Goal: Task Accomplishment & Management: Manage account settings

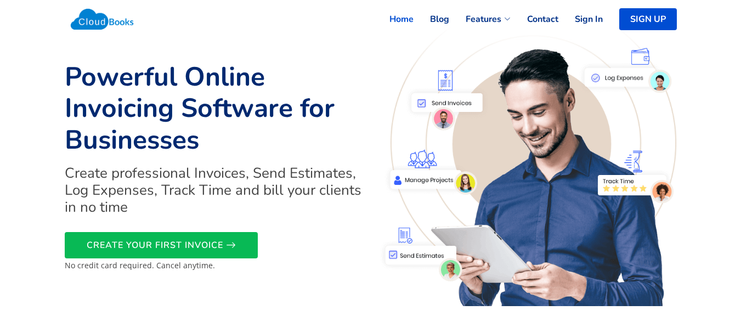
click at [295, 34] on div "Home Blog Features Invoicing Estimates Expenses Project Management Time Trackin…" at bounding box center [370, 19] width 625 height 33
click at [651, 23] on link "SIGN UP" at bounding box center [650, 19] width 52 height 24
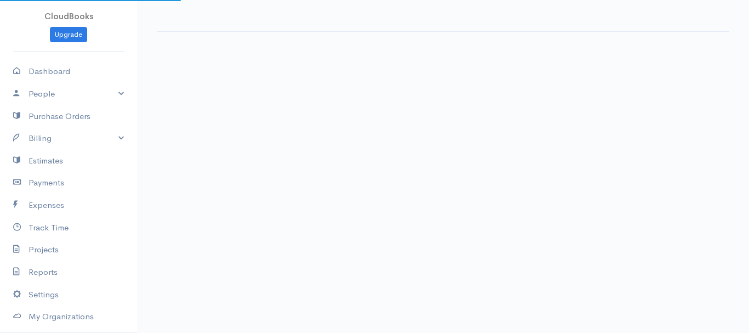
select select "365"
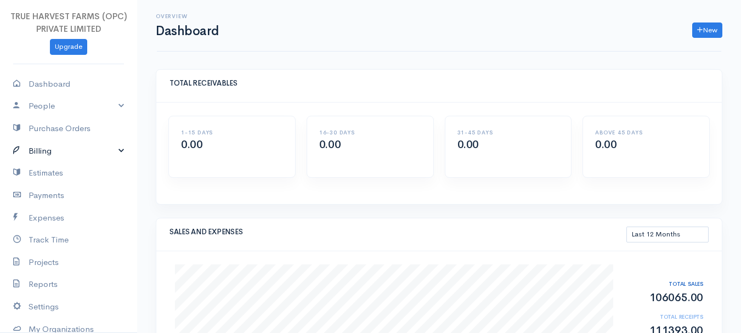
click at [113, 154] on link "Billing" at bounding box center [68, 151] width 137 height 22
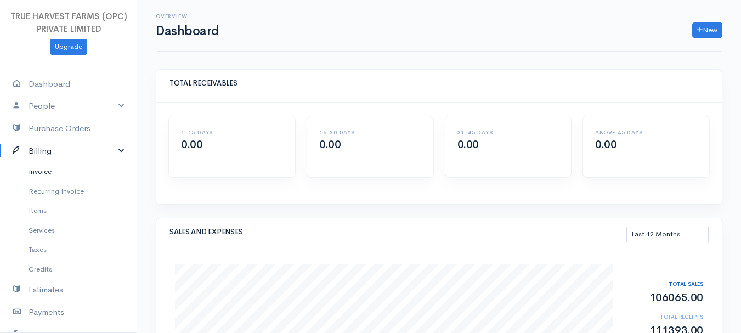
click at [50, 172] on link "Invoice" at bounding box center [68, 172] width 137 height 20
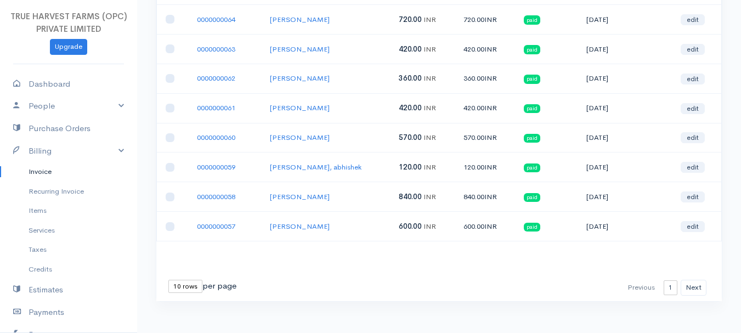
scroll to position [190, 0]
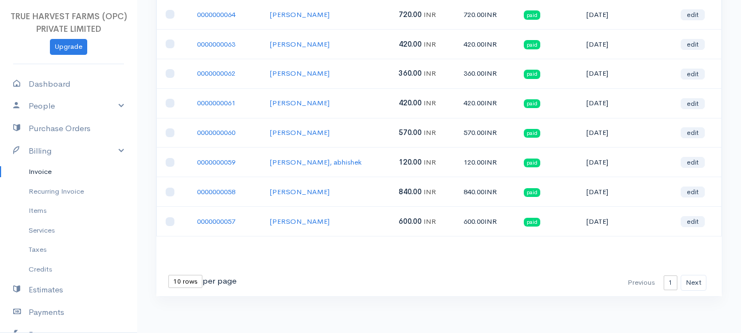
click at [180, 282] on select "10 rows 25 rows 50 rows" at bounding box center [185, 281] width 34 height 13
select select "25"
click at [168, 275] on select "10 rows 25 rows 50 rows" at bounding box center [185, 281] width 34 height 13
click at [187, 285] on select "10 rows 25 rows 50 rows" at bounding box center [185, 281] width 34 height 13
click at [168, 275] on select "10 rows 25 rows 50 rows" at bounding box center [185, 281] width 34 height 13
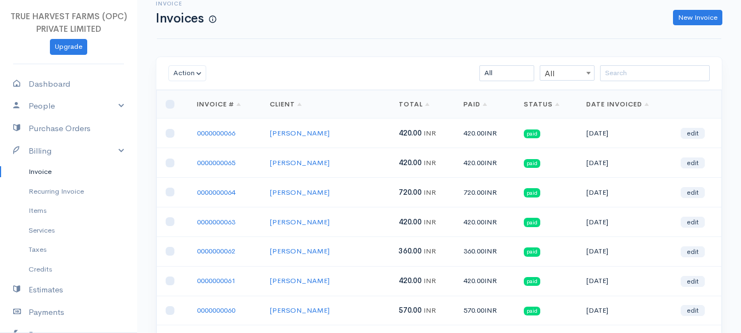
scroll to position [10, 0]
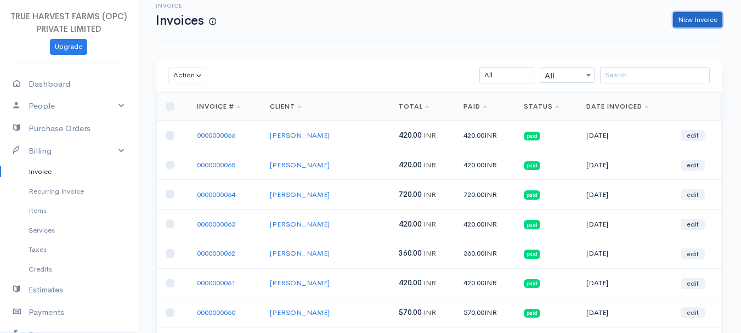
click at [698, 19] on link "New Invoice" at bounding box center [697, 20] width 49 height 16
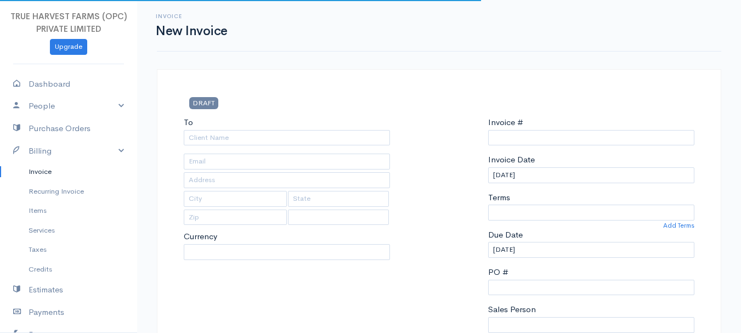
type input "0000000067"
select select "India"
select select "INR"
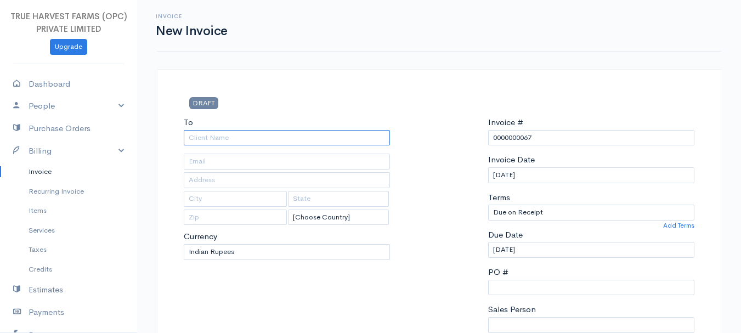
click at [215, 140] on input "To" at bounding box center [287, 138] width 206 height 16
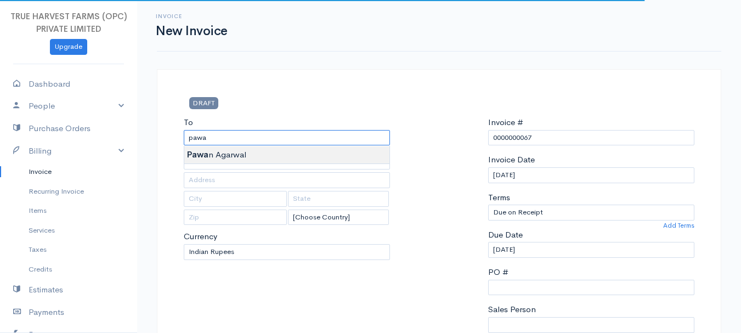
type input "Pawan Agarwal"
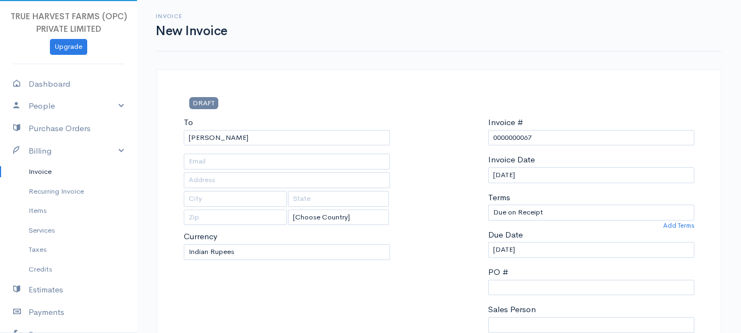
type input "Hardoi"
type input "UP"
type input "241001"
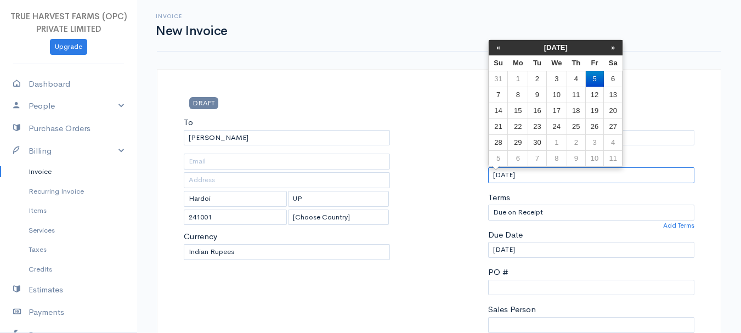
click at [495, 178] on input "05-09-2025" at bounding box center [591, 175] width 206 height 16
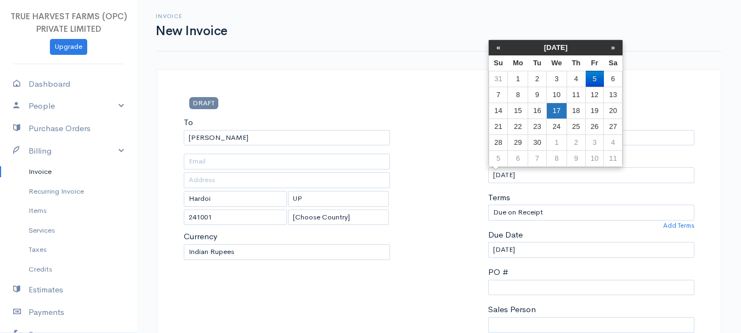
click at [559, 109] on td "17" at bounding box center [556, 111] width 20 height 16
type input "17-09-2025"
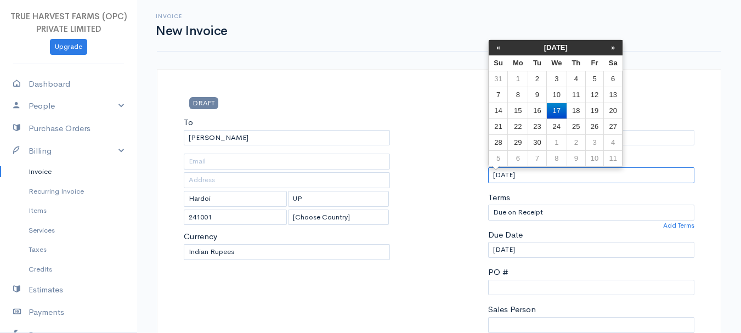
click at [510, 174] on input "17-09-2025" at bounding box center [591, 175] width 206 height 16
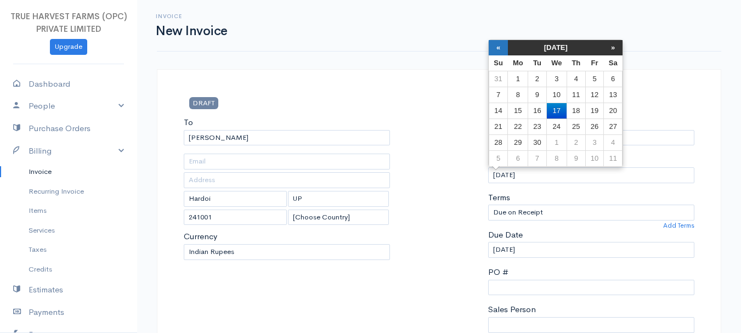
click at [494, 52] on th "«" at bounding box center [497, 47] width 19 height 15
click at [503, 124] on td "17" at bounding box center [497, 126] width 19 height 16
type input "17-08-2025"
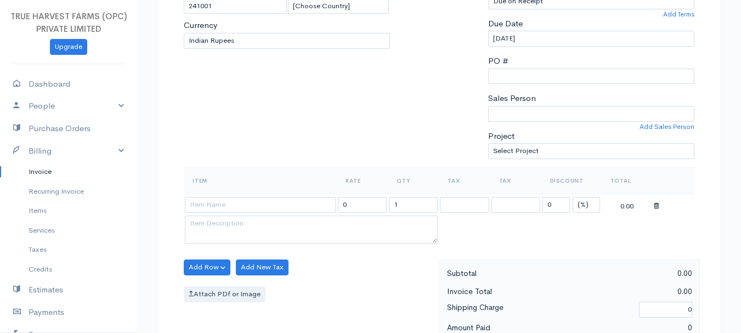
scroll to position [218, 0]
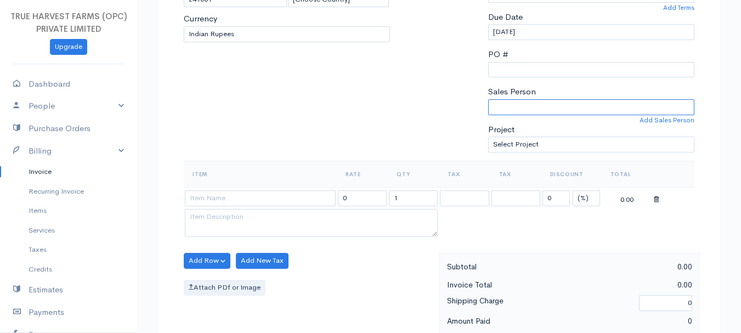
click at [516, 103] on select "Sandeep Abhishek" at bounding box center [591, 107] width 206 height 16
select select "Abhishek"
click at [488, 99] on select "Sandeep Abhishek" at bounding box center [591, 107] width 206 height 16
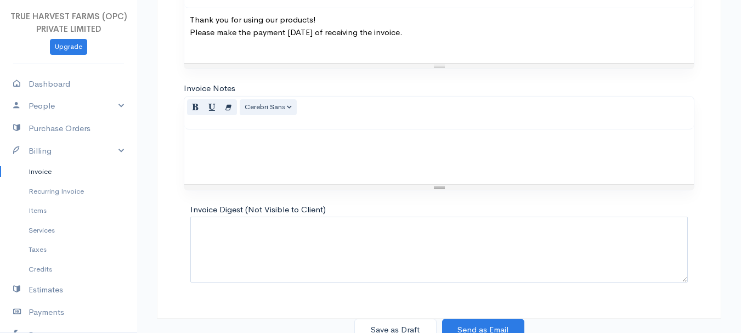
scroll to position [615, 0]
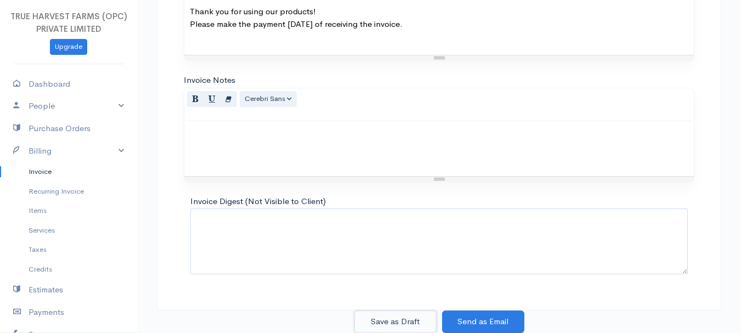
click at [402, 315] on button "Save as Draft" at bounding box center [395, 321] width 82 height 22
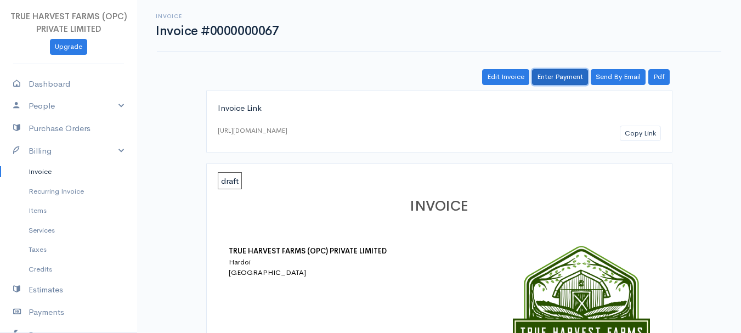
click at [556, 76] on link "Enter Payment" at bounding box center [560, 77] width 56 height 16
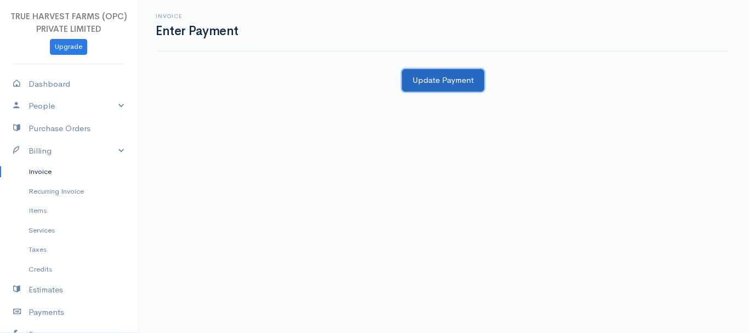
click at [452, 82] on button "Update Payment" at bounding box center [443, 80] width 82 height 22
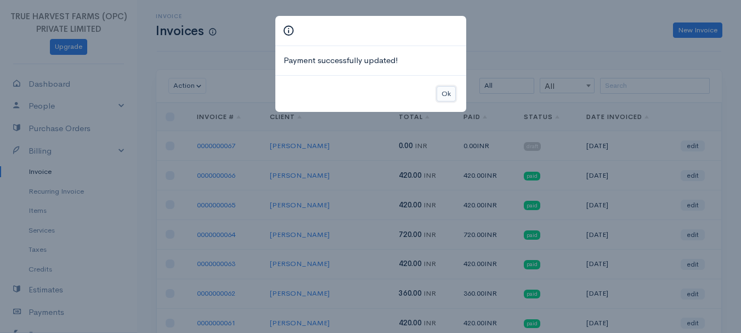
click at [451, 90] on button "Ok" at bounding box center [445, 94] width 19 height 16
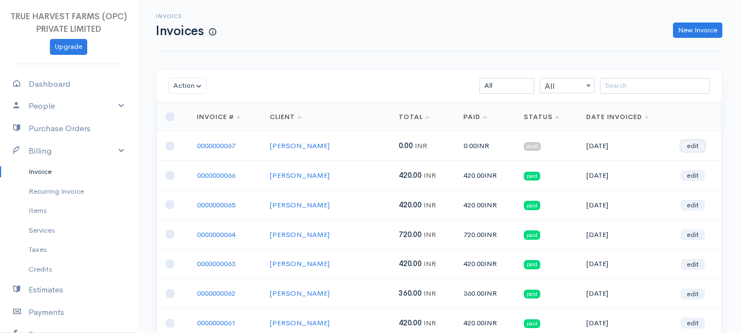
click at [692, 147] on link "edit" at bounding box center [692, 145] width 24 height 11
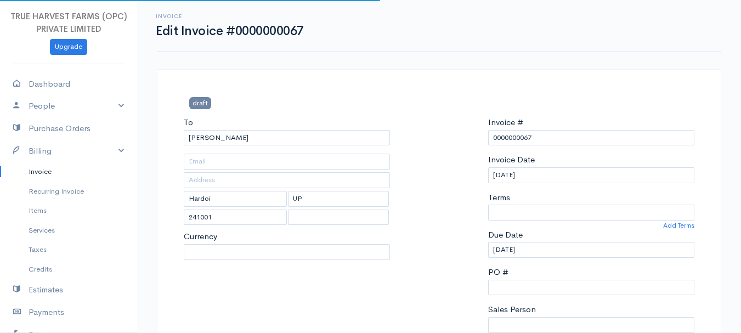
select select
select select "India"
select select "INR"
select select "0"
select select "Abhishek"
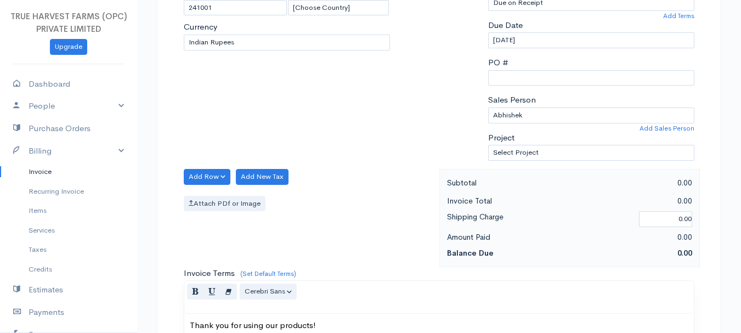
scroll to position [214, 0]
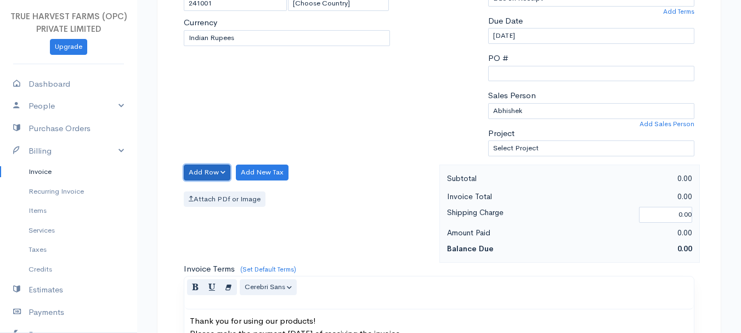
click at [218, 169] on button "Add Row" at bounding box center [207, 172] width 47 height 16
click at [305, 227] on div "Add Row Add Item Row Add Time Row Add New Tax Attach PDf or Image" at bounding box center [308, 213] width 261 height 98
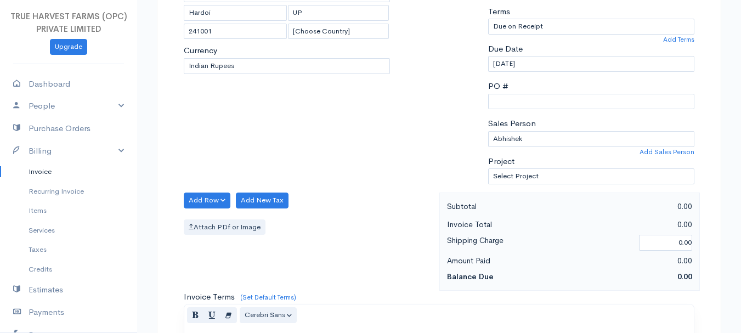
scroll to position [189, 0]
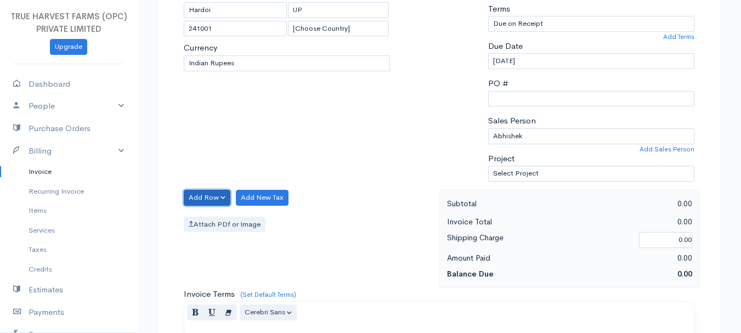
click at [223, 198] on button "Add Row" at bounding box center [207, 198] width 47 height 16
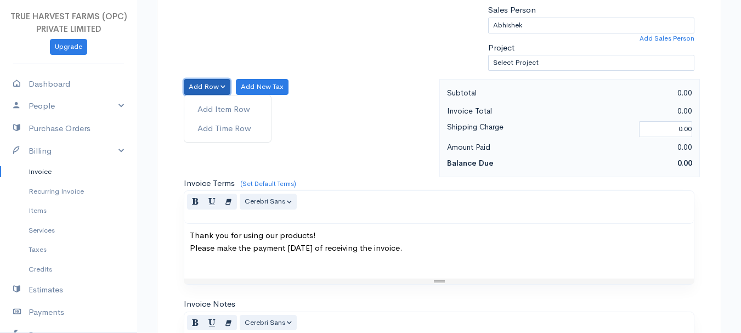
scroll to position [298, 0]
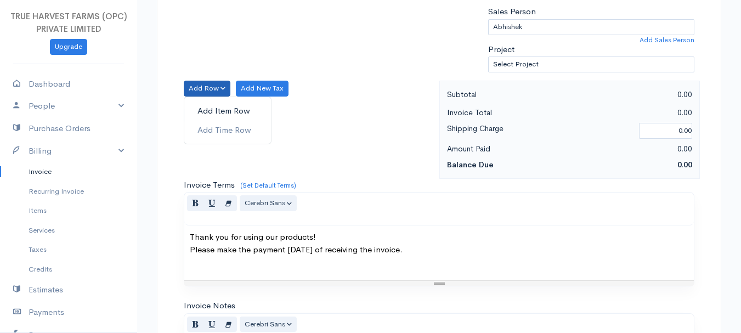
click at [236, 106] on link "Add Item Row" at bounding box center [227, 110] width 87 height 19
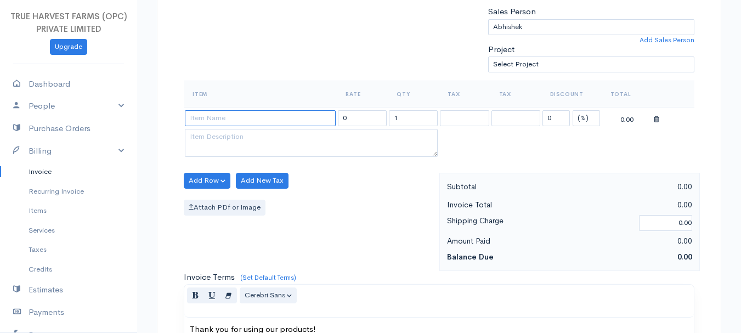
click at [282, 120] on input at bounding box center [260, 118] width 151 height 16
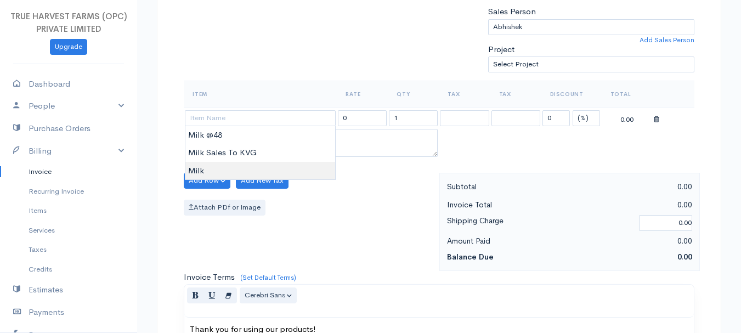
type input "Milk"
type input "60.00"
type textarea "Loose milk sales"
click at [223, 164] on body "TRUE HARVEST FARMS (OPC) PRIVATE LIMITED Upgrade Dashboard People Clients Vendo…" at bounding box center [370, 176] width 741 height 948
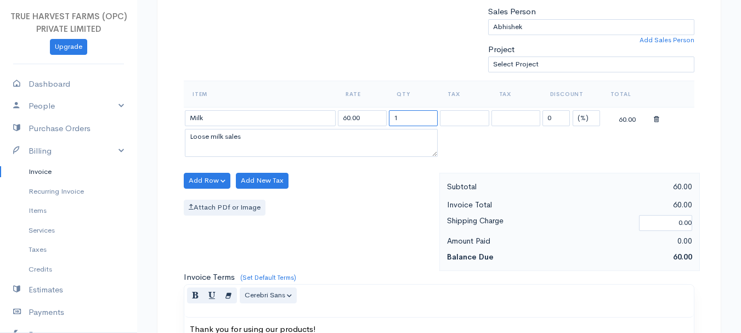
click at [401, 117] on input "1" at bounding box center [413, 118] width 49 height 16
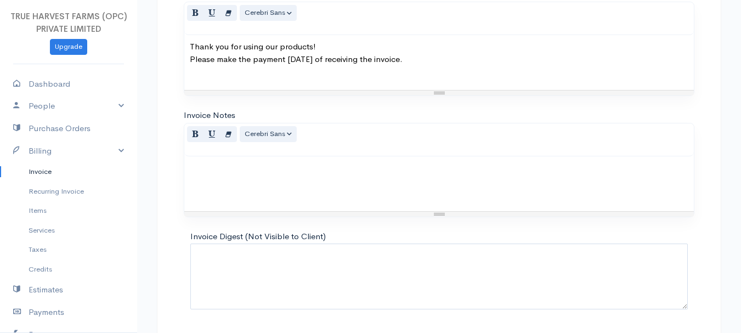
scroll to position [615, 0]
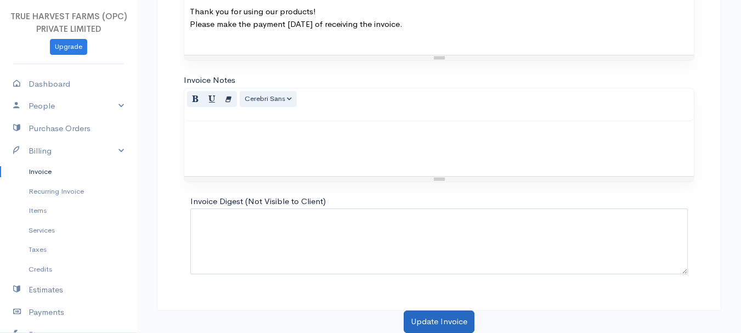
type input "8"
click at [462, 320] on button "Update Invoice" at bounding box center [438, 321] width 71 height 22
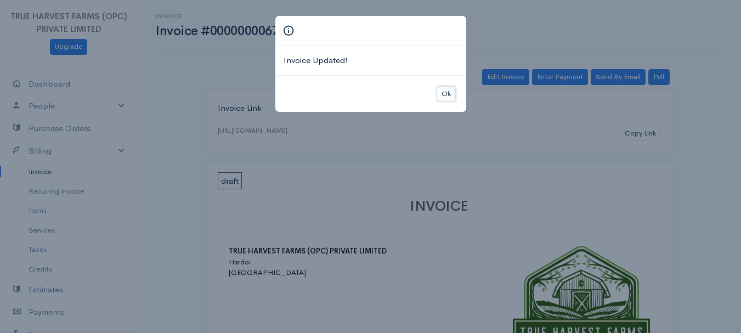
click at [446, 99] on button "Ok" at bounding box center [445, 94] width 19 height 16
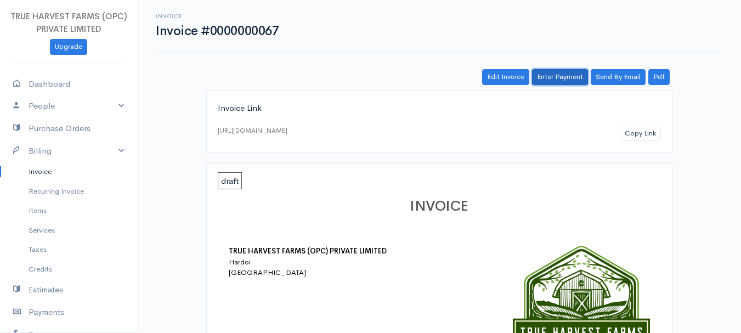
click at [576, 74] on link "Enter Payment" at bounding box center [560, 77] width 56 height 16
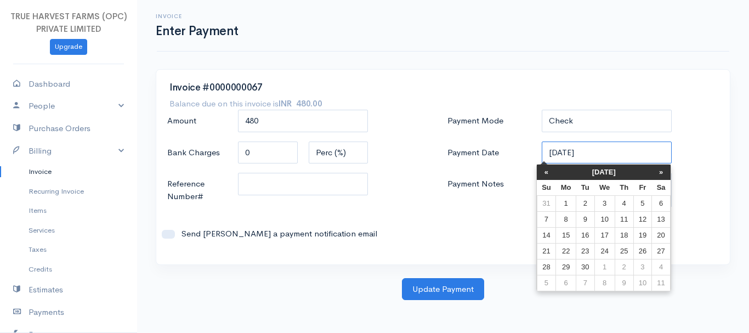
click at [554, 155] on input "05-09-2025" at bounding box center [607, 152] width 130 height 22
click at [603, 235] on td "17" at bounding box center [604, 235] width 20 height 16
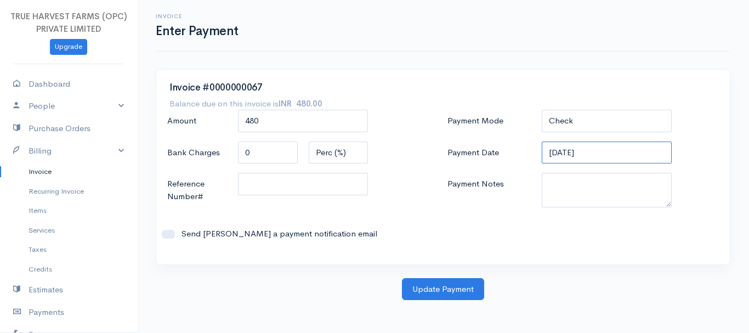
click at [556, 155] on input "17-09-2025" at bounding box center [607, 152] width 130 height 22
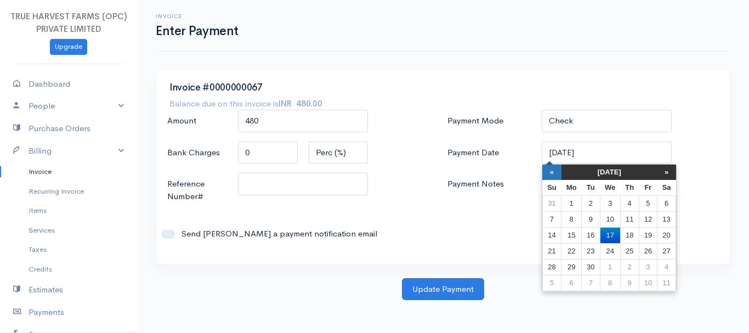
click at [559, 175] on th "«" at bounding box center [551, 171] width 19 height 15
click at [554, 249] on td "17" at bounding box center [551, 251] width 19 height 16
type input "17-08-2025"
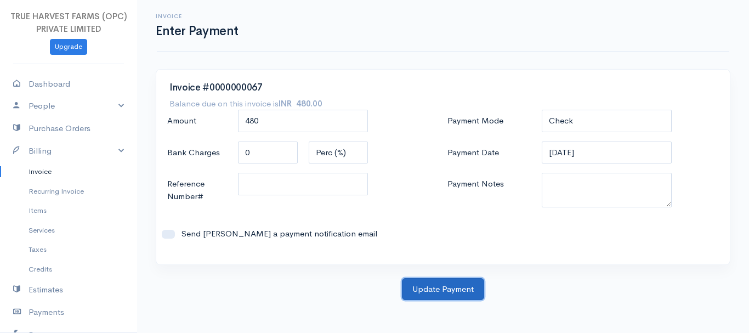
click at [456, 283] on button "Update Payment" at bounding box center [443, 289] width 82 height 22
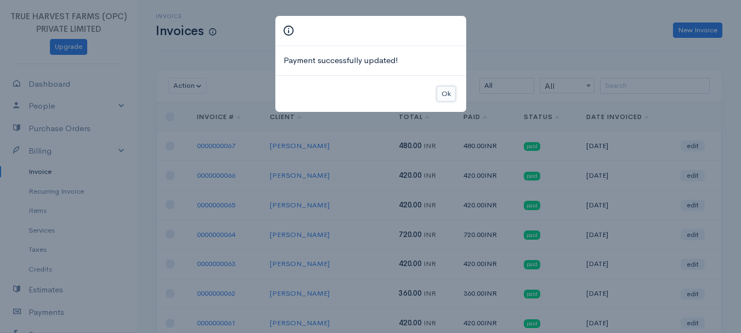
click at [445, 89] on button "Ok" at bounding box center [445, 94] width 19 height 16
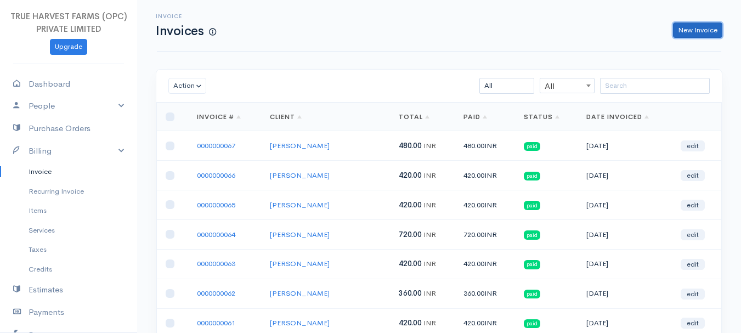
click at [688, 27] on link "New Invoice" at bounding box center [697, 30] width 49 height 16
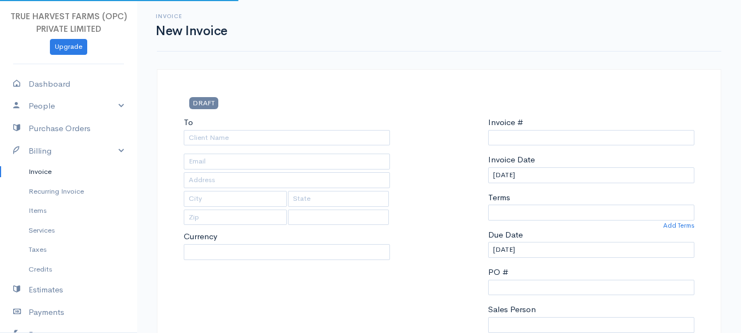
type input "0000000068"
select select "India"
select select "INR"
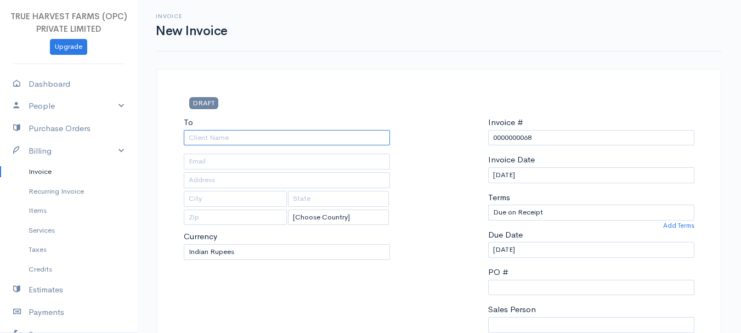
click at [204, 136] on input "To" at bounding box center [287, 138] width 206 height 16
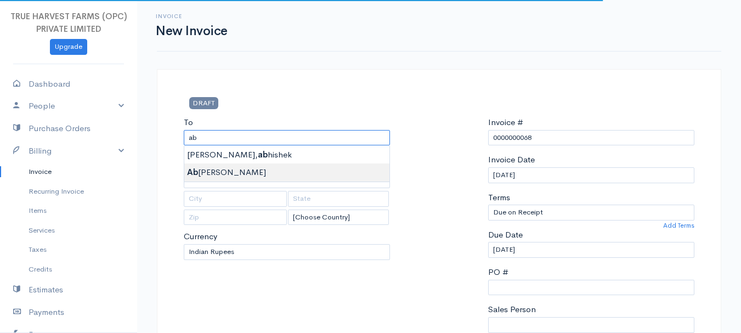
type input "[PERSON_NAME]"
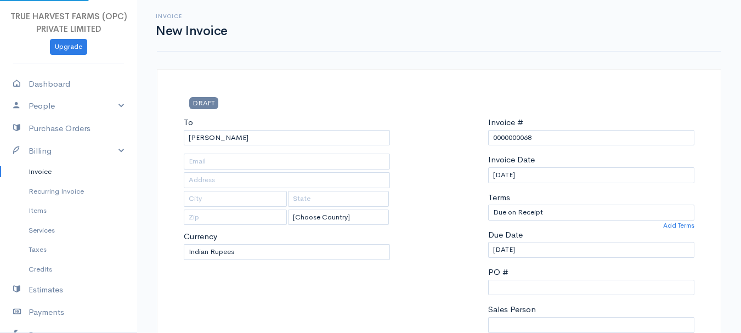
type input "Hardoi"
type input "UP"
type input "241001"
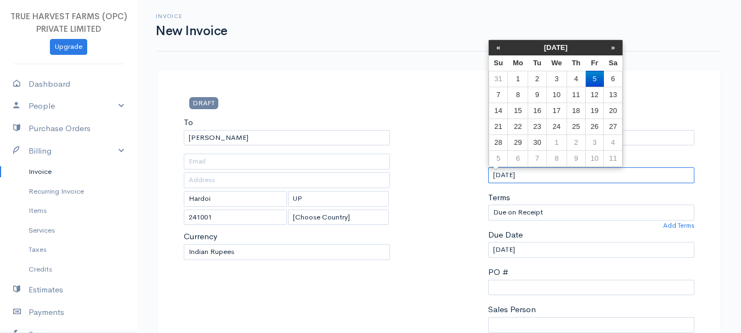
click at [498, 172] on input "05-09-2025" at bounding box center [591, 175] width 206 height 16
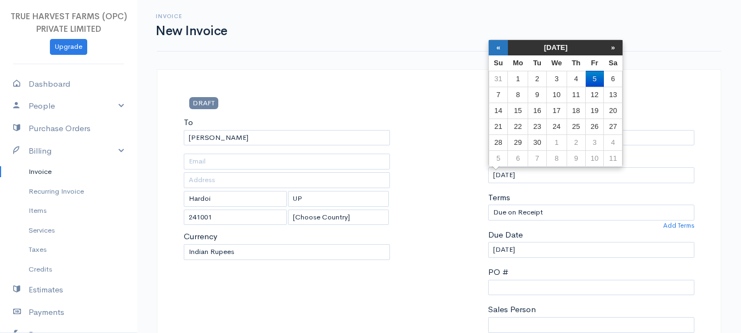
click at [500, 48] on th "«" at bounding box center [497, 47] width 19 height 15
click at [500, 128] on td "17" at bounding box center [497, 126] width 19 height 16
type input "17-08-2025"
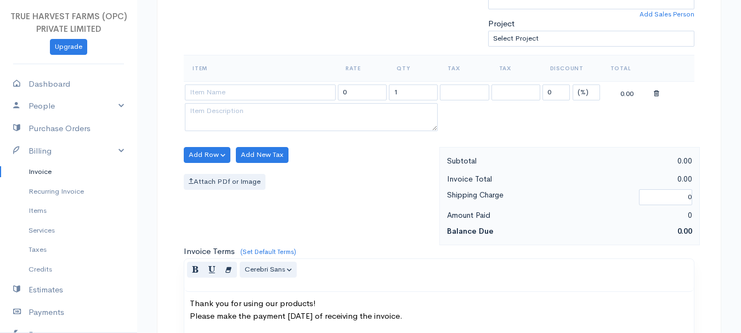
scroll to position [325, 0]
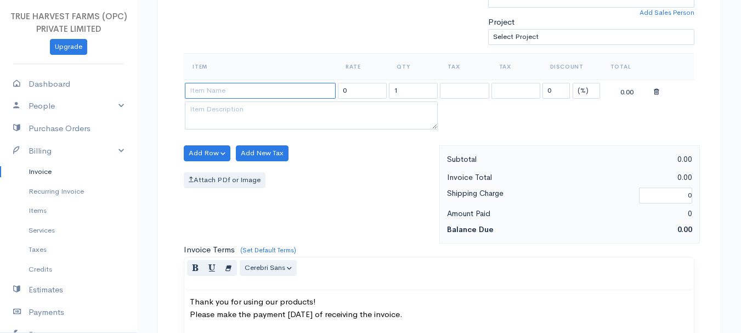
click at [230, 92] on input at bounding box center [260, 91] width 151 height 16
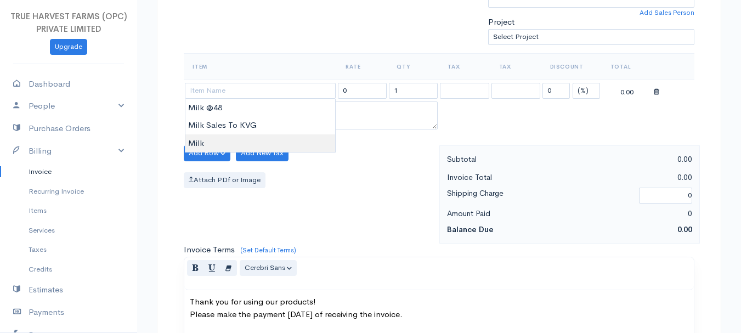
type input "Milk"
type input "60.00"
type textarea "Loose milk sales"
click at [232, 137] on body "TRUE HARVEST FARMS (OPC) PRIVATE LIMITED Upgrade Dashboard People Clients Vendo…" at bounding box center [370, 149] width 741 height 948
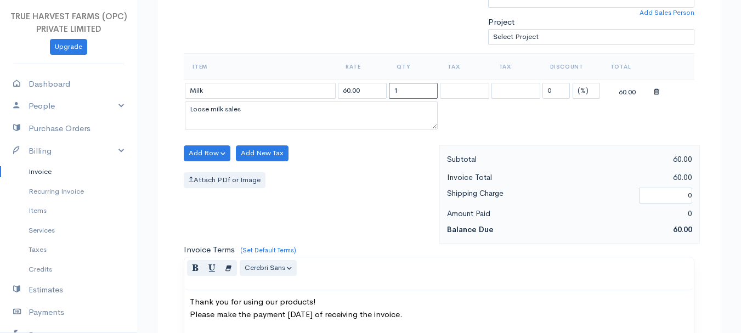
click at [405, 89] on input "1" at bounding box center [413, 91] width 49 height 16
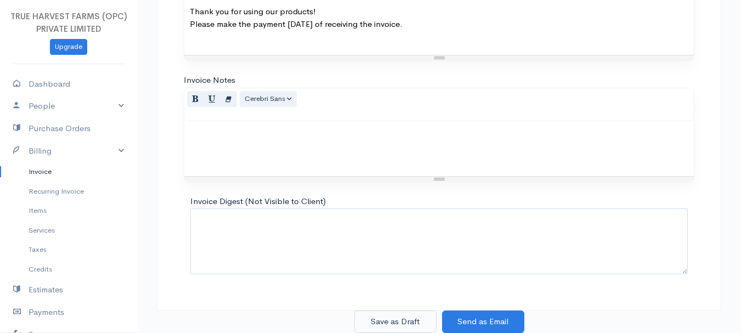
type input "7"
click at [415, 325] on button "Save as Draft" at bounding box center [395, 321] width 82 height 22
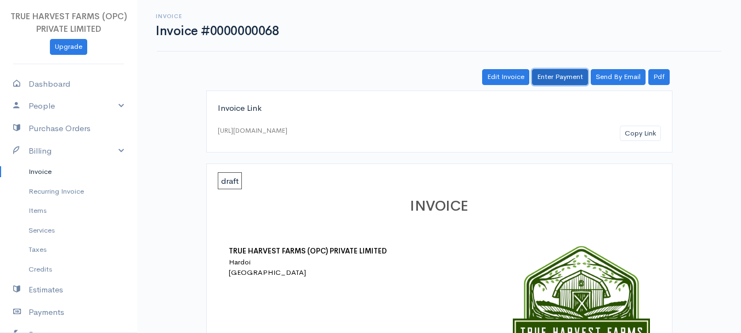
click at [561, 71] on link "Enter Payment" at bounding box center [560, 77] width 56 height 16
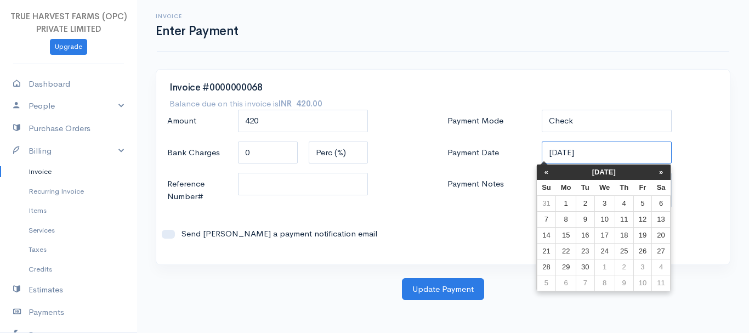
click at [551, 153] on input "05-09-2025" at bounding box center [607, 152] width 130 height 22
click at [542, 169] on th "«" at bounding box center [546, 171] width 19 height 15
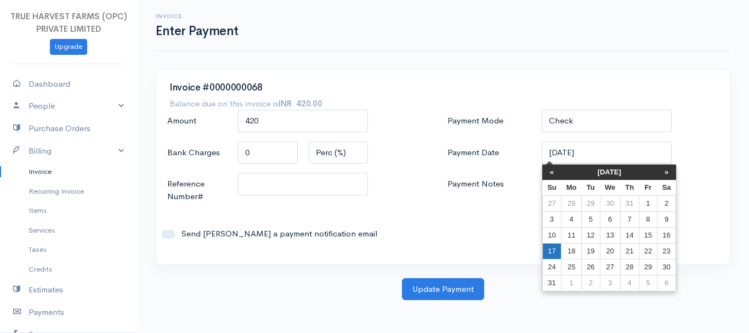
click at [554, 249] on td "17" at bounding box center [551, 251] width 19 height 16
type input "17-08-2025"
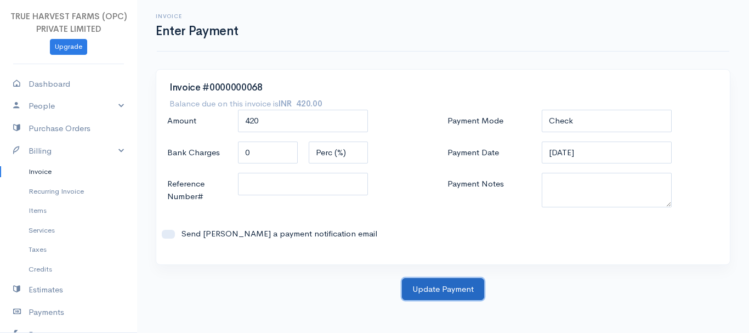
click at [454, 294] on button "Update Payment" at bounding box center [443, 289] width 82 height 22
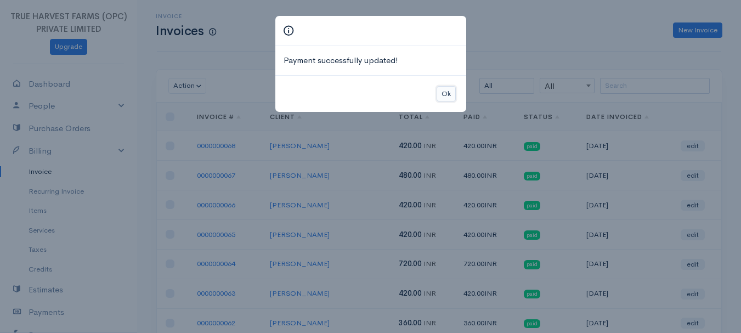
click at [446, 93] on button "Ok" at bounding box center [445, 94] width 19 height 16
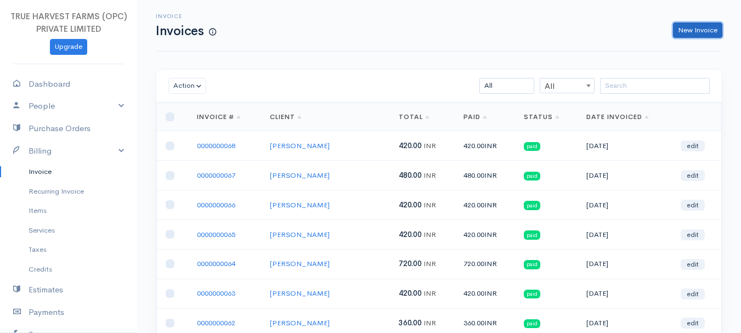
click at [698, 30] on link "New Invoice" at bounding box center [697, 30] width 49 height 16
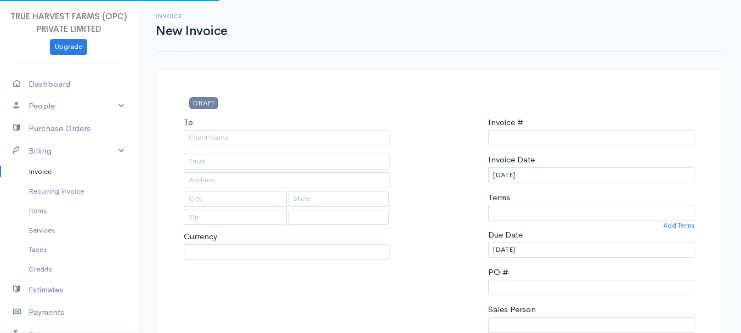
select select "INR"
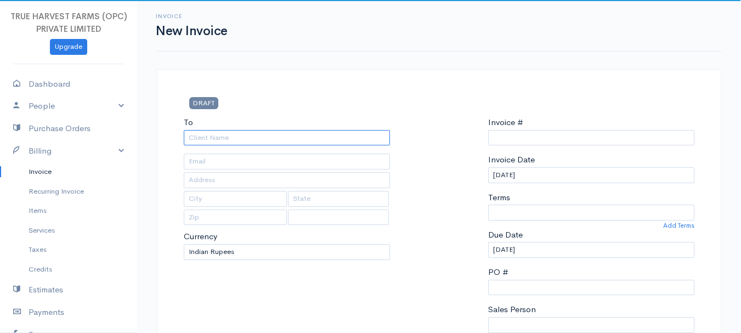
click at [216, 136] on input "To" at bounding box center [287, 138] width 206 height 16
type input "0000000069"
select select "India"
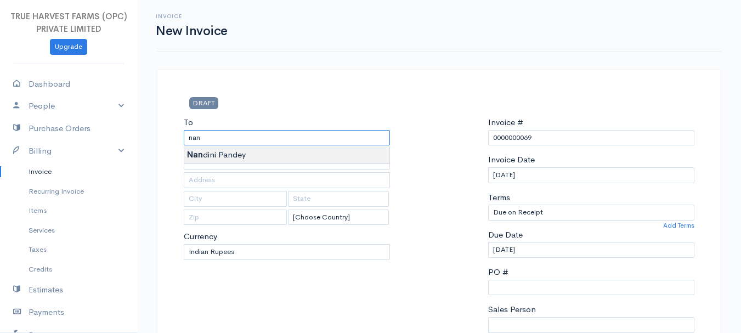
type input "Nandini Pandey"
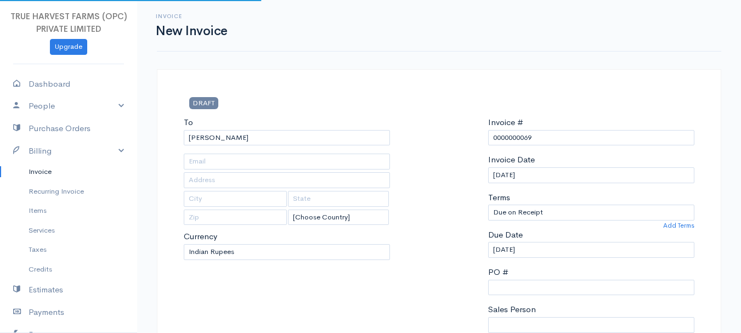
type input "Hardoi"
type input "UP"
type input "241001"
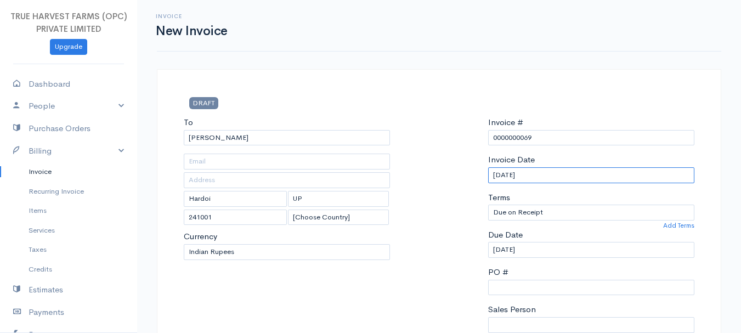
click at [497, 176] on input "05-09-2025" at bounding box center [591, 175] width 206 height 16
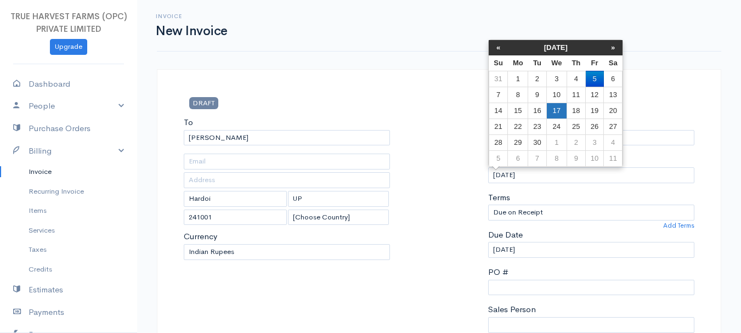
click at [554, 108] on td "17" at bounding box center [556, 111] width 20 height 16
type input "17-09-2025"
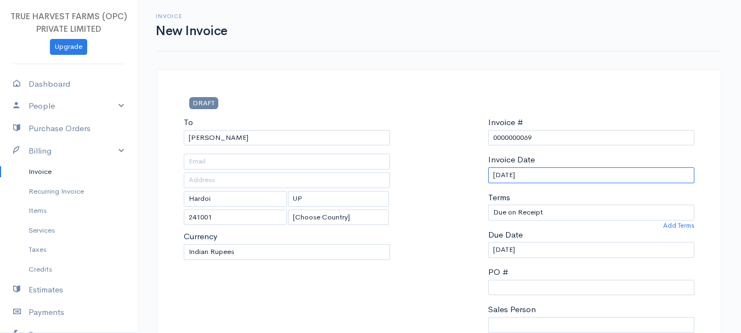
click at [493, 178] on input "17-09-2025" at bounding box center [591, 175] width 206 height 16
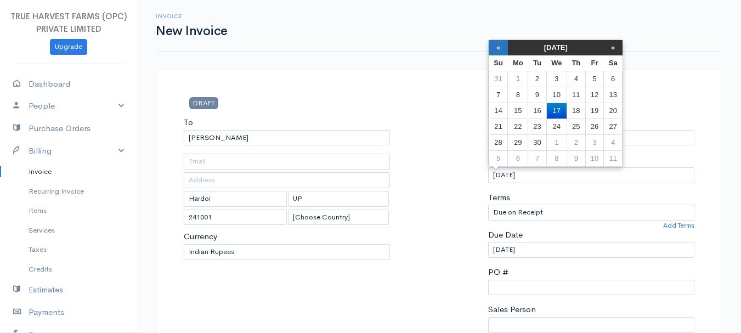
click at [499, 49] on th "«" at bounding box center [497, 47] width 19 height 15
click at [503, 132] on td "17" at bounding box center [497, 126] width 19 height 16
type input "17-08-2025"
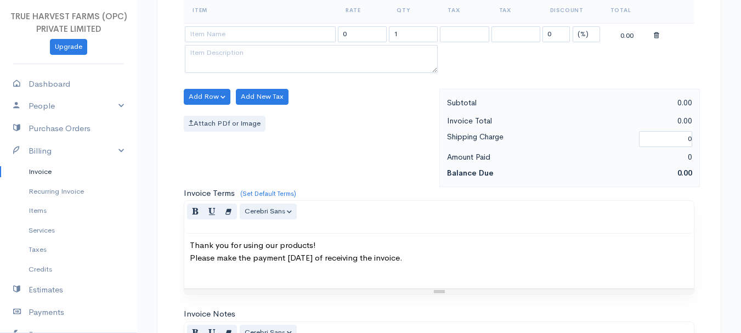
scroll to position [378, 0]
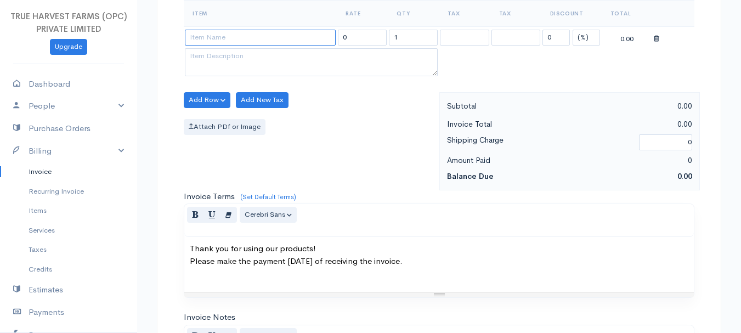
click at [266, 38] on input at bounding box center [260, 38] width 151 height 16
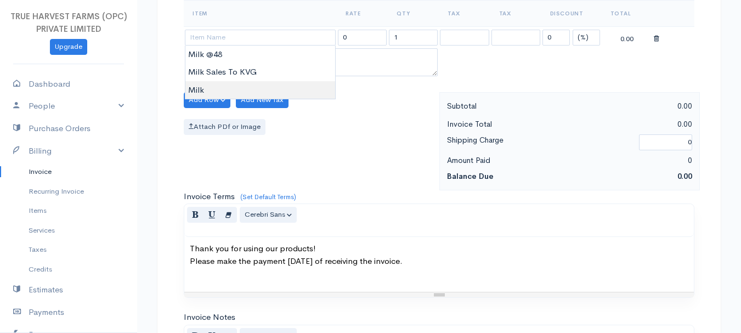
type input "Milk"
type input "60.00"
type textarea "Loose milk sales"
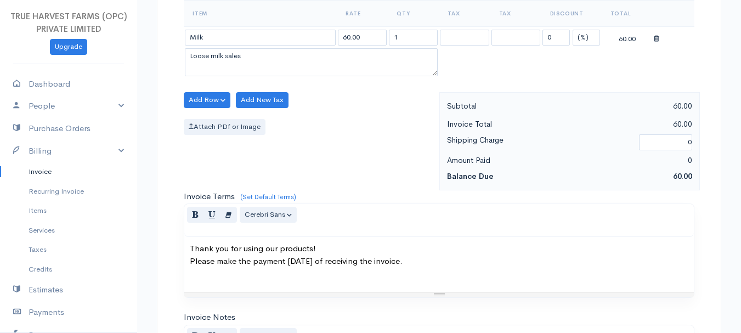
click at [241, 86] on body "TRUE HARVEST FARMS (OPC) PRIVATE LIMITED Upgrade Dashboard People Clients Vendo…" at bounding box center [370, 96] width 741 height 948
click at [402, 37] on input "1" at bounding box center [413, 38] width 49 height 16
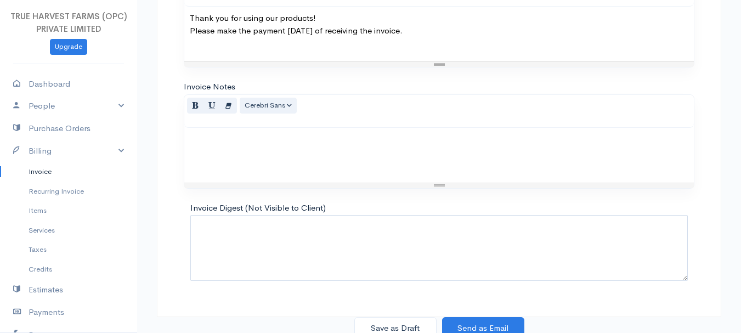
scroll to position [615, 0]
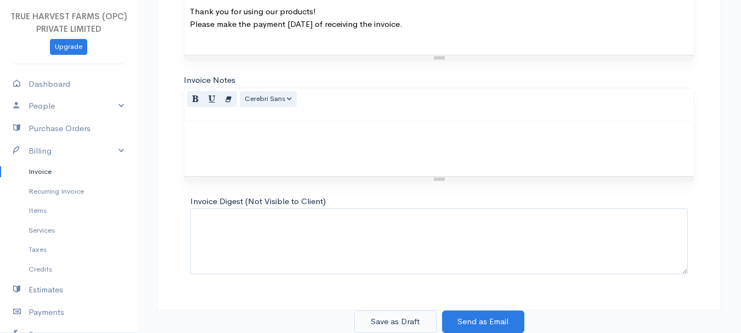
type input "6"
click at [392, 322] on button "Save as Draft" at bounding box center [395, 321] width 82 height 22
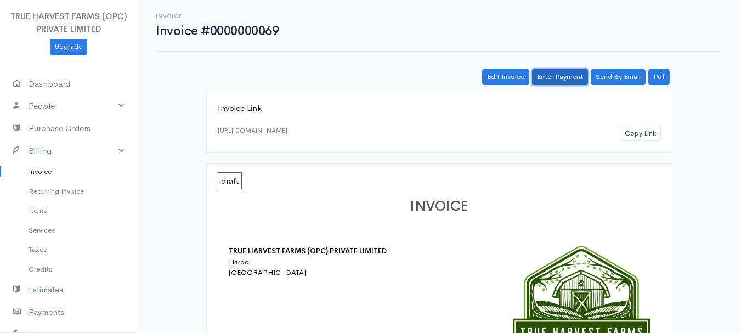
click at [560, 76] on link "Enter Payment" at bounding box center [560, 77] width 56 height 16
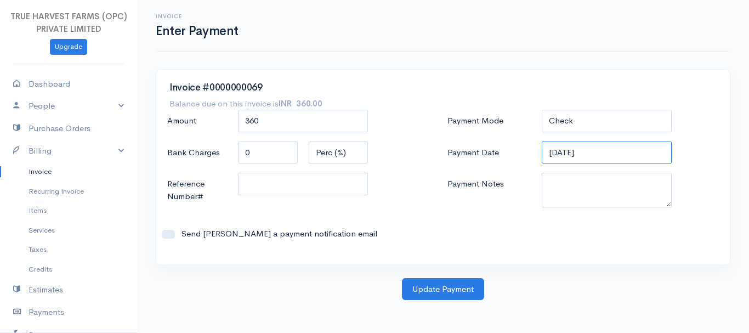
click at [554, 153] on input "05-09-2025" at bounding box center [607, 152] width 130 height 22
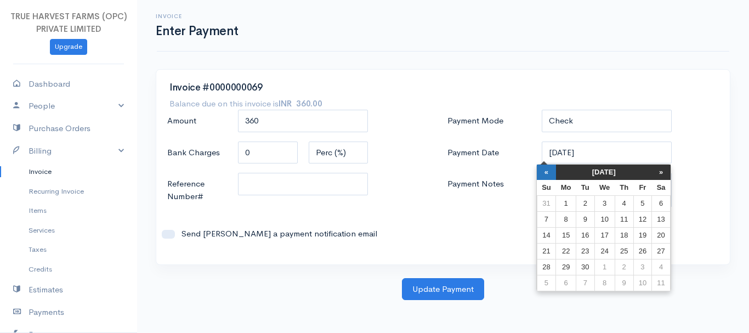
click at [549, 172] on th "«" at bounding box center [546, 171] width 19 height 15
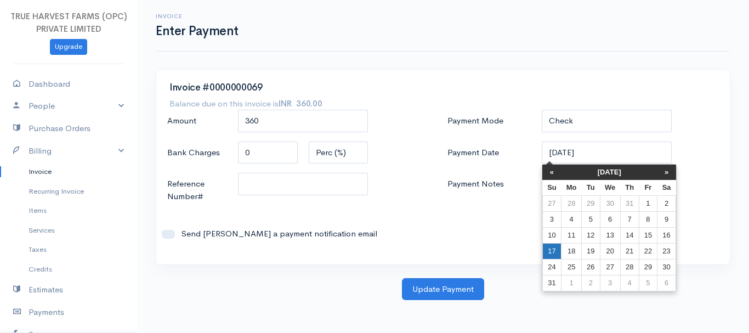
click at [553, 246] on td "17" at bounding box center [551, 251] width 19 height 16
type input "17-08-2025"
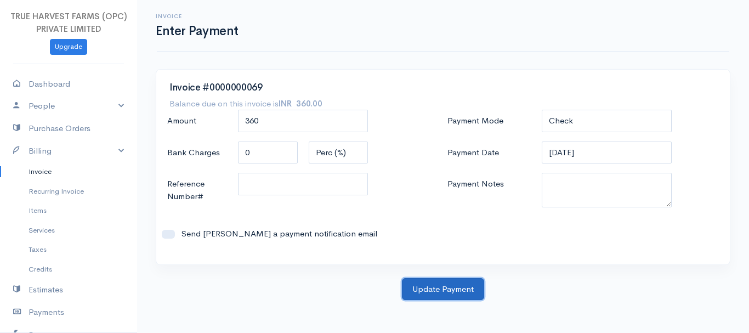
click at [457, 292] on button "Update Payment" at bounding box center [443, 289] width 82 height 22
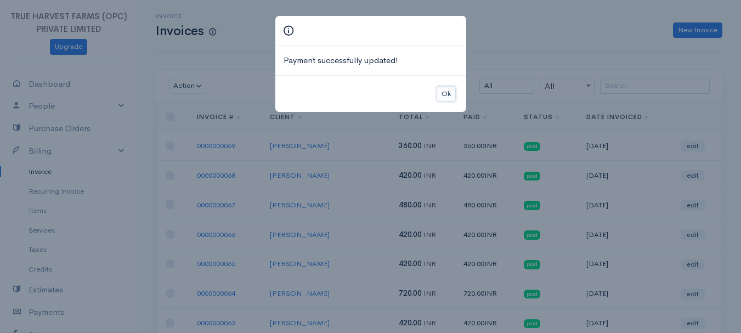
click at [448, 94] on button "Ok" at bounding box center [445, 94] width 19 height 16
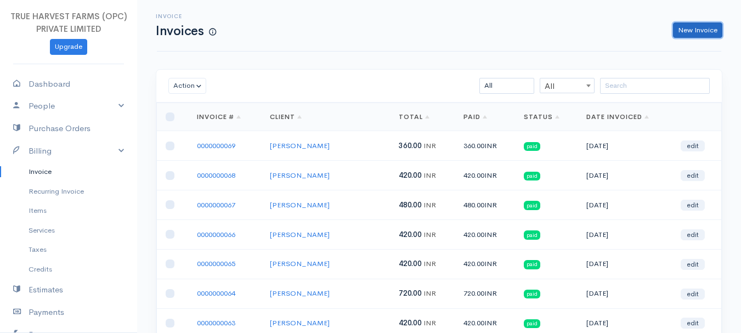
click at [682, 29] on link "New Invoice" at bounding box center [697, 30] width 49 height 16
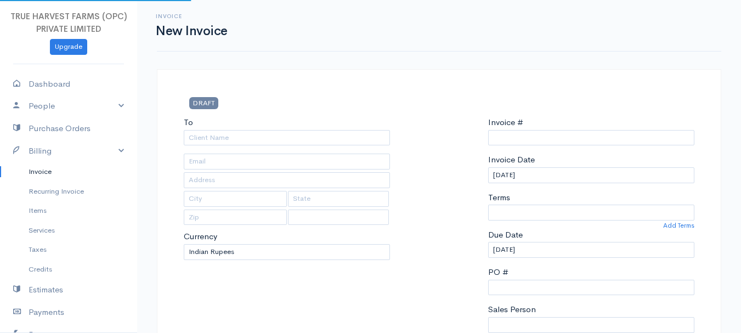
select select "INR"
type input "0000000070"
select select "India"
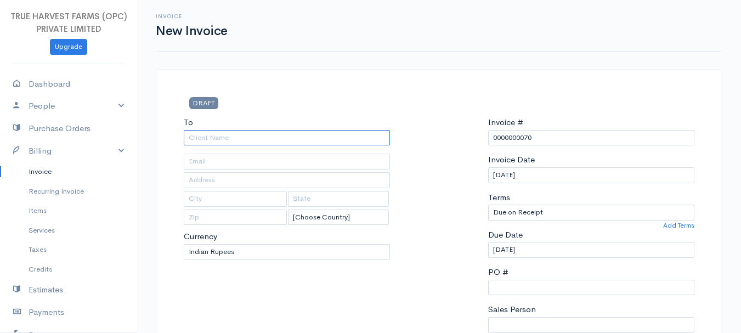
click at [231, 137] on input "To" at bounding box center [287, 138] width 206 height 16
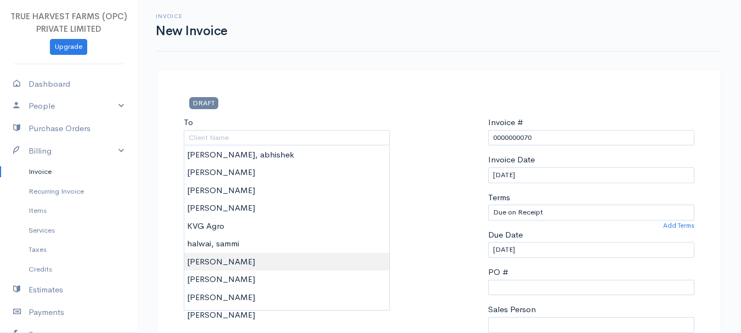
type input "Pankaj Ji"
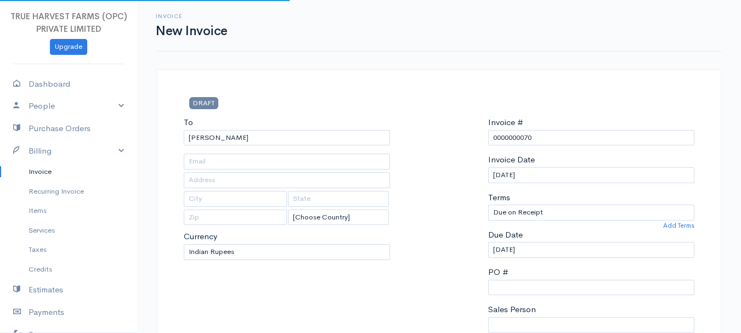
type input "Hardoi"
type input "UP"
type input "241001"
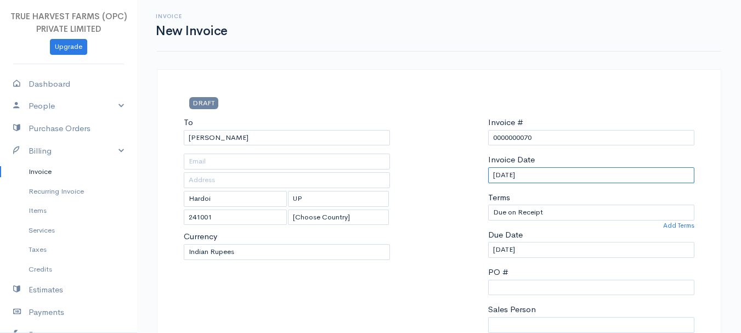
click at [496, 175] on input "05-09-2025" at bounding box center [591, 175] width 206 height 16
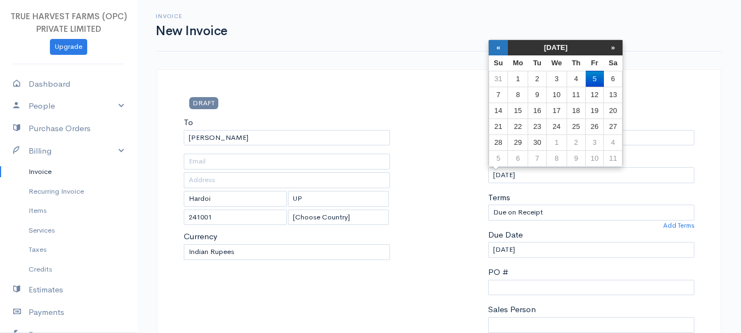
click at [496, 49] on th "«" at bounding box center [497, 47] width 19 height 15
click at [500, 139] on td "24" at bounding box center [497, 142] width 19 height 16
type input "24-08-2025"
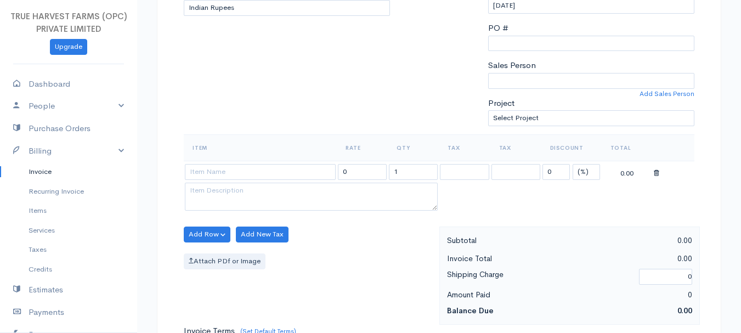
scroll to position [246, 0]
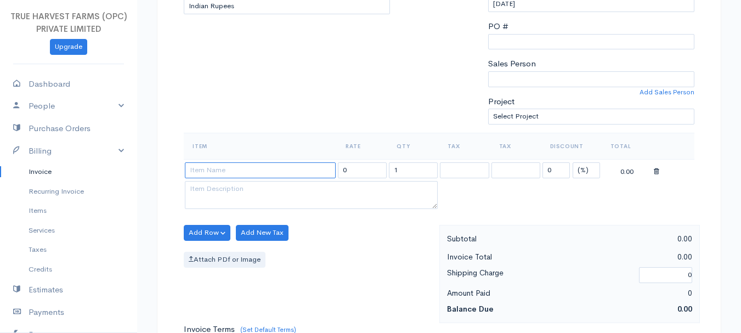
click at [288, 170] on input at bounding box center [260, 170] width 151 height 16
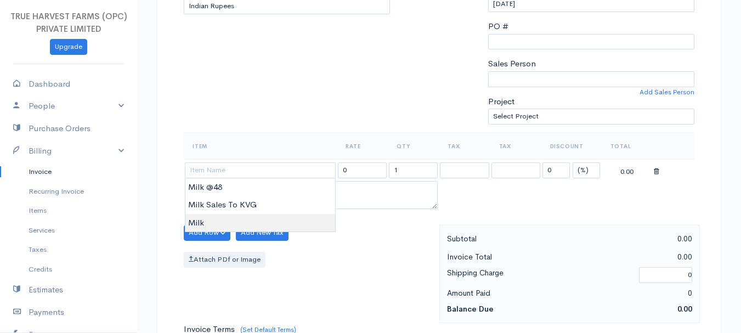
type input "Milk"
type input "60.00"
type textarea "Loose milk sales"
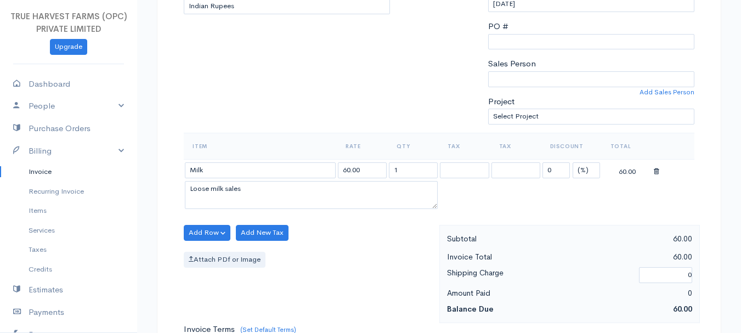
click at [245, 224] on body "TRUE HARVEST FARMS (OPC) PRIVATE LIMITED Upgrade Dashboard People Clients Vendo…" at bounding box center [370, 228] width 741 height 948
click at [405, 171] on input "1" at bounding box center [413, 170] width 49 height 16
type input "4"
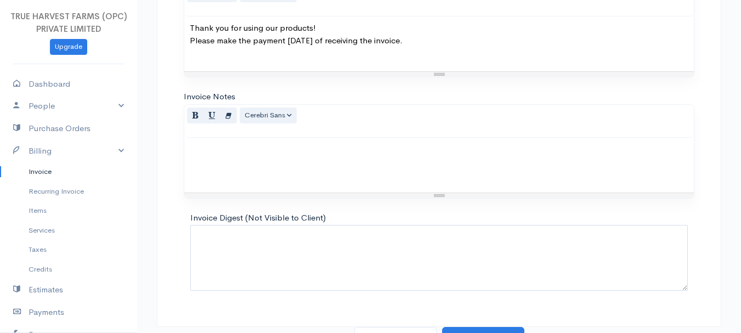
scroll to position [615, 0]
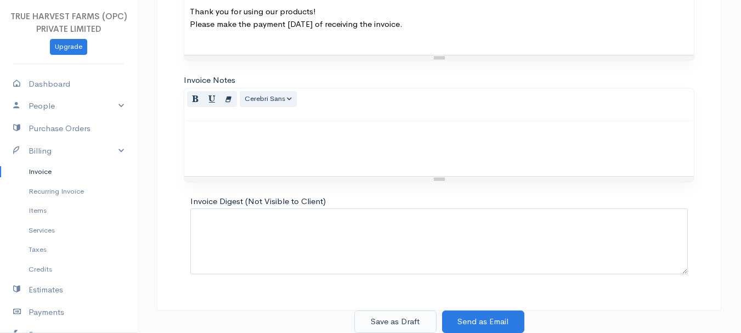
type input "7"
click at [386, 325] on button "Save as Draft" at bounding box center [395, 321] width 82 height 22
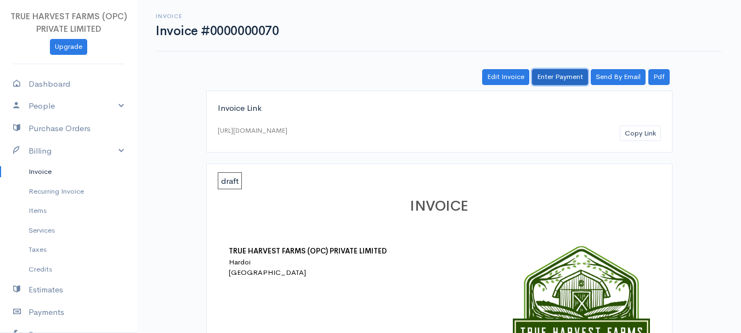
click at [558, 75] on link "Enter Payment" at bounding box center [560, 77] width 56 height 16
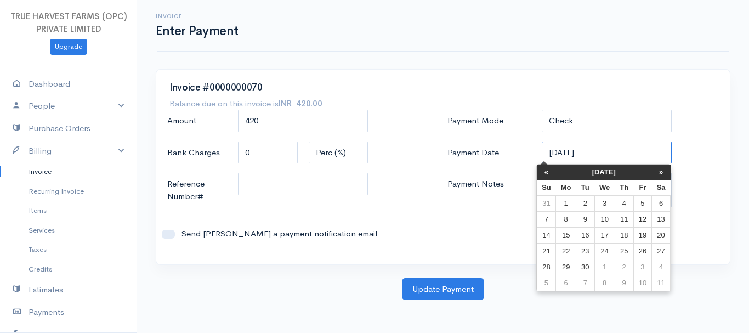
click at [556, 155] on input "05-09-2025" at bounding box center [607, 152] width 130 height 22
click at [543, 174] on th "«" at bounding box center [546, 171] width 19 height 15
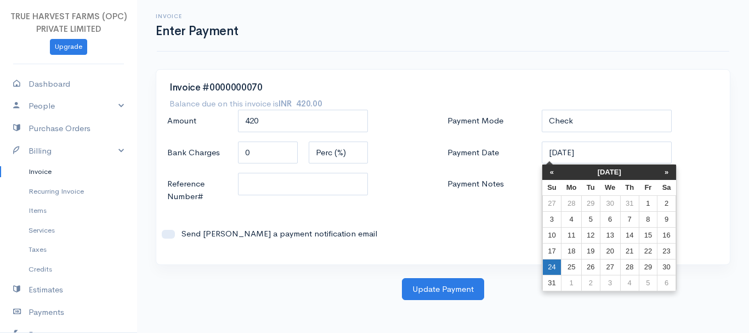
click at [555, 262] on td "24" at bounding box center [551, 267] width 19 height 16
type input "24-08-2025"
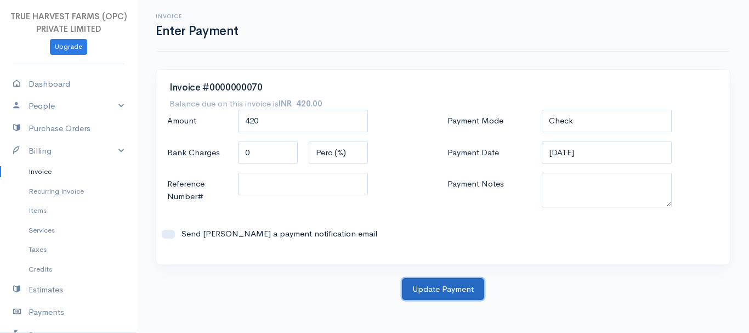
click at [466, 287] on button "Update Payment" at bounding box center [443, 289] width 82 height 22
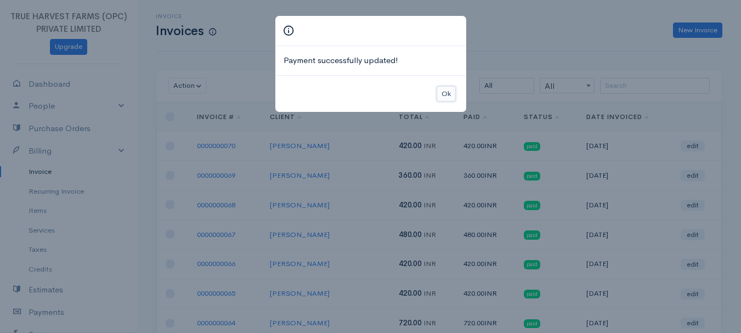
click at [445, 91] on button "Ok" at bounding box center [445, 94] width 19 height 16
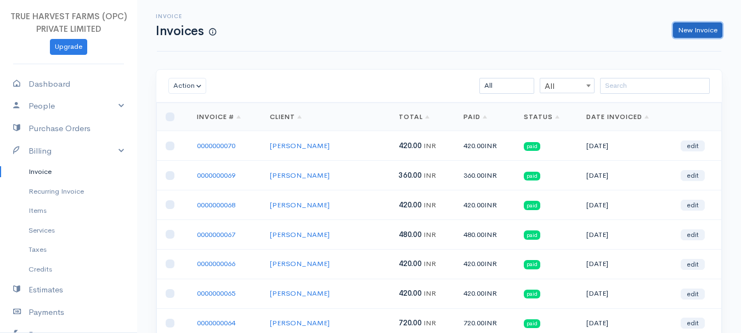
click at [703, 26] on link "New Invoice" at bounding box center [697, 30] width 49 height 16
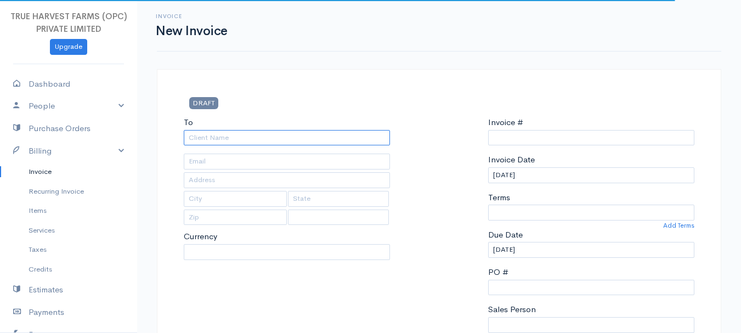
click at [215, 136] on input "To" at bounding box center [287, 138] width 206 height 16
select select "INR"
click at [215, 136] on input "To" at bounding box center [287, 138] width 206 height 16
select select "India"
type input "0000000071"
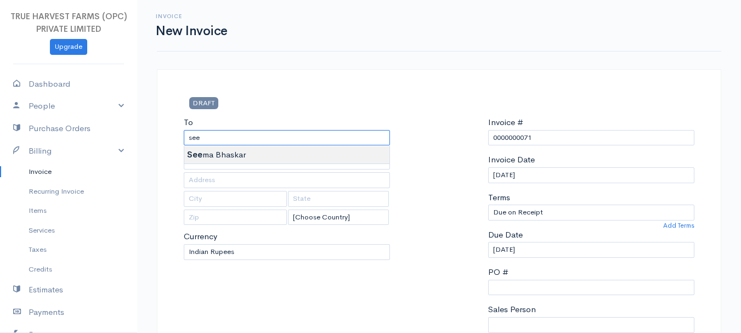
type input "Seema Bhaskar"
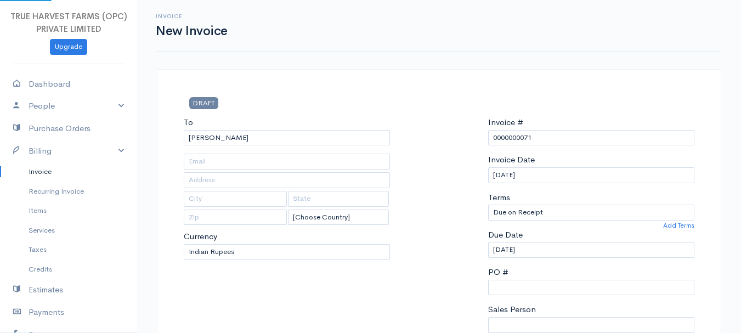
type input "Hardoi"
type input "UP"
type input "241001"
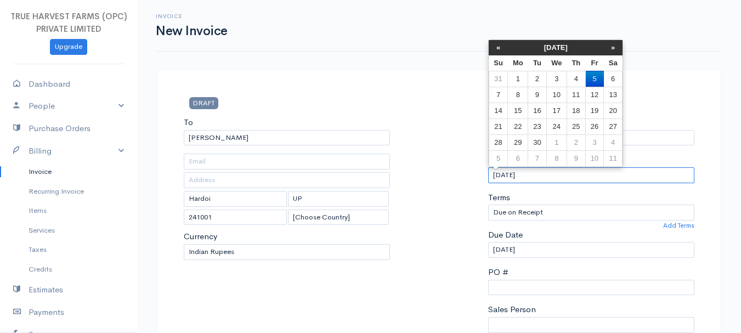
click at [496, 177] on input "05-09-2025" at bounding box center [591, 175] width 206 height 16
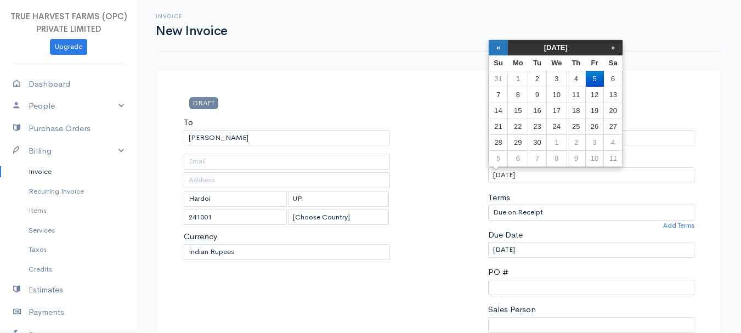
click at [493, 46] on th "«" at bounding box center [497, 47] width 19 height 15
click at [497, 136] on td "24" at bounding box center [497, 142] width 19 height 16
type input "24-08-2025"
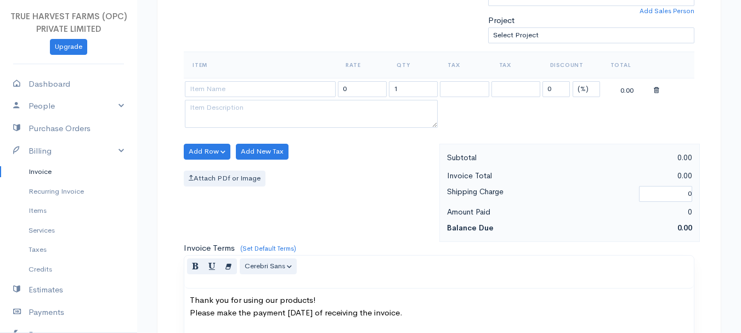
scroll to position [328, 0]
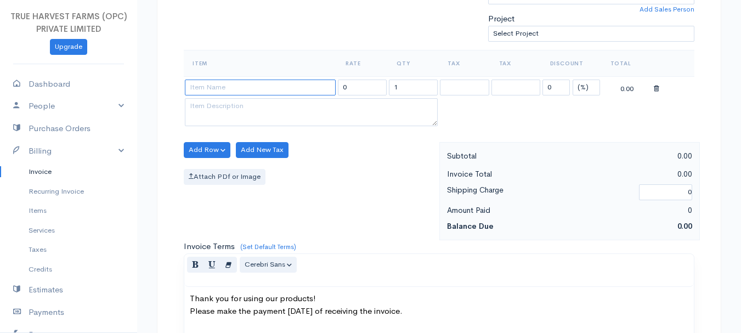
click at [223, 83] on input at bounding box center [260, 87] width 151 height 16
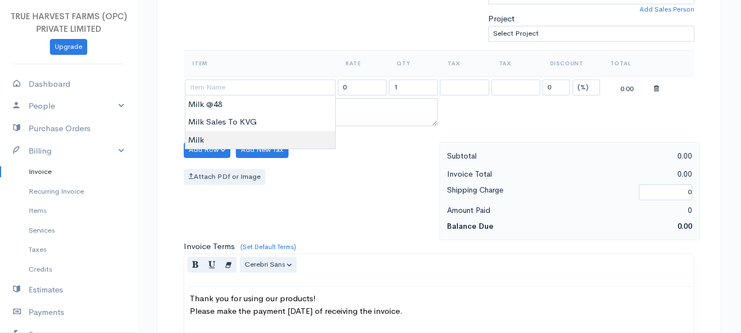
type input "Milk"
type input "60.00"
type textarea "Loose milk sales"
click at [224, 134] on body "TRUE HARVEST FARMS (OPC) PRIVATE LIMITED Upgrade Dashboard People Clients Vendo…" at bounding box center [370, 146] width 741 height 948
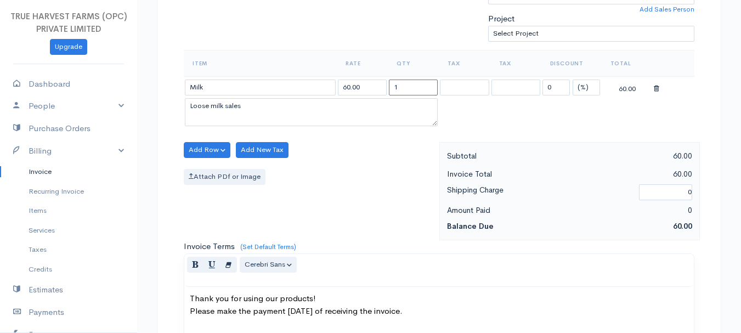
click at [402, 91] on input "1" at bounding box center [413, 87] width 49 height 16
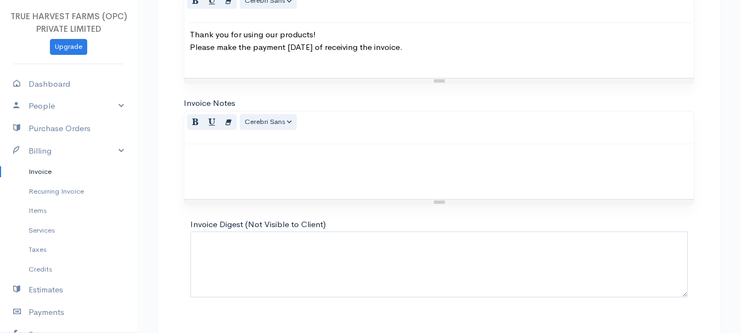
scroll to position [615, 0]
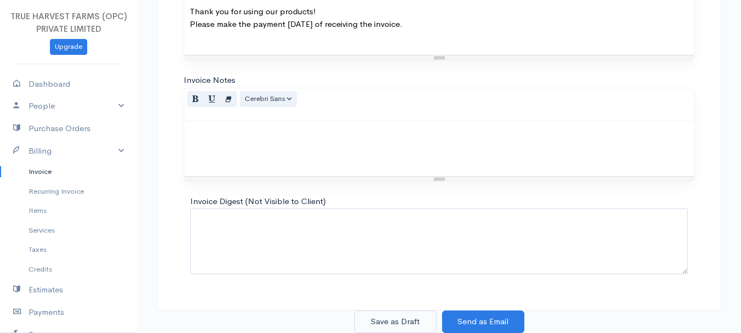
type input "7"
click at [397, 320] on button "Save as Draft" at bounding box center [395, 321] width 82 height 22
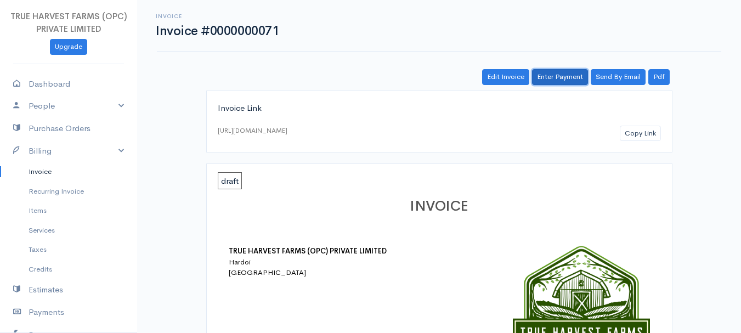
click at [559, 69] on link "Enter Payment" at bounding box center [560, 77] width 56 height 16
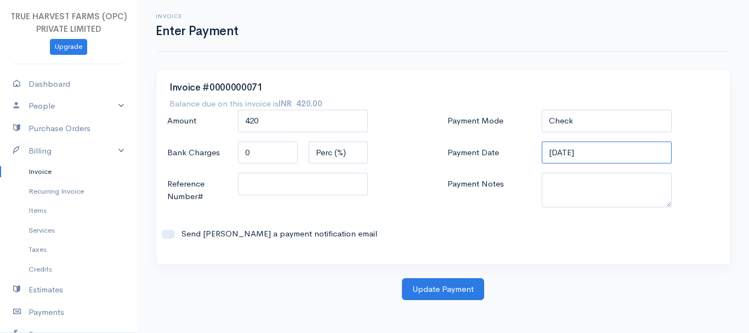
click at [552, 151] on input "05-09-2025" at bounding box center [607, 152] width 130 height 22
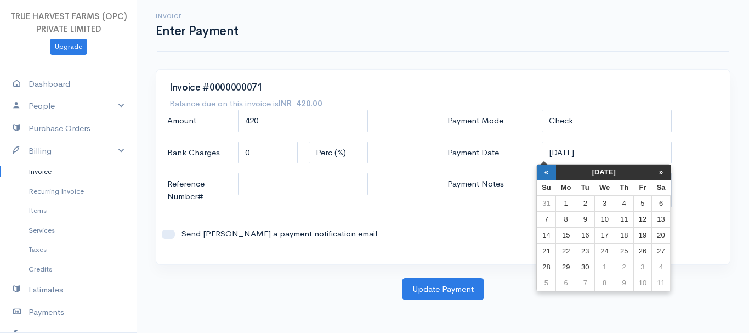
click at [550, 177] on th "«" at bounding box center [546, 171] width 19 height 15
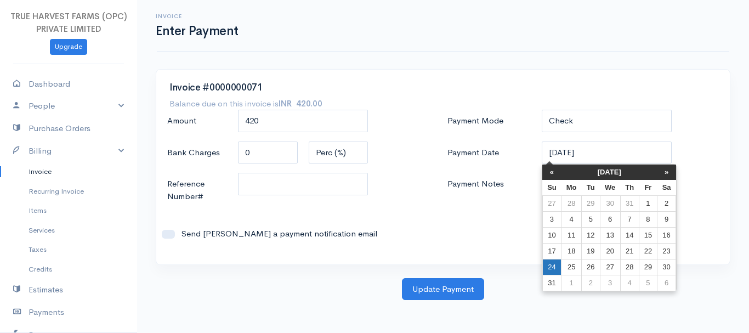
click at [544, 269] on td "24" at bounding box center [551, 267] width 19 height 16
type input "24-08-2025"
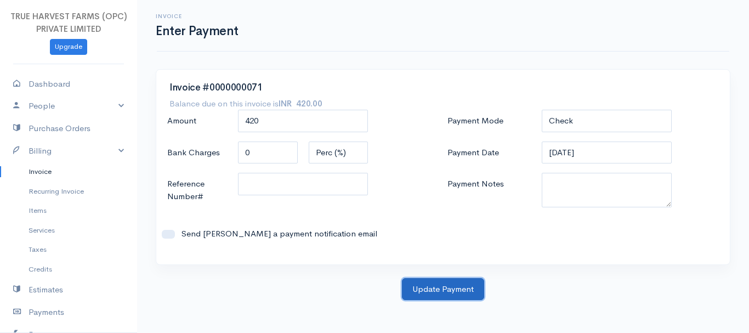
click at [450, 287] on button "Update Payment" at bounding box center [443, 289] width 82 height 22
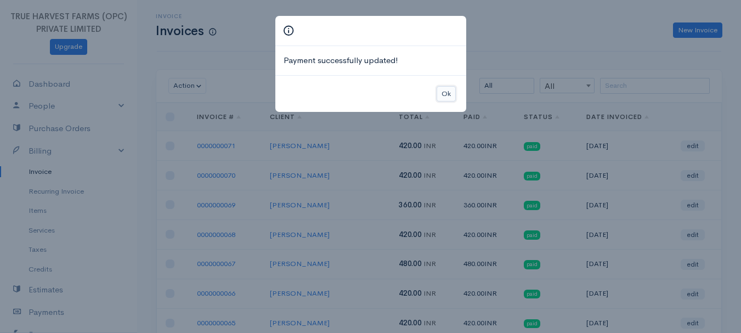
click at [449, 93] on button "Ok" at bounding box center [445, 94] width 19 height 16
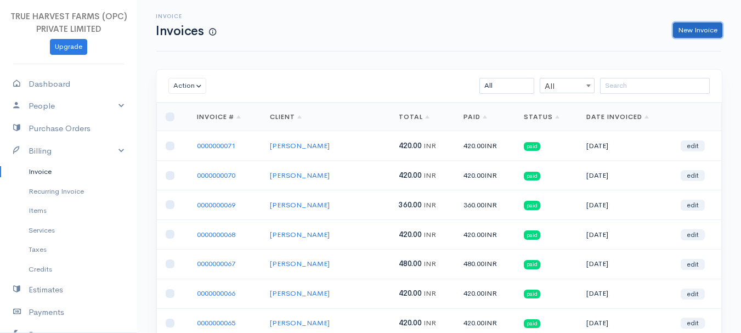
click at [686, 27] on link "New Invoice" at bounding box center [697, 30] width 49 height 16
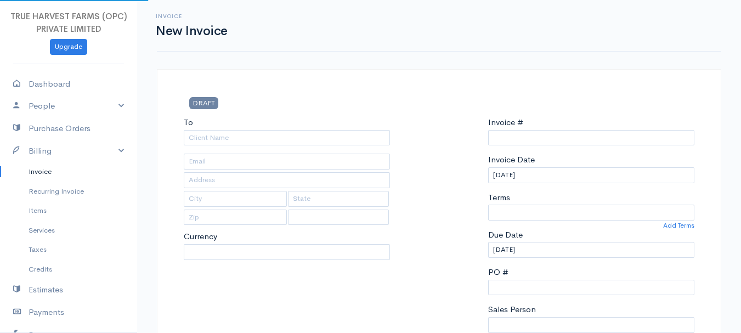
select select "India"
select select "INR"
type input "0000000072"
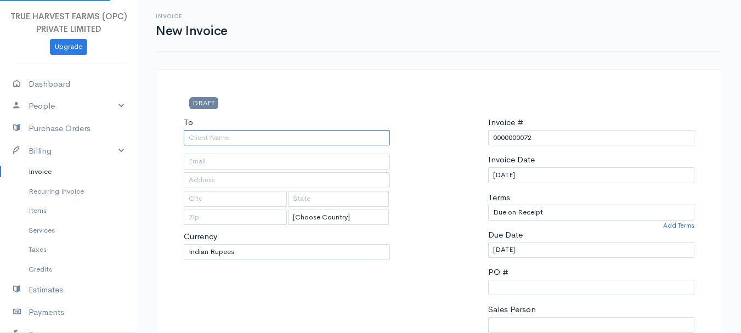
click at [207, 136] on input "To" at bounding box center [287, 138] width 206 height 16
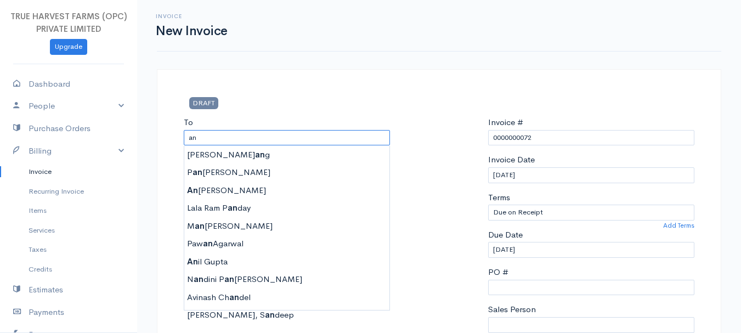
type input "a"
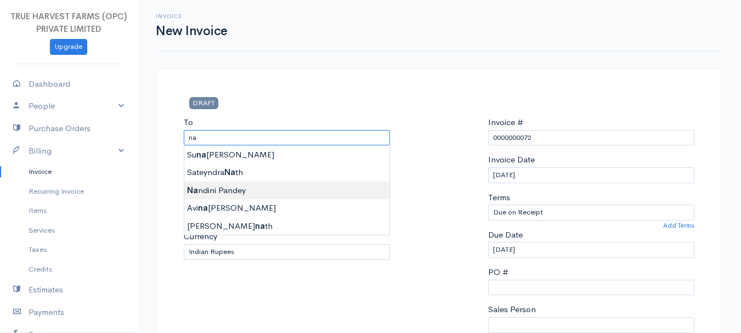
type input "Nandini Pandey"
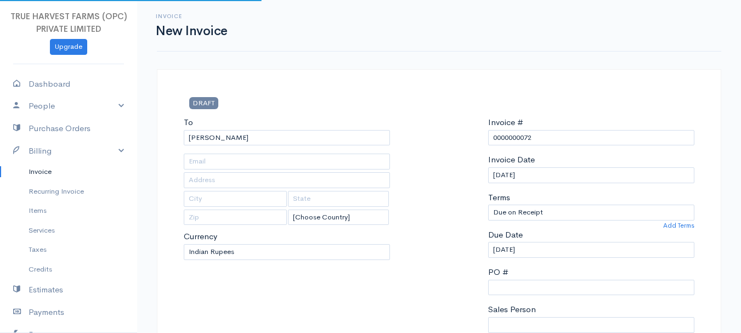
type input "Hardoi"
type input "UP"
type input "241001"
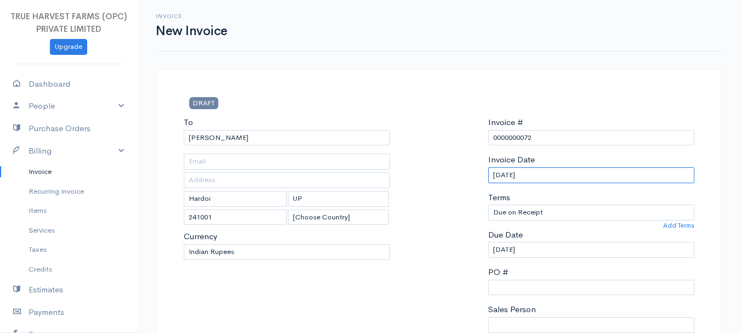
click at [497, 175] on input "05-09-2025" at bounding box center [591, 175] width 206 height 16
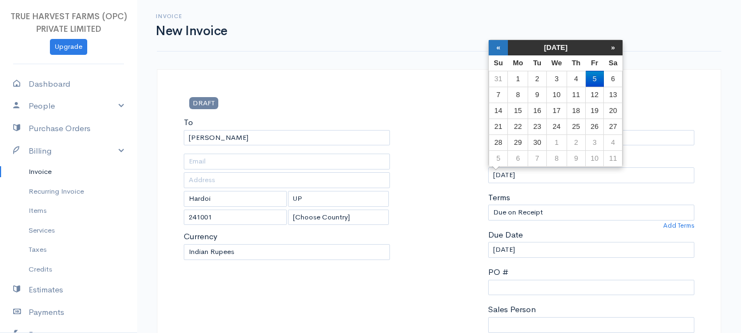
click at [498, 48] on th "«" at bounding box center [497, 47] width 19 height 15
click at [498, 141] on td "24" at bounding box center [497, 142] width 19 height 16
type input "24-08-2025"
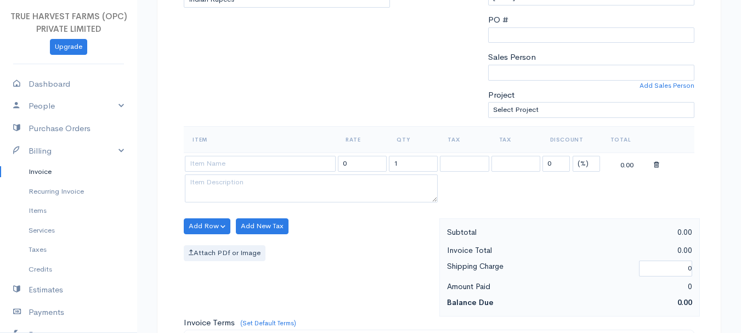
scroll to position [254, 0]
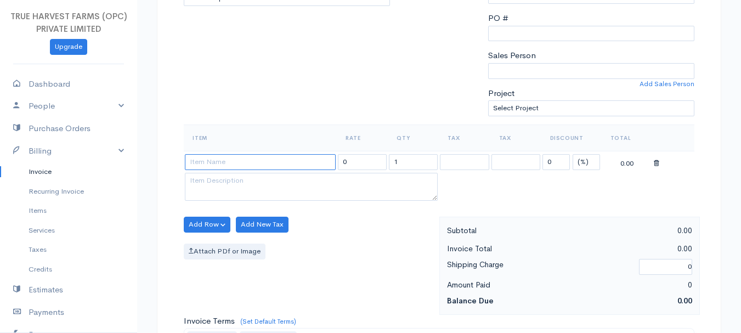
click at [257, 161] on input at bounding box center [260, 162] width 151 height 16
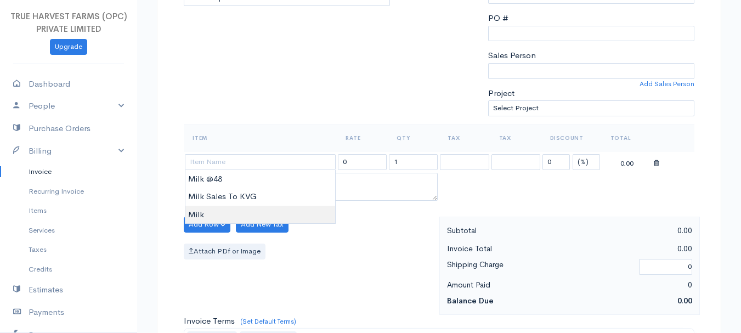
type input "Milk"
type input "60.00"
type textarea "Loose milk sales"
click at [225, 208] on body "TRUE HARVEST FARMS (OPC) PRIVATE LIMITED Upgrade Dashboard People Clients Vendo…" at bounding box center [370, 220] width 741 height 948
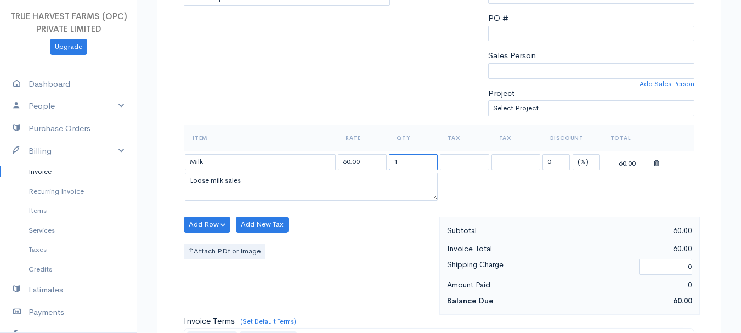
click at [403, 165] on input "1" at bounding box center [413, 162] width 49 height 16
type input "6"
click at [533, 76] on select "Sandeep Abhishek" at bounding box center [591, 71] width 206 height 16
select select "Abhishek"
click at [488, 63] on select "Sandeep Abhishek" at bounding box center [591, 71] width 206 height 16
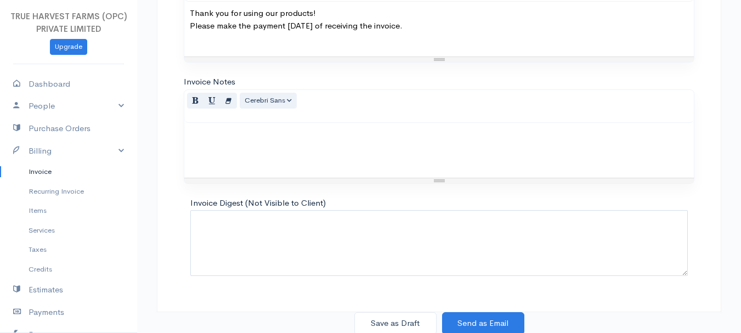
scroll to position [615, 0]
click at [386, 318] on button "Save as Draft" at bounding box center [395, 321] width 82 height 22
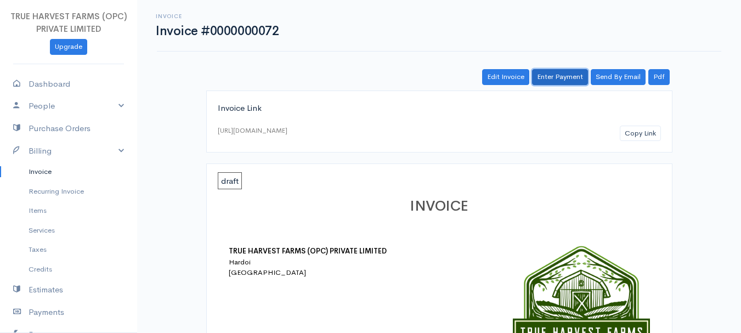
click at [563, 81] on link "Enter Payment" at bounding box center [560, 77] width 56 height 16
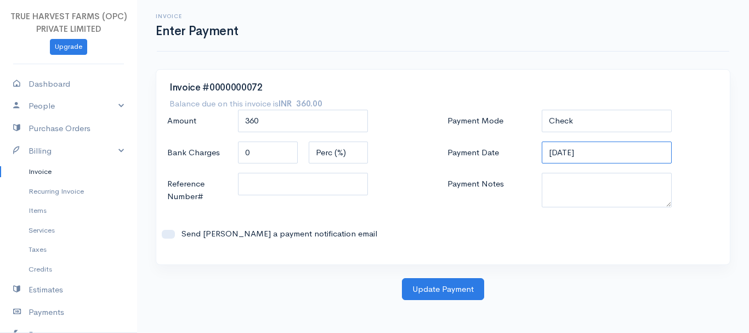
click at [554, 152] on input "05-09-2025" at bounding box center [607, 152] width 130 height 22
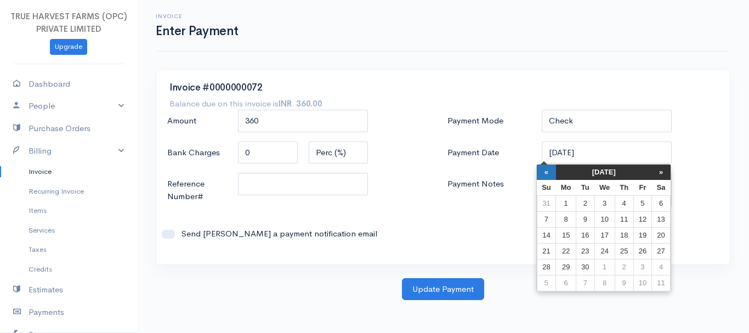
click at [553, 174] on th "«" at bounding box center [546, 171] width 19 height 15
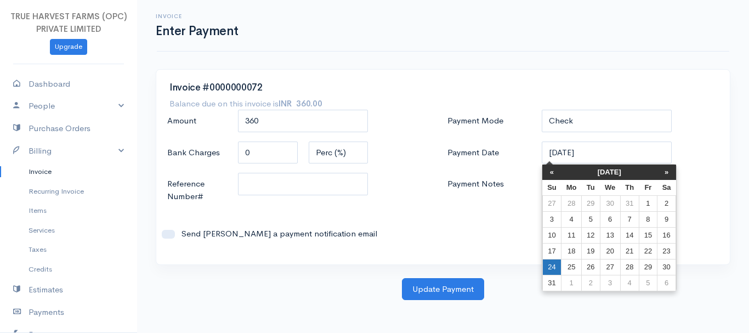
click at [554, 266] on td "24" at bounding box center [551, 267] width 19 height 16
type input "24-08-2025"
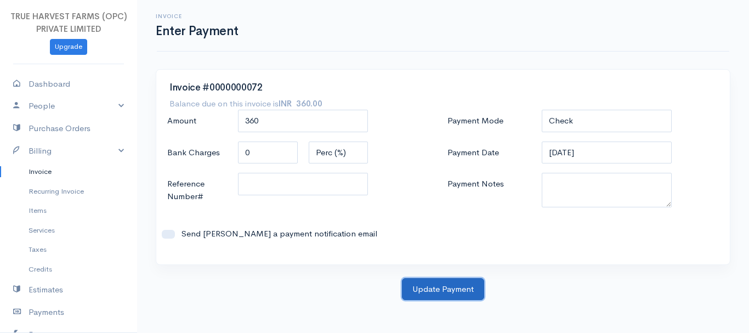
click at [450, 295] on button "Update Payment" at bounding box center [443, 289] width 82 height 22
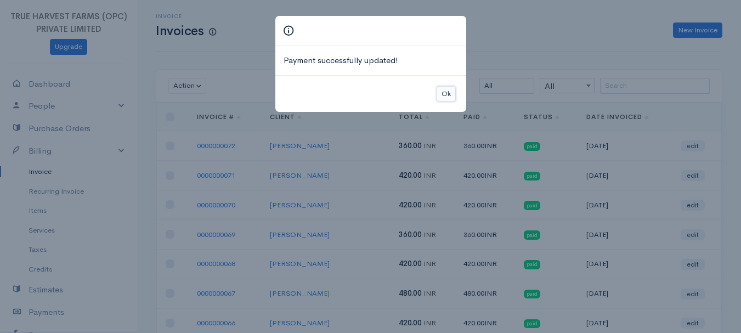
click at [446, 89] on button "Ok" at bounding box center [445, 94] width 19 height 16
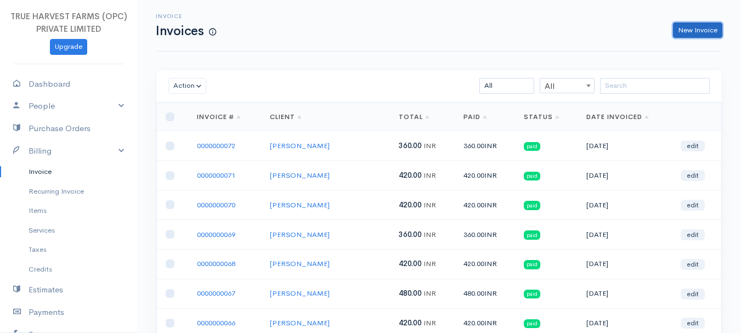
click at [684, 28] on link "New Invoice" at bounding box center [697, 30] width 49 height 16
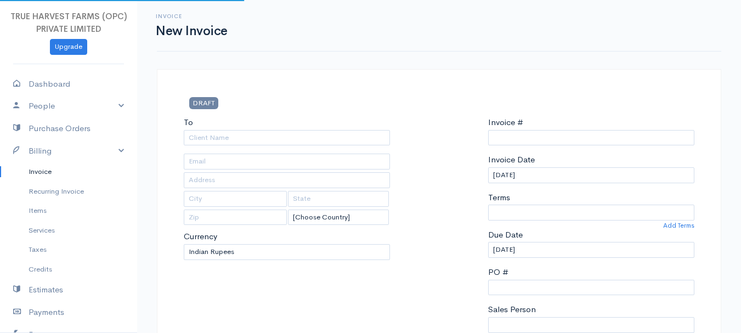
select select "India"
type input "0000000073"
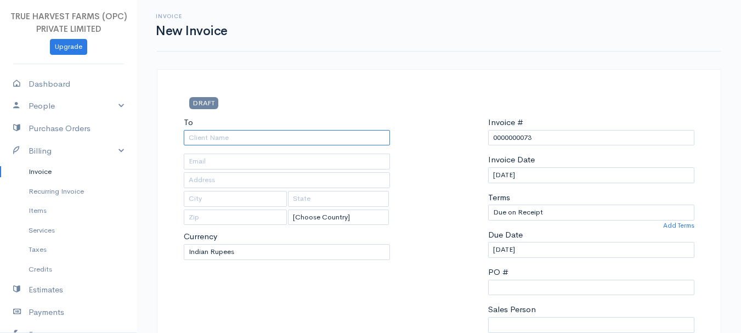
click at [227, 139] on input "To" at bounding box center [287, 138] width 206 height 16
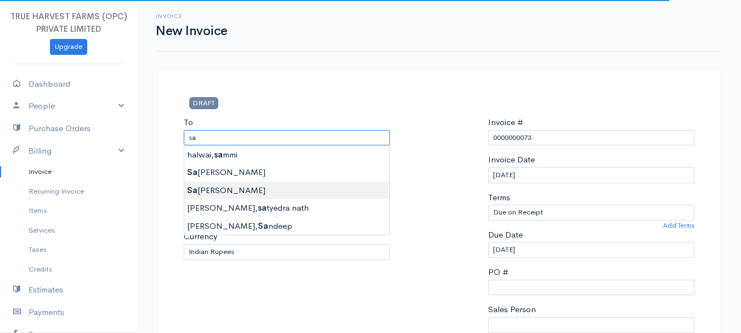
type input "Sateyndra Nath"
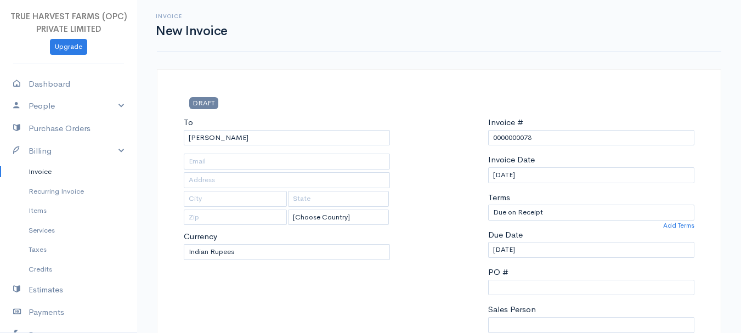
type input "Hardoi"
type input "UP"
type input "241001"
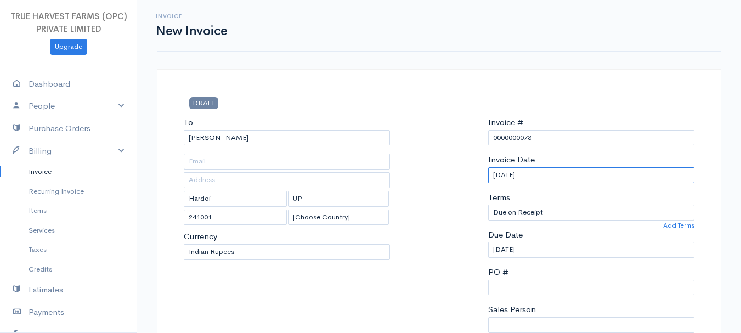
click at [497, 174] on input "05-09-2025" at bounding box center [591, 175] width 206 height 16
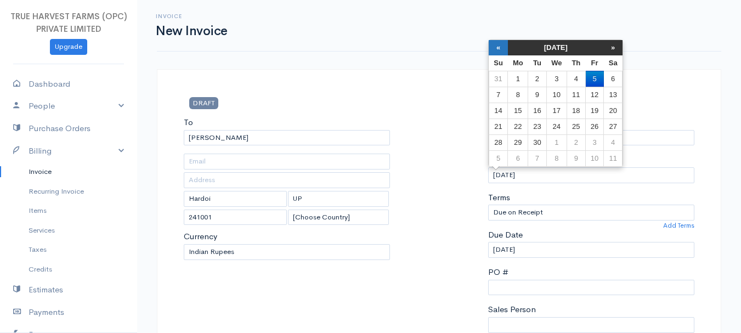
click at [496, 48] on th "«" at bounding box center [497, 47] width 19 height 15
click at [501, 139] on td "24" at bounding box center [497, 142] width 19 height 16
type input "24-08-2025"
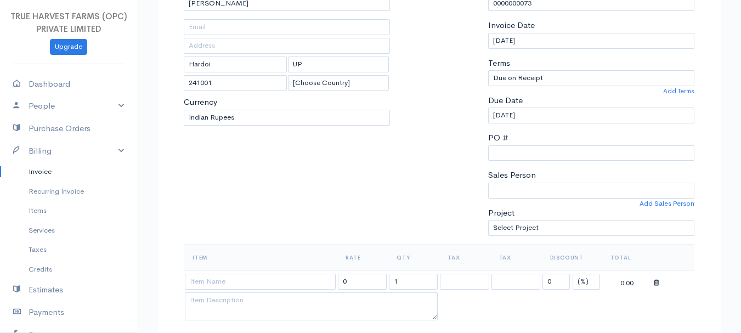
scroll to position [141, 0]
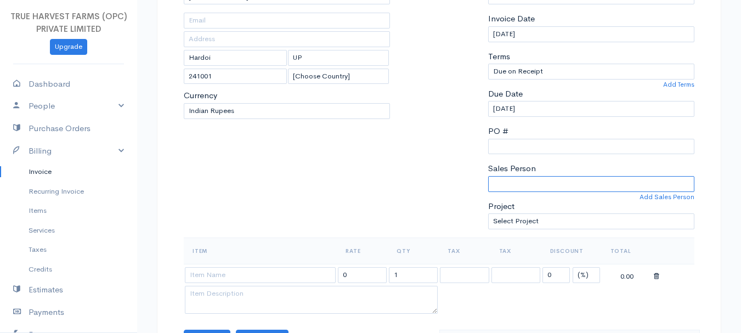
click at [508, 180] on select "Sandeep Abhishek" at bounding box center [591, 184] width 206 height 16
select select "Abhishek"
click at [488, 176] on select "Sandeep Abhishek" at bounding box center [591, 184] width 206 height 16
click at [245, 265] on td at bounding box center [260, 274] width 153 height 21
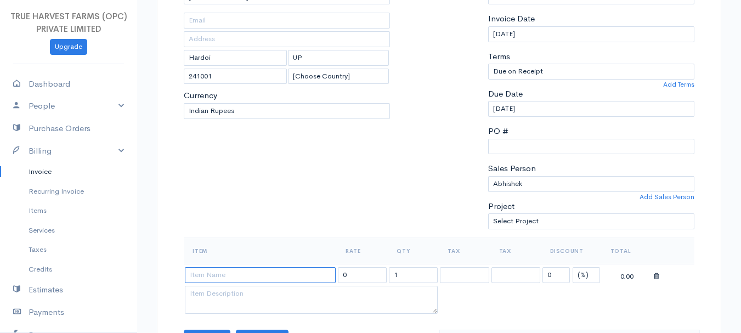
click at [242, 274] on input at bounding box center [260, 275] width 151 height 16
type input "Milk"
type input "60.00"
type textarea "Loose milk sales"
click at [211, 329] on body "TRUE HARVEST FARMS (OPC) PRIVATE LIMITED Upgrade Dashboard People Clients Vendo…" at bounding box center [370, 333] width 741 height 948
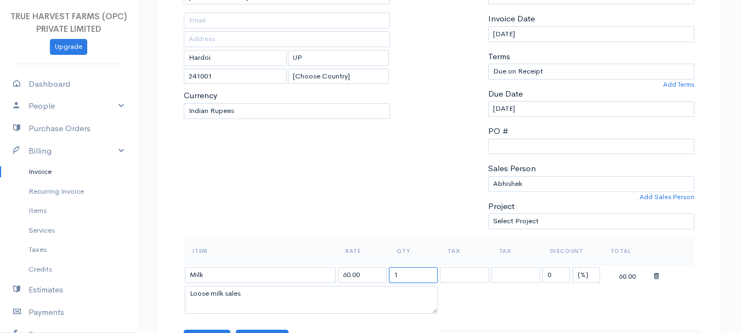
click at [416, 275] on input "1" at bounding box center [413, 275] width 49 height 16
type input "10.5"
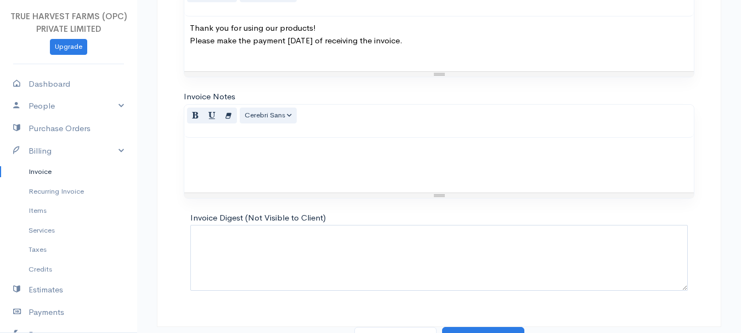
scroll to position [612, 0]
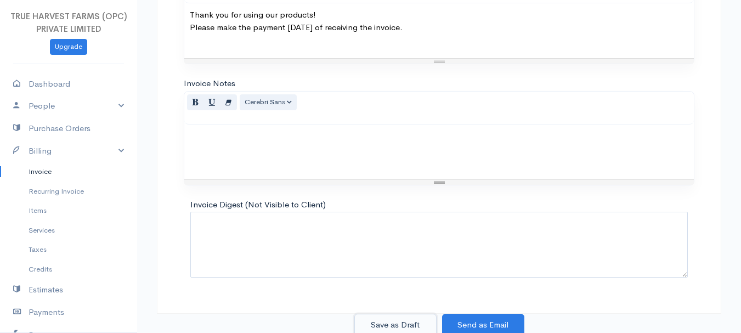
click at [408, 320] on button "Save as Draft" at bounding box center [395, 325] width 82 height 22
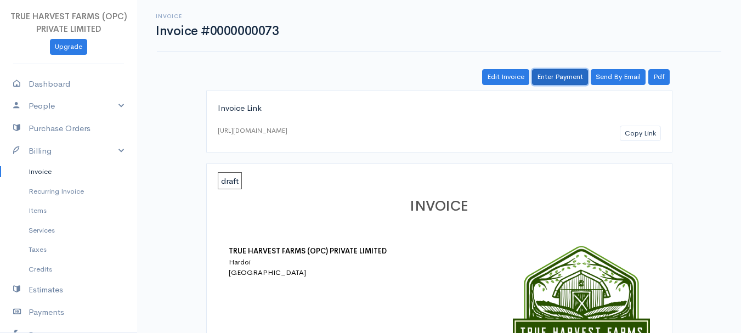
click at [561, 69] on link "Enter Payment" at bounding box center [560, 77] width 56 height 16
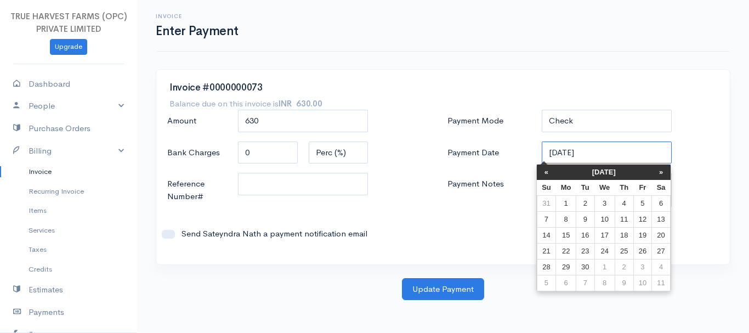
click at [556, 151] on input "05-09-2025" at bounding box center [607, 152] width 130 height 22
click at [543, 178] on th "«" at bounding box center [546, 171] width 19 height 15
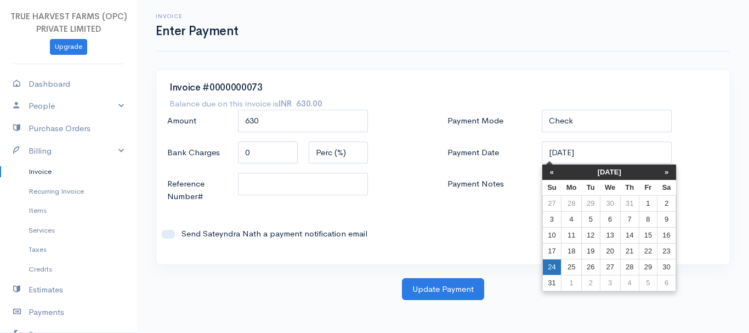
click at [554, 268] on td "24" at bounding box center [551, 267] width 19 height 16
type input "24-08-2025"
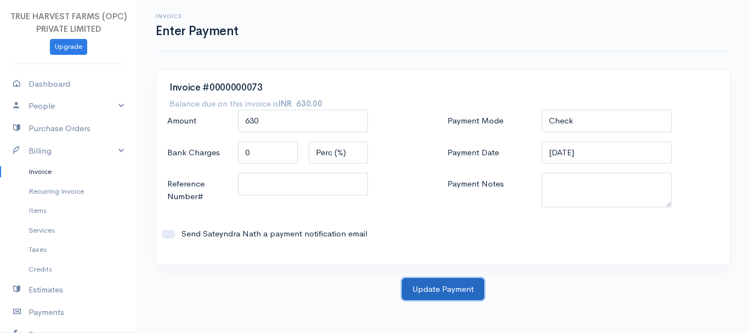
click at [432, 290] on button "Update Payment" at bounding box center [443, 289] width 82 height 22
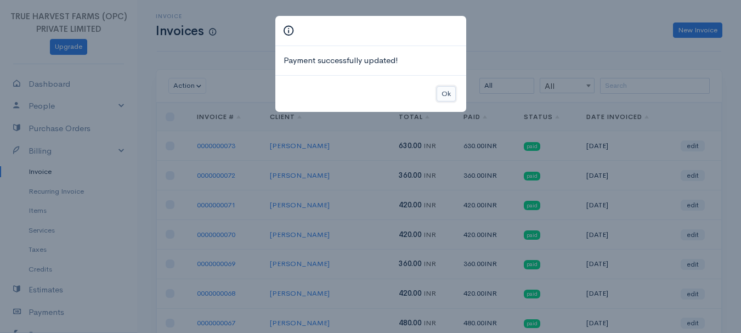
click at [453, 95] on button "Ok" at bounding box center [445, 94] width 19 height 16
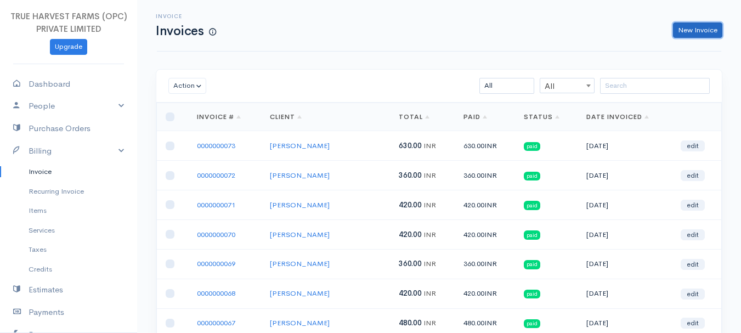
click at [678, 28] on link "New Invoice" at bounding box center [697, 30] width 49 height 16
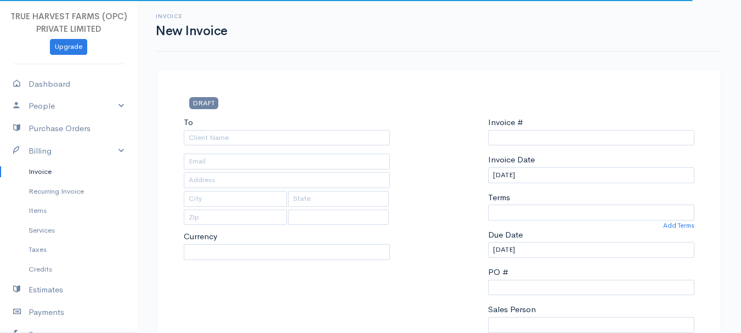
select select "INR"
type input "0000000074"
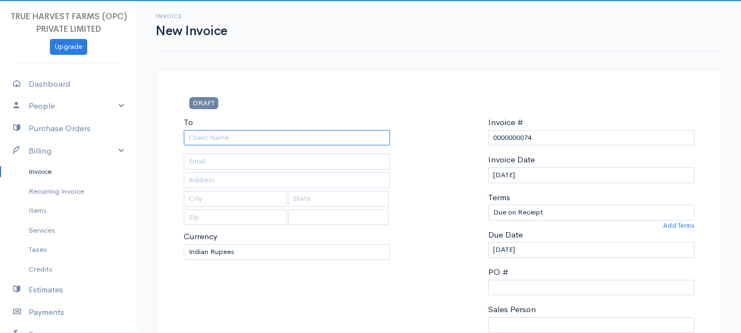
click at [211, 136] on input "To" at bounding box center [287, 138] width 206 height 16
select select "India"
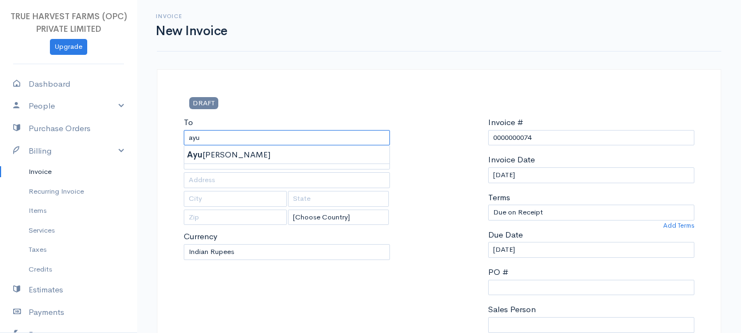
click at [211, 136] on input "ayu" at bounding box center [287, 138] width 206 height 16
type input "Ayush Agarwal"
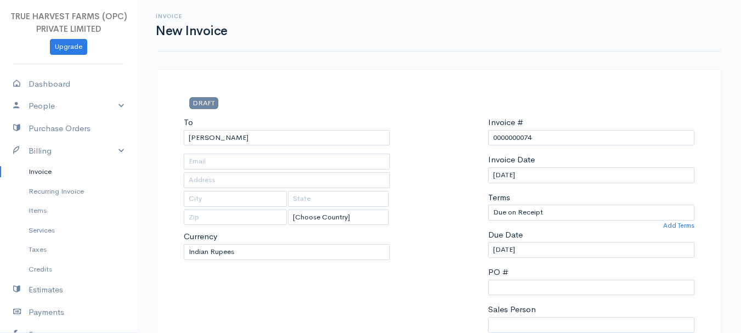
type input "Hardoi"
type input "Uttar Pradesh"
type input "241001"
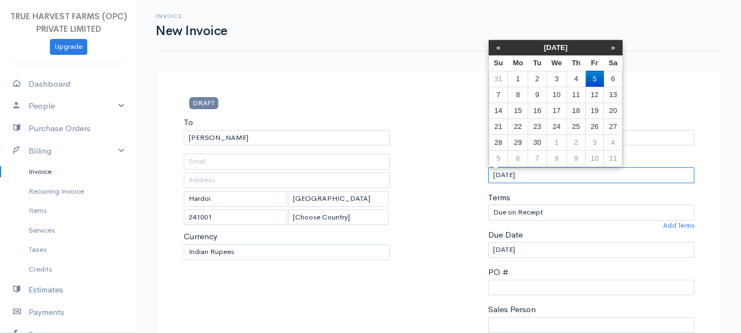
click at [496, 177] on input "05-09-2025" at bounding box center [591, 175] width 206 height 16
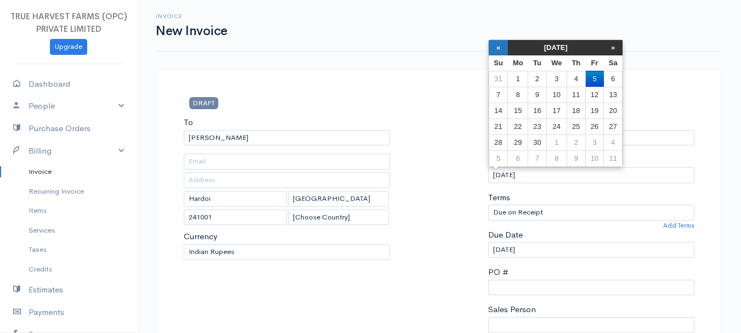
click at [502, 44] on th "«" at bounding box center [497, 47] width 19 height 15
click at [501, 139] on td "24" at bounding box center [497, 142] width 19 height 16
type input "24-08-2025"
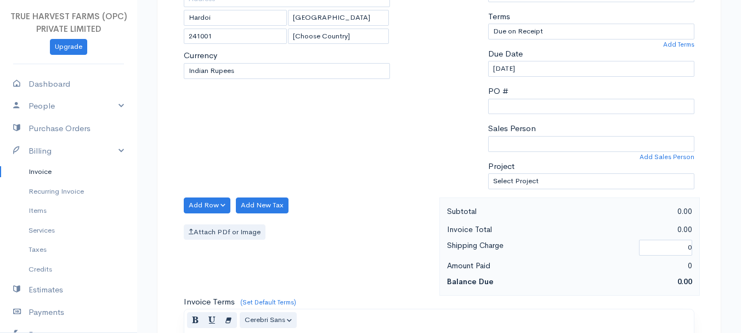
scroll to position [184, 0]
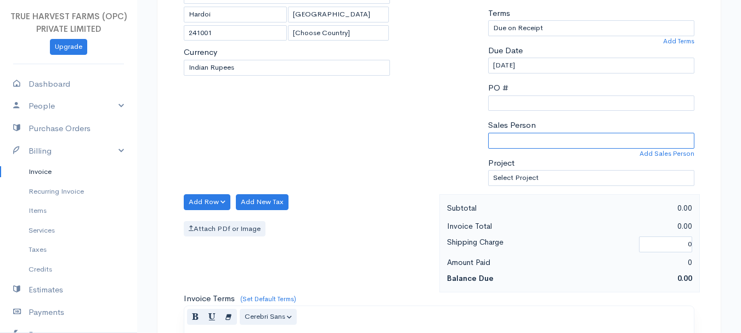
click at [539, 136] on select "Sandeep Abhishek" at bounding box center [591, 141] width 206 height 16
select select "Abhishek"
click at [488, 133] on select "Sandeep Abhishek" at bounding box center [591, 141] width 206 height 16
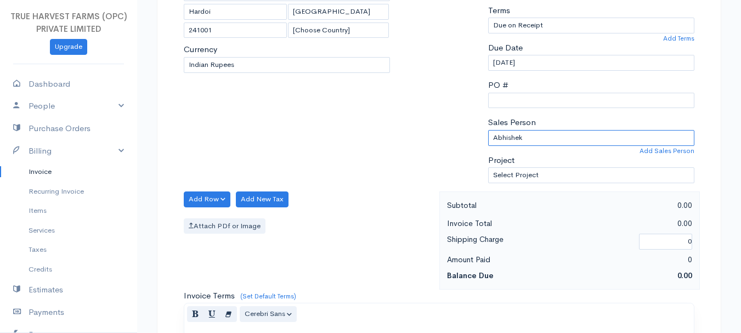
scroll to position [177, 0]
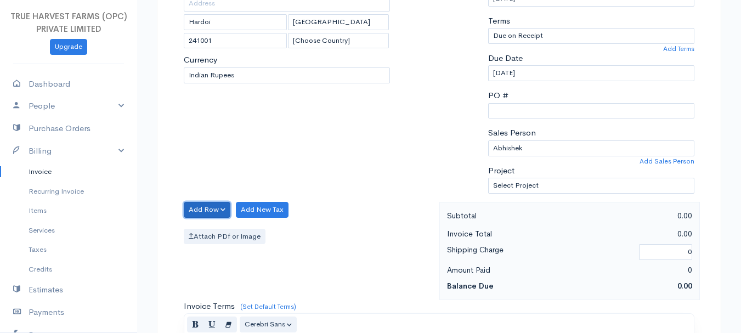
click at [206, 206] on button "Add Row" at bounding box center [207, 210] width 47 height 16
click at [230, 231] on link "Add Item Row" at bounding box center [227, 232] width 87 height 19
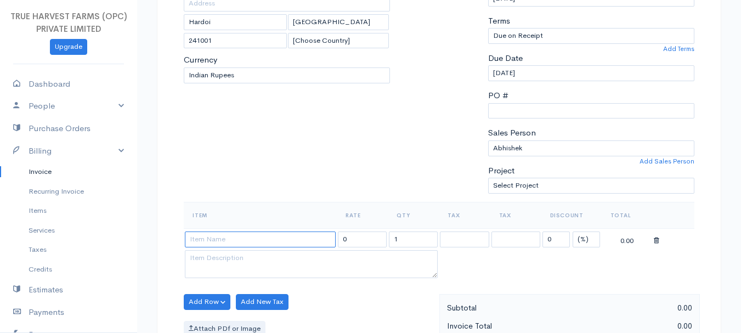
click at [266, 243] on input at bounding box center [260, 239] width 151 height 16
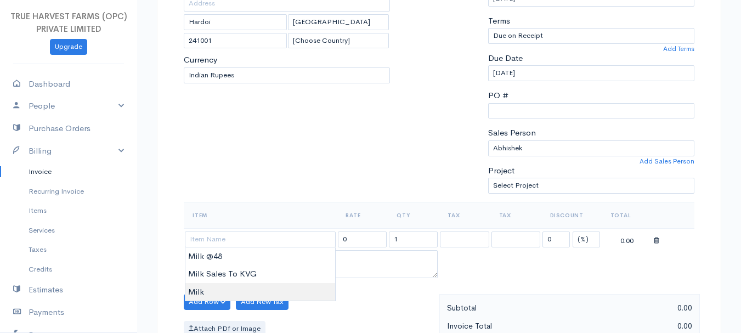
type input "Milk"
type input "60.00"
type textarea "Loose milk sales"
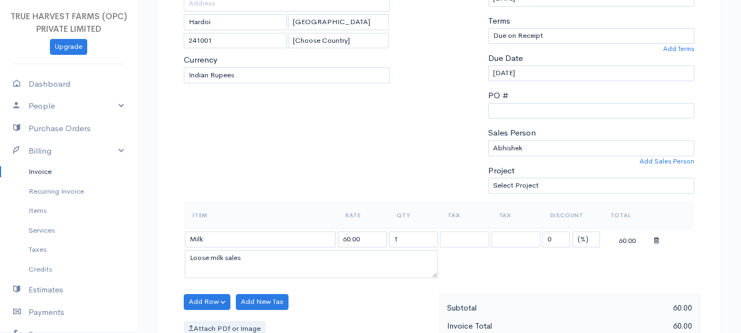
click at [246, 282] on body "TRUE HARVEST FARMS (OPC) PRIVATE LIMITED Upgrade Dashboard People Clients Vendo…" at bounding box center [370, 297] width 741 height 948
click at [414, 245] on input "1" at bounding box center [413, 239] width 49 height 16
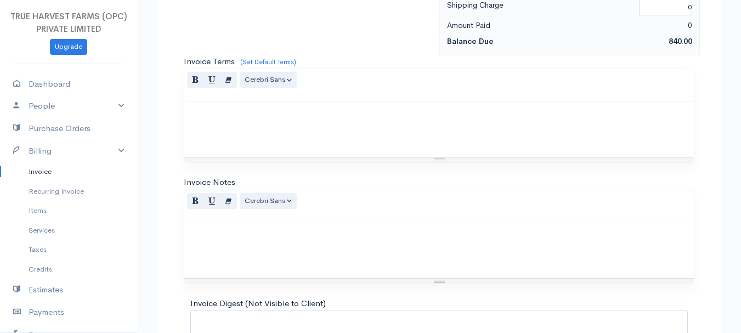
scroll to position [615, 0]
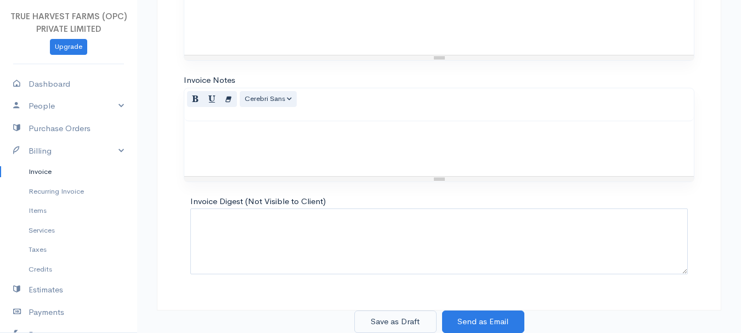
type input "14"
click at [395, 320] on button "Save as Draft" at bounding box center [395, 321] width 82 height 22
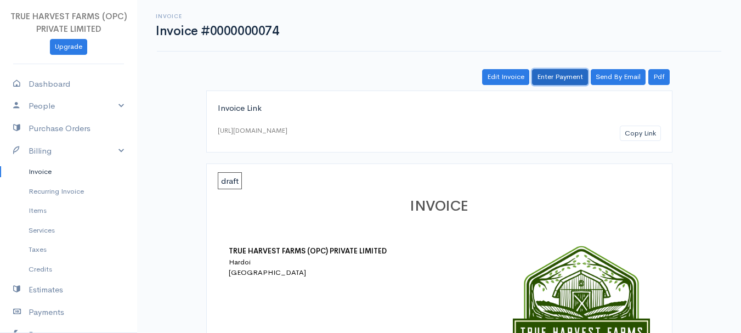
click at [556, 72] on link "Enter Payment" at bounding box center [560, 77] width 56 height 16
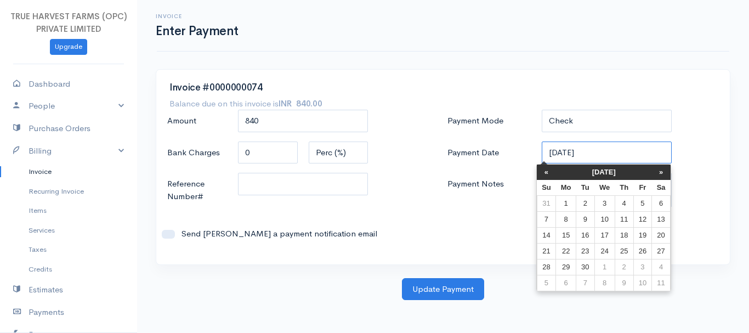
click at [553, 155] on input "05-09-2025" at bounding box center [607, 152] width 130 height 22
click at [553, 168] on th "«" at bounding box center [546, 171] width 19 height 15
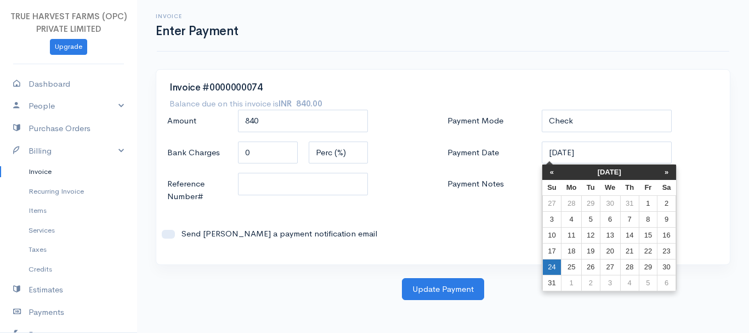
click at [551, 261] on td "24" at bounding box center [551, 267] width 19 height 16
type input "24-08-2025"
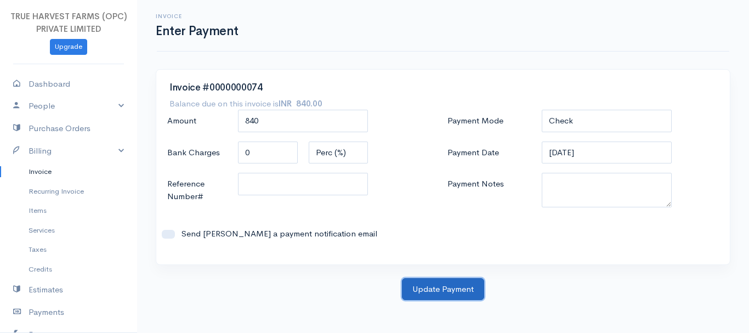
click at [441, 293] on button "Update Payment" at bounding box center [443, 289] width 82 height 22
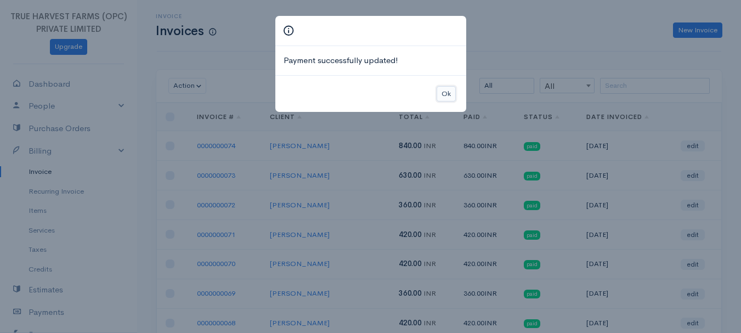
click at [446, 95] on button "Ok" at bounding box center [445, 94] width 19 height 16
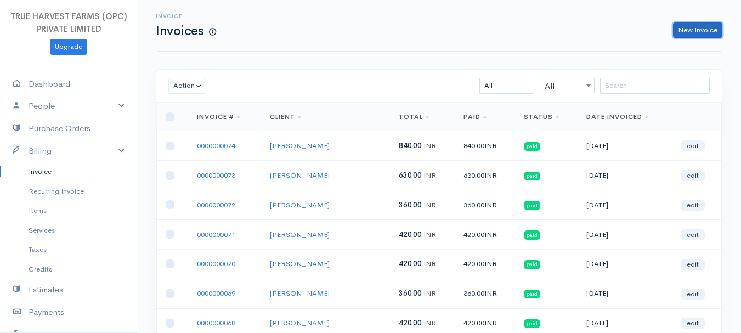
click at [702, 31] on link "New Invoice" at bounding box center [697, 30] width 49 height 16
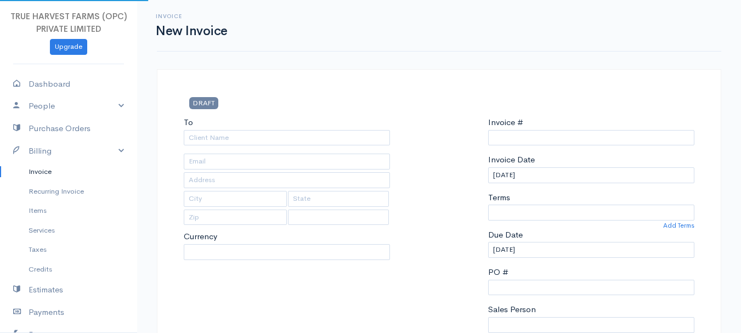
select select "INR"
select select "India"
type input "0000000075"
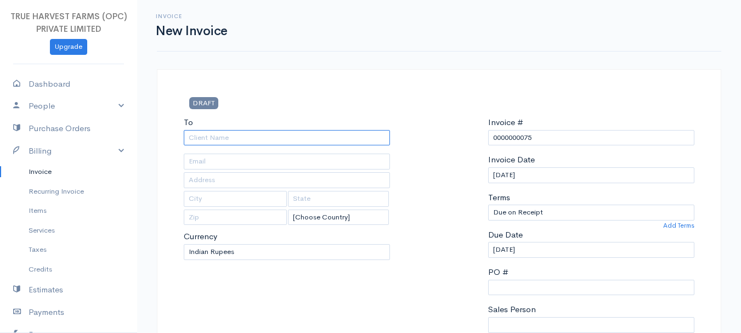
click at [200, 134] on input "To" at bounding box center [287, 138] width 206 height 16
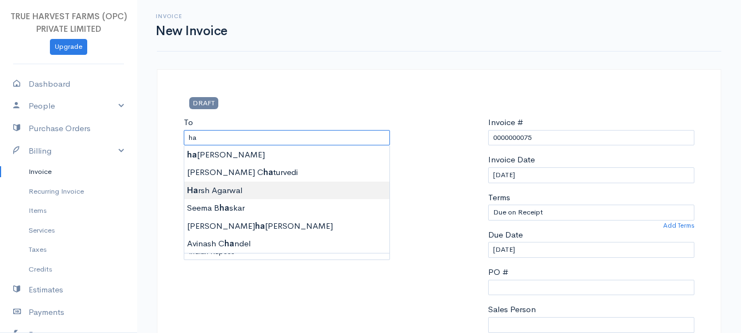
type input "Harsh Agarwal"
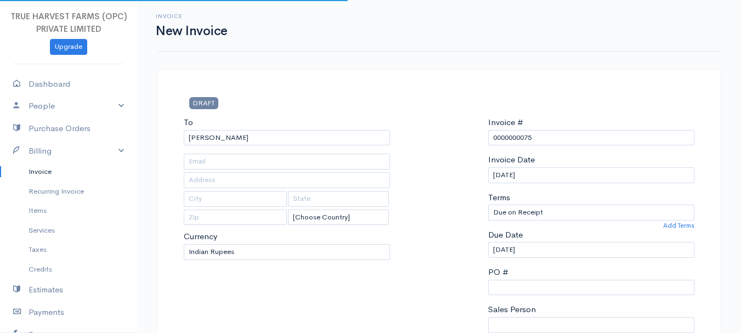
type input "Hardoi"
type input "UP"
type input "241001"
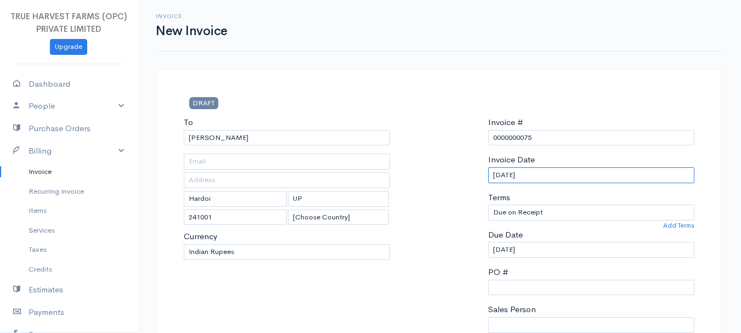
click at [498, 175] on input "05-09-2025" at bounding box center [591, 175] width 206 height 16
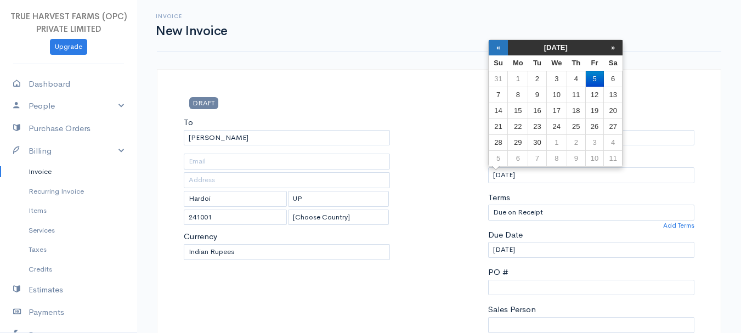
click at [499, 44] on th "«" at bounding box center [497, 47] width 19 height 15
click at [491, 146] on td "24" at bounding box center [497, 142] width 19 height 16
type input "24-08-2025"
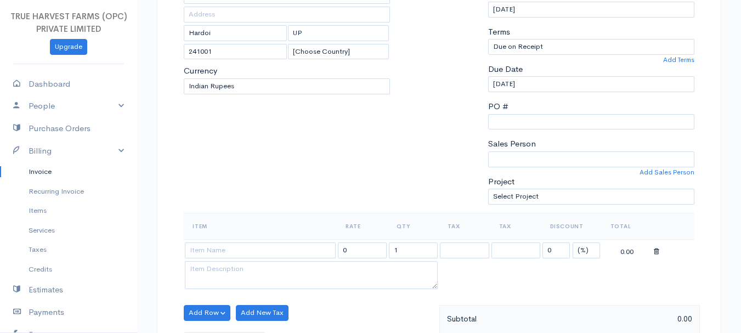
scroll to position [169, 0]
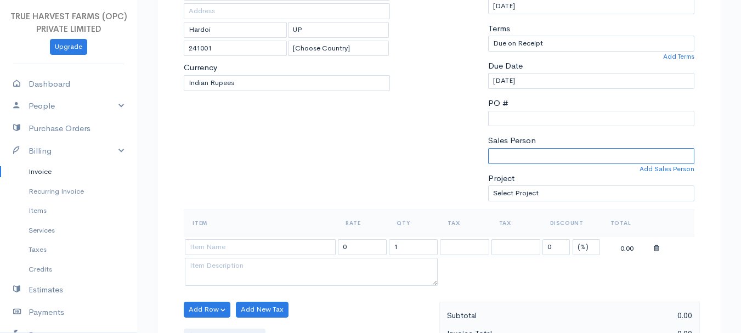
click at [536, 151] on select "Sandeep Abhishek" at bounding box center [591, 156] width 206 height 16
select select "Abhishek"
click at [488, 148] on select "Sandeep Abhishek" at bounding box center [591, 156] width 206 height 16
click at [261, 247] on input at bounding box center [260, 247] width 151 height 16
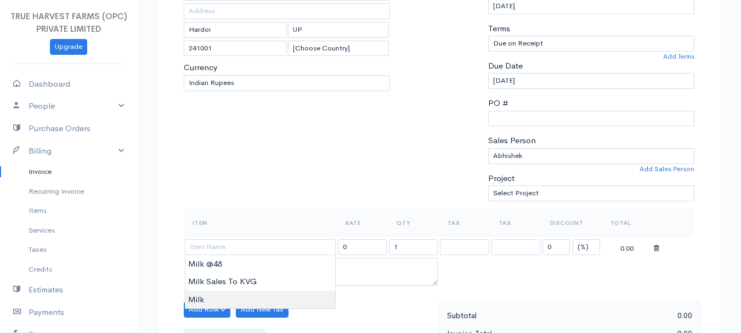
type input "Milk"
type input "60.00"
type textarea "Loose milk sales"
click at [256, 297] on body "TRUE HARVEST FARMS (OPC) PRIVATE LIMITED Upgrade Dashboard People Clients Vendo…" at bounding box center [370, 305] width 741 height 948
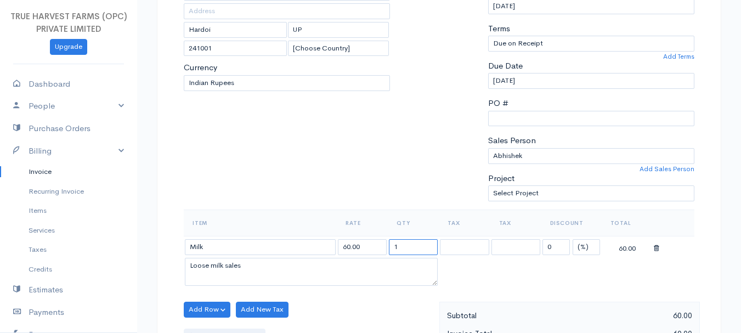
click at [411, 244] on input "1" at bounding box center [413, 247] width 49 height 16
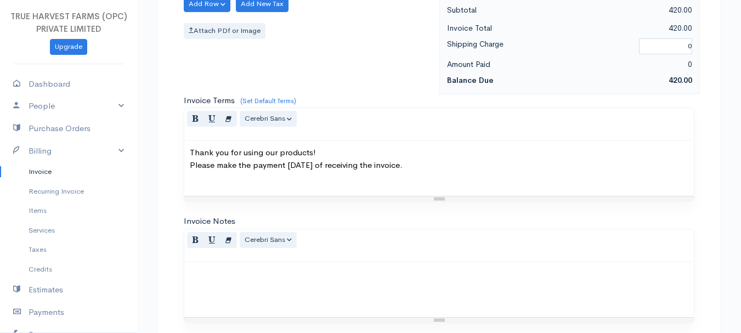
scroll to position [615, 0]
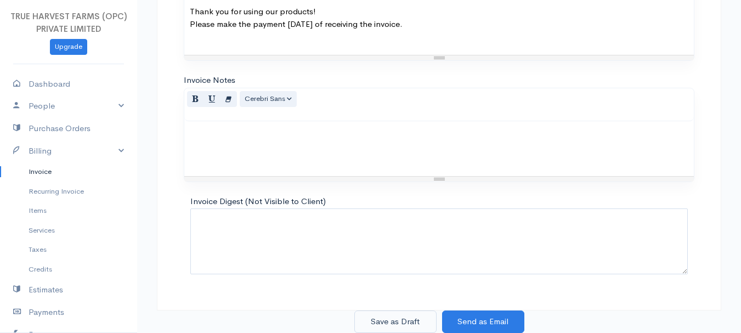
type input "7"
click at [410, 317] on button "Save as Draft" at bounding box center [395, 321] width 82 height 22
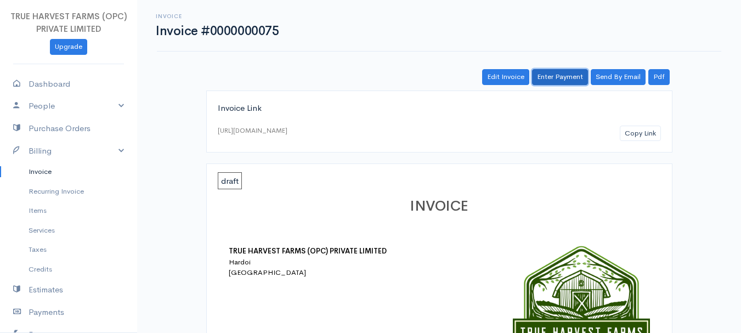
click at [570, 73] on link "Enter Payment" at bounding box center [560, 77] width 56 height 16
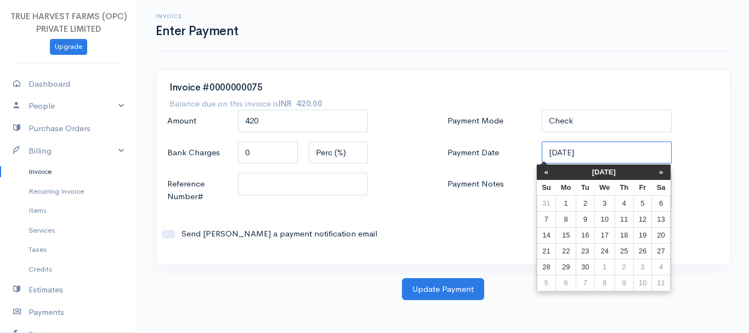
click at [556, 153] on input "05-09-2025" at bounding box center [607, 152] width 130 height 22
click at [548, 171] on th "«" at bounding box center [546, 171] width 19 height 15
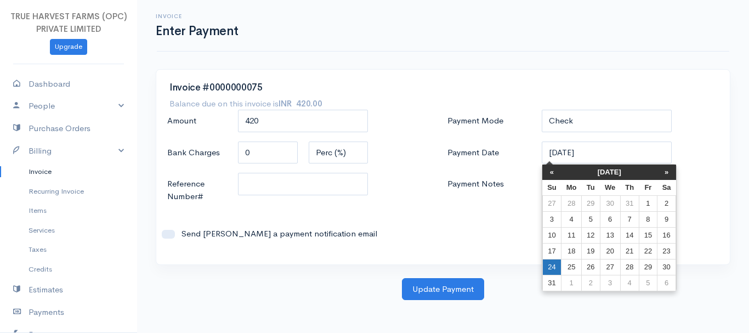
click at [547, 269] on td "24" at bounding box center [551, 267] width 19 height 16
type input "24-08-2025"
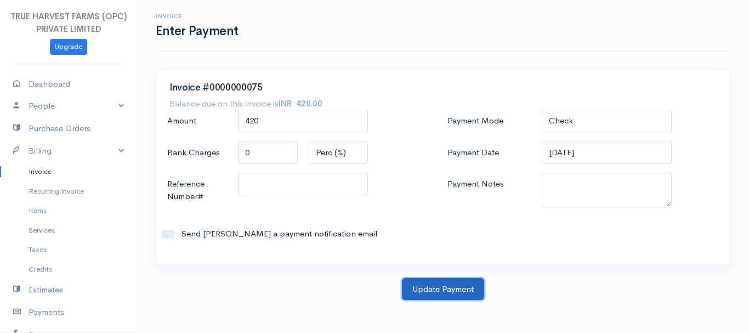
click at [442, 282] on button "Update Payment" at bounding box center [443, 289] width 82 height 22
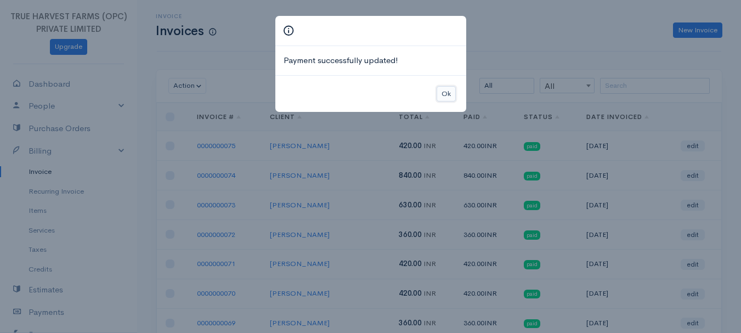
click at [451, 96] on button "Ok" at bounding box center [445, 94] width 19 height 16
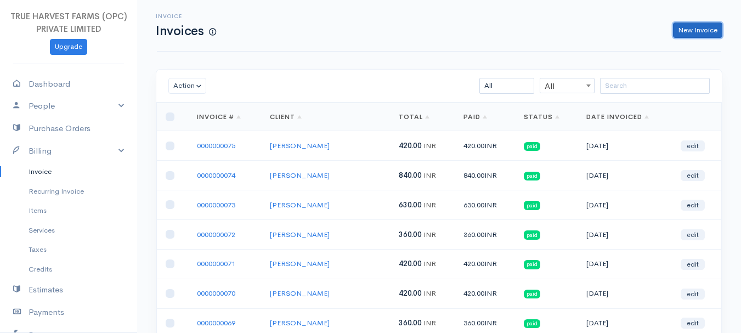
click at [681, 35] on link "New Invoice" at bounding box center [697, 30] width 49 height 16
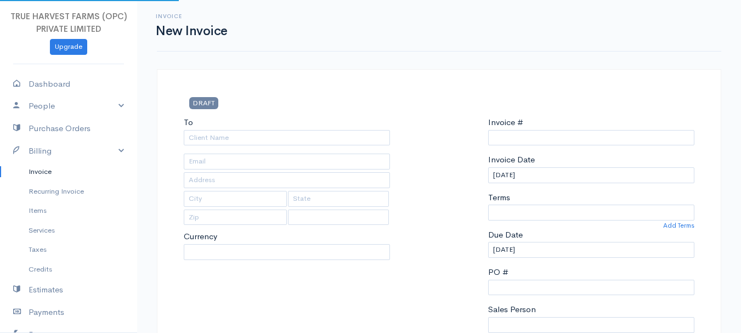
select select "INR"
type input "0000000076"
select select "India"
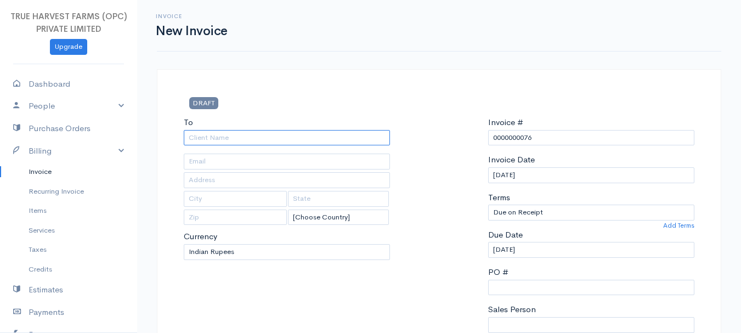
click at [235, 141] on input "To" at bounding box center [287, 138] width 206 height 16
type input "Anil Gupta"
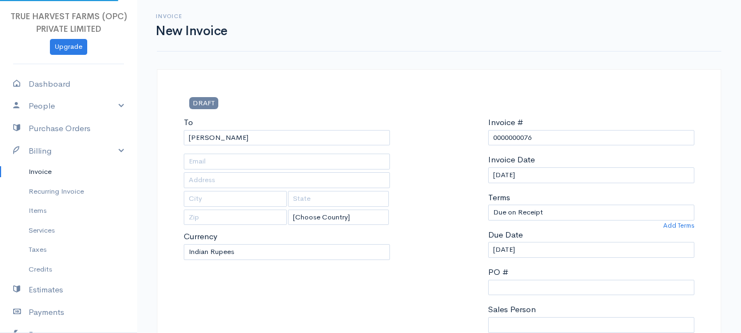
type input "Hardoi"
type input "UP"
type input "241001"
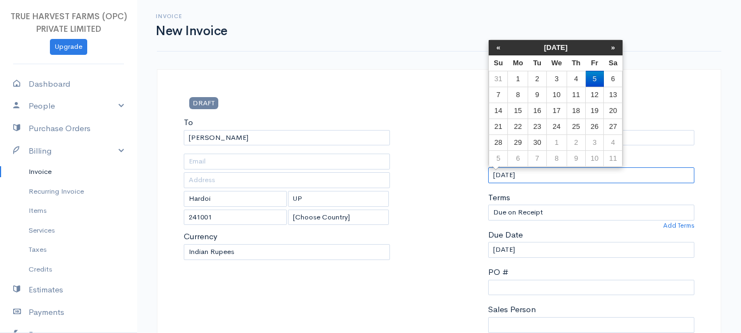
click at [497, 181] on input "05-09-2025" at bounding box center [591, 175] width 206 height 16
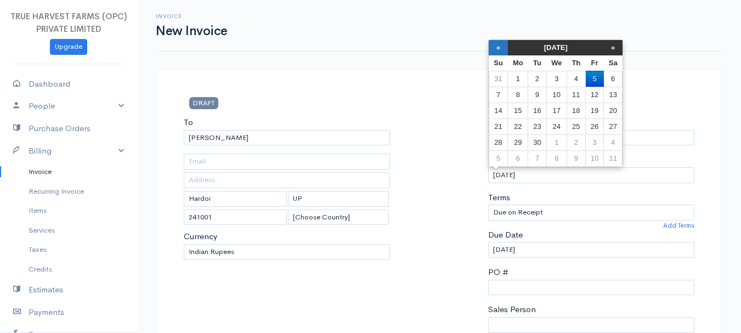
click at [495, 40] on th "«" at bounding box center [497, 47] width 19 height 15
click at [500, 146] on td "24" at bounding box center [497, 142] width 19 height 16
type input "24-08-2025"
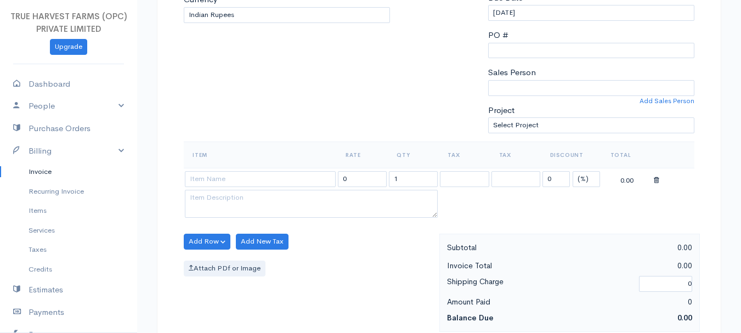
scroll to position [238, 0]
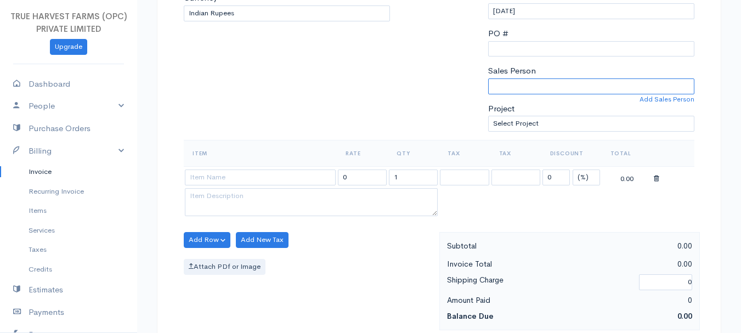
click at [524, 87] on select "Sandeep Abhishek" at bounding box center [591, 86] width 206 height 16
select select "Abhishek"
click at [488, 78] on select "Sandeep Abhishek" at bounding box center [591, 86] width 206 height 16
click at [213, 178] on input at bounding box center [260, 177] width 151 height 16
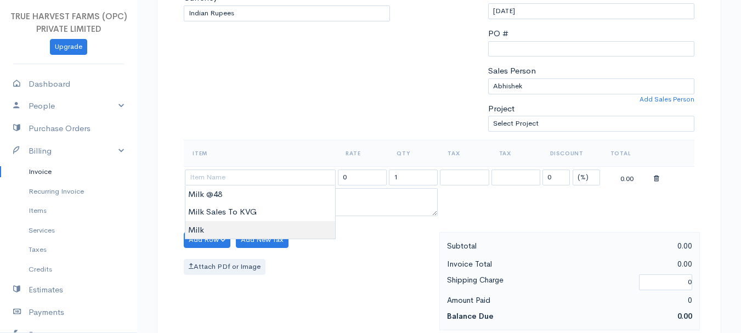
type input "Milk"
type input "60.00"
type textarea "Loose milk sales"
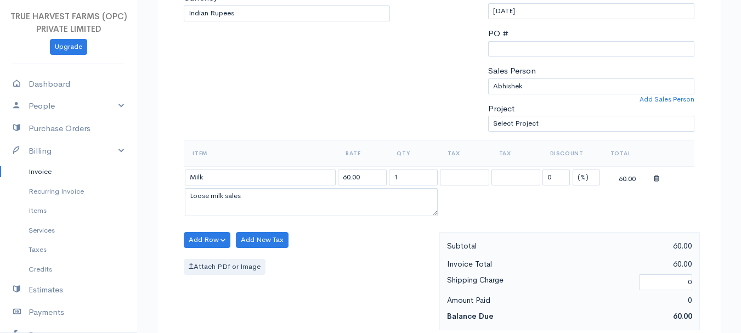
click at [213, 221] on body "TRUE HARVEST FARMS (OPC) PRIVATE LIMITED Upgrade Dashboard People Clients Vendo…" at bounding box center [370, 236] width 741 height 948
click at [416, 183] on input "1" at bounding box center [413, 177] width 49 height 16
type input "8"
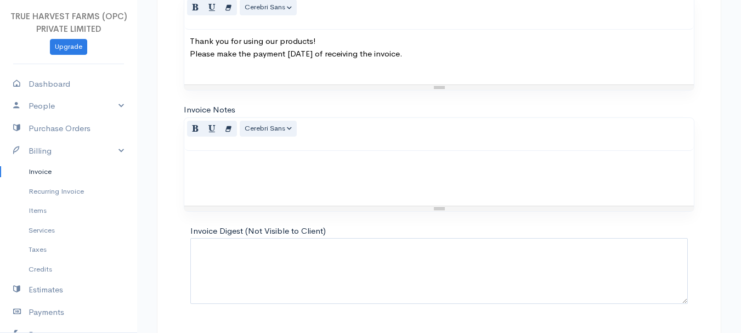
scroll to position [615, 0]
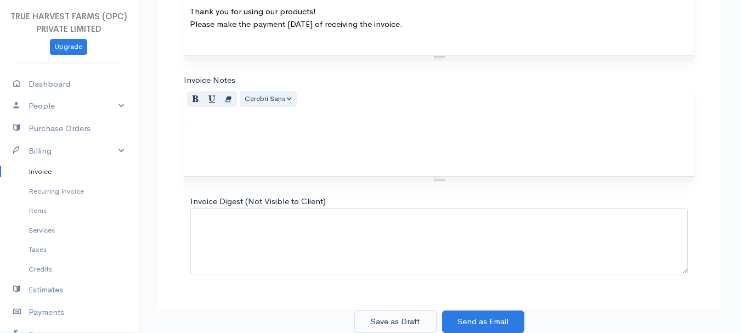
type input "6.5"
click at [406, 325] on button "Save as Draft" at bounding box center [395, 321] width 82 height 22
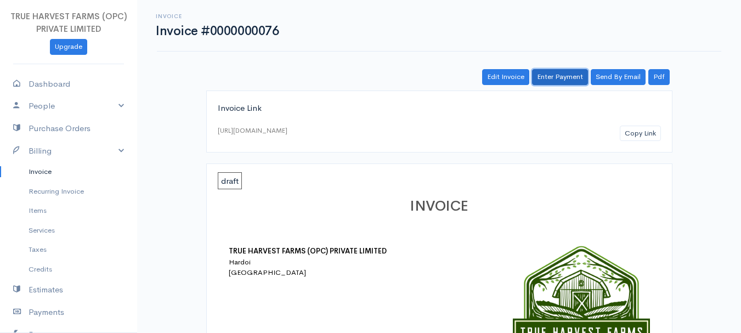
click at [549, 82] on link "Enter Payment" at bounding box center [560, 77] width 56 height 16
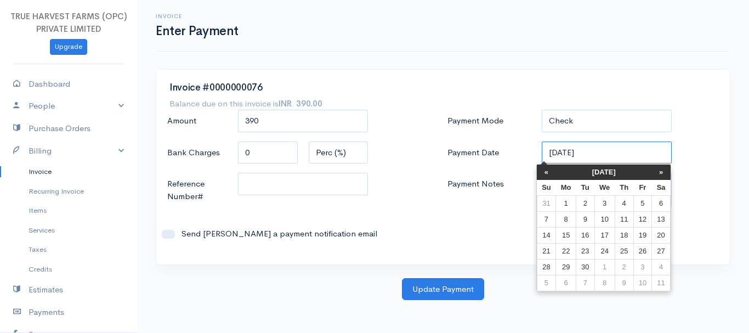
click at [555, 154] on input "05-09-2025" at bounding box center [607, 152] width 130 height 22
click at [544, 172] on th "«" at bounding box center [546, 171] width 19 height 15
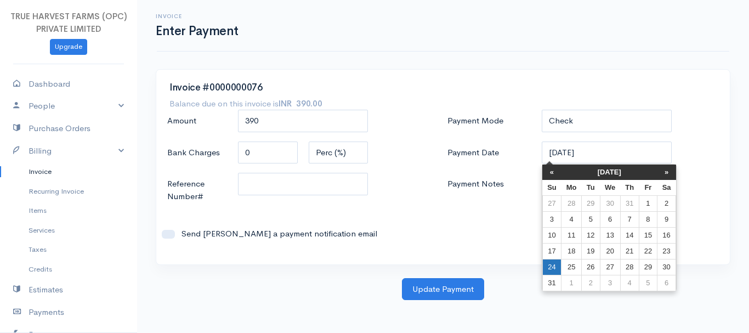
click at [554, 266] on td "24" at bounding box center [551, 267] width 19 height 16
type input "24-08-2025"
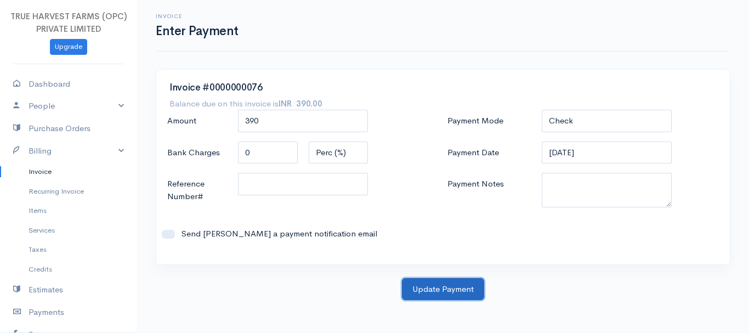
click at [454, 294] on button "Update Payment" at bounding box center [443, 289] width 82 height 22
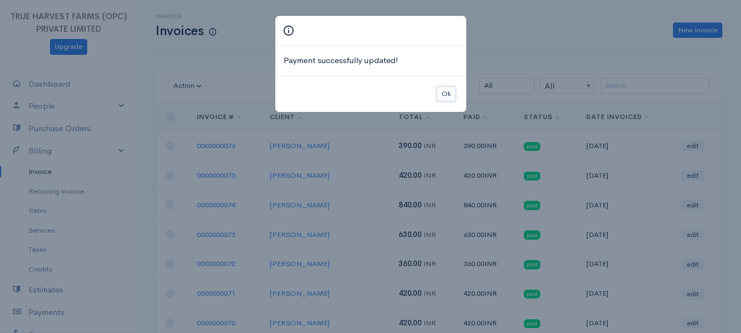
click at [452, 96] on button "Ok" at bounding box center [445, 94] width 19 height 16
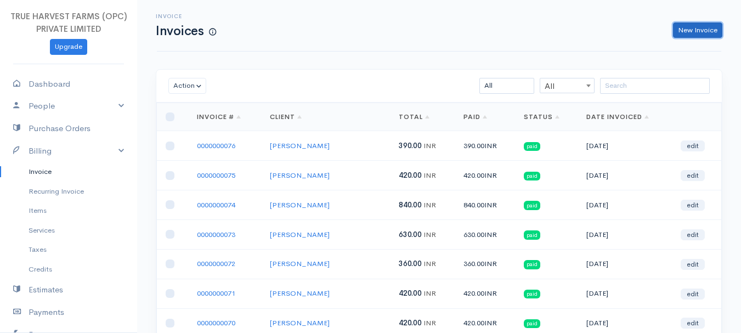
click at [679, 26] on link "New Invoice" at bounding box center [697, 30] width 49 height 16
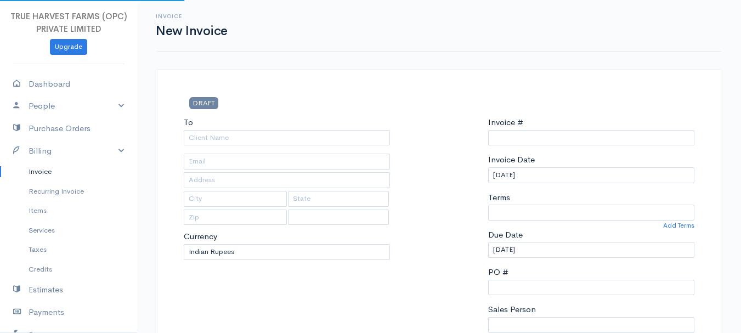
select select "India"
type input "0000000077"
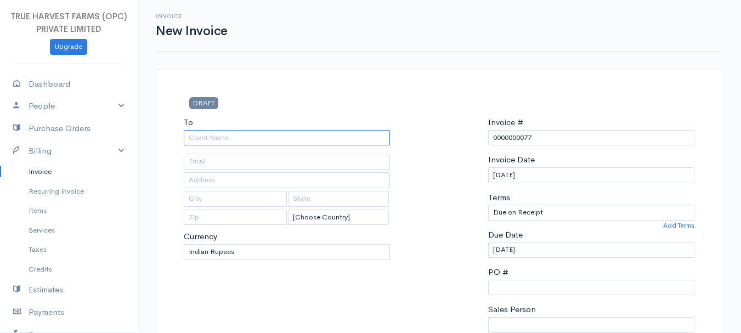
click at [214, 136] on input "To" at bounding box center [287, 138] width 206 height 16
type input "gupta, soniya"
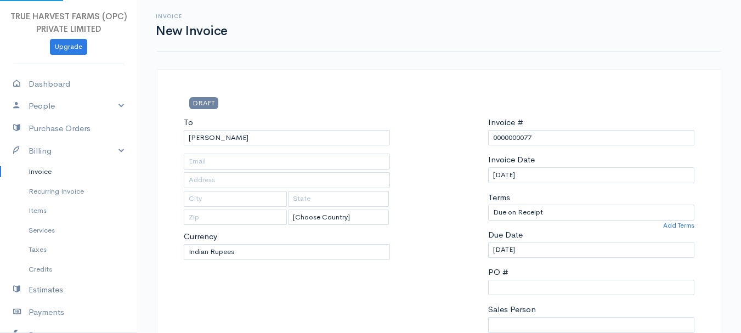
type input "near shiv shakti hospital"
type input "hardoi"
type input "uttar pradesh"
type input "241001"
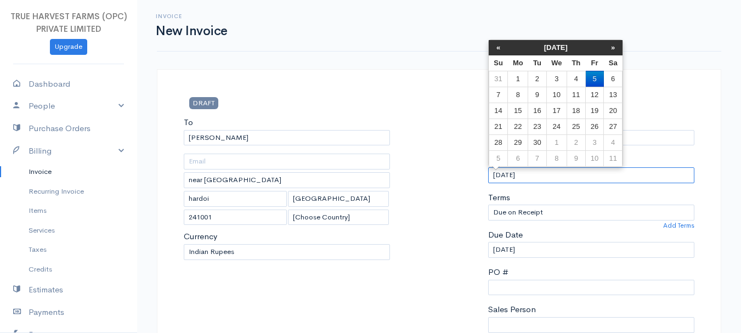
click at [501, 178] on input "05-09-2025" at bounding box center [591, 175] width 206 height 16
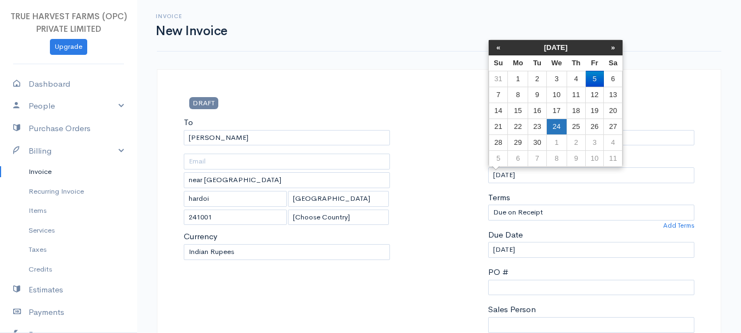
click at [556, 126] on td "24" at bounding box center [556, 126] width 20 height 16
type input "24-09-2025"
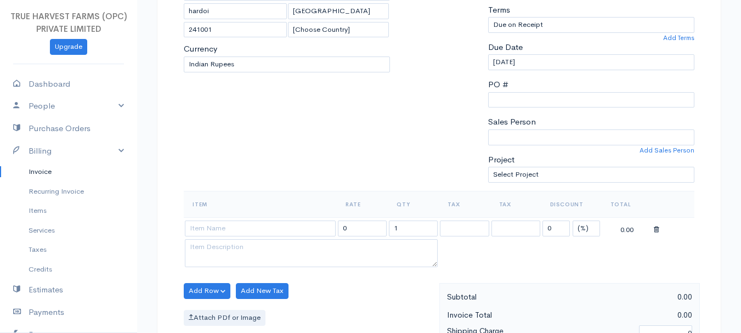
scroll to position [194, 0]
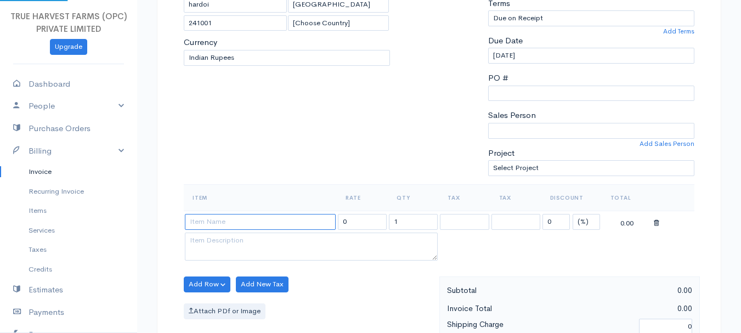
click at [246, 227] on input at bounding box center [260, 222] width 151 height 16
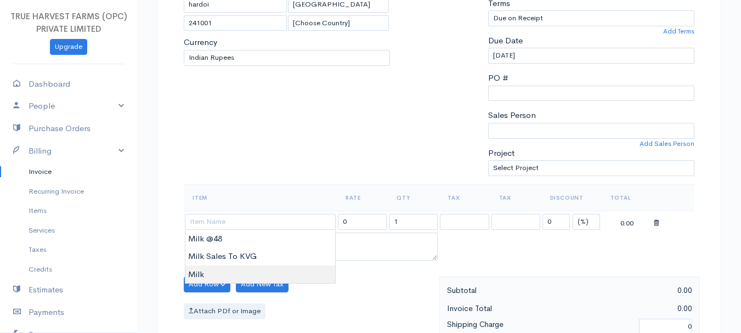
type input "Milk"
type input "60.00"
type textarea "Loose milk sales"
click at [206, 277] on body "TRUE HARVEST FARMS (OPC) PRIVATE LIMITED Upgrade Dashboard People Clients Vendo…" at bounding box center [370, 280] width 741 height 948
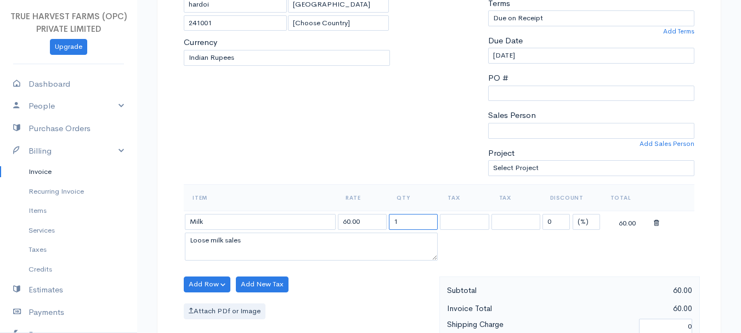
click at [403, 220] on input "1" at bounding box center [413, 222] width 49 height 16
click at [499, 53] on input "24-09-2025" at bounding box center [591, 56] width 206 height 16
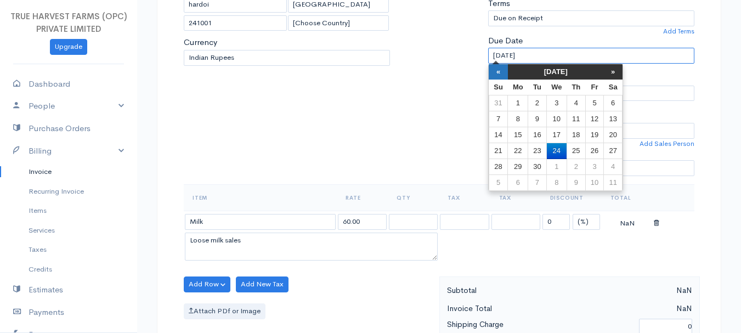
drag, startPoint x: 499, startPoint y: 53, endPoint x: 498, endPoint y: 66, distance: 13.2
click at [498, 66] on body "TRUE HARVEST FARMS (OPC) PRIVATE LIMITED Upgrade Dashboard People Clients Vendo…" at bounding box center [370, 280] width 741 height 948
click at [498, 66] on th "«" at bounding box center [497, 71] width 19 height 15
click at [503, 166] on td "24" at bounding box center [497, 167] width 19 height 16
type input "24-08-2025"
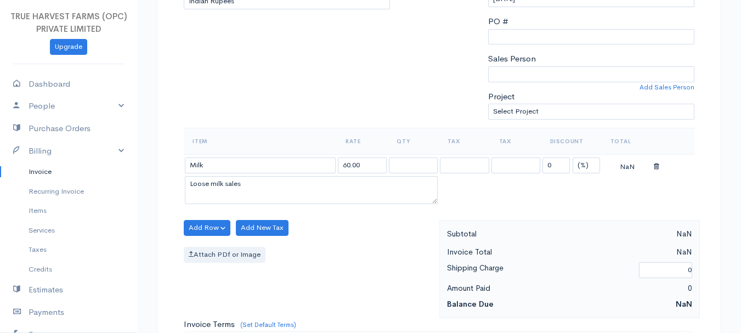
scroll to position [269, 0]
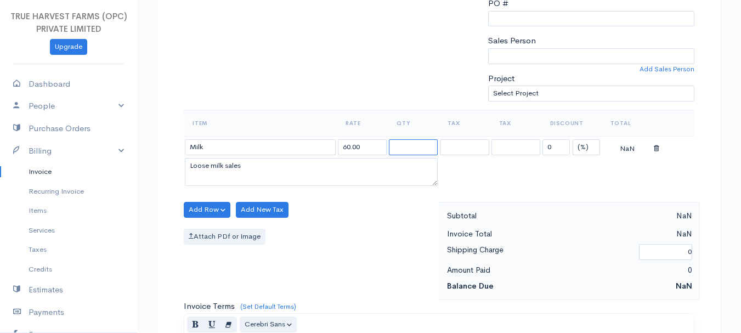
click at [394, 147] on input "text" at bounding box center [413, 147] width 49 height 16
type input "8"
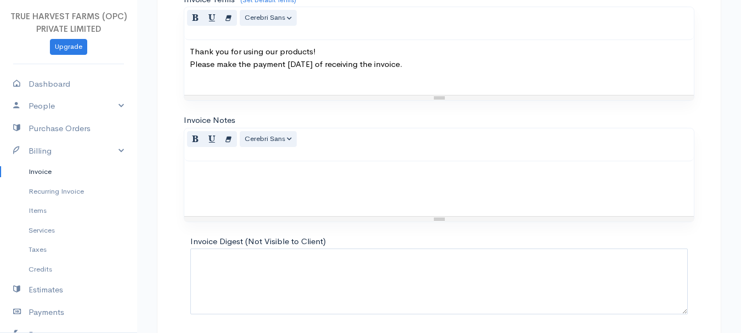
scroll to position [615, 0]
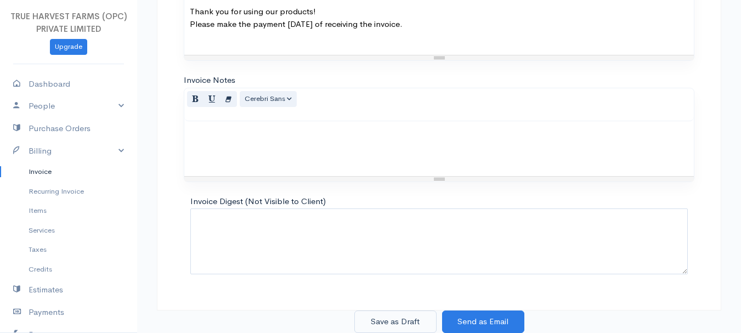
type input "14"
click at [397, 319] on button "Save as Draft" at bounding box center [395, 321] width 82 height 22
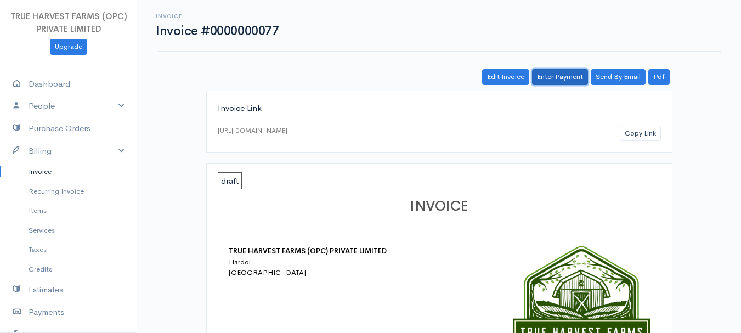
click at [557, 69] on link "Enter Payment" at bounding box center [560, 77] width 56 height 16
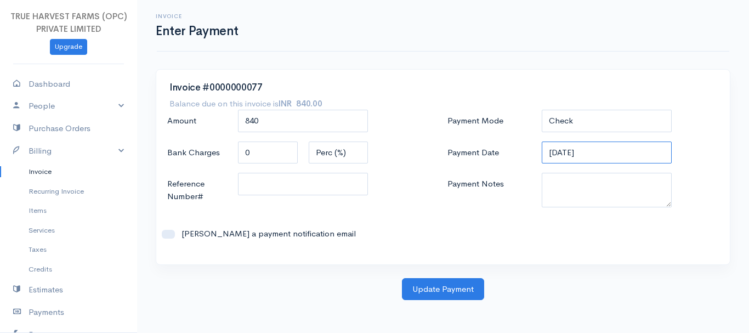
click at [548, 154] on input "05-09-2025" at bounding box center [607, 152] width 130 height 22
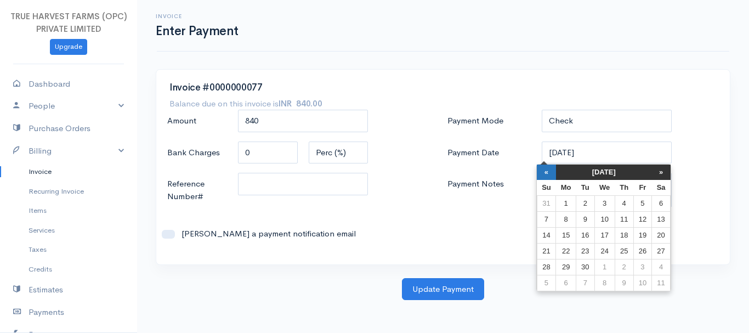
click at [547, 168] on th "«" at bounding box center [546, 171] width 19 height 15
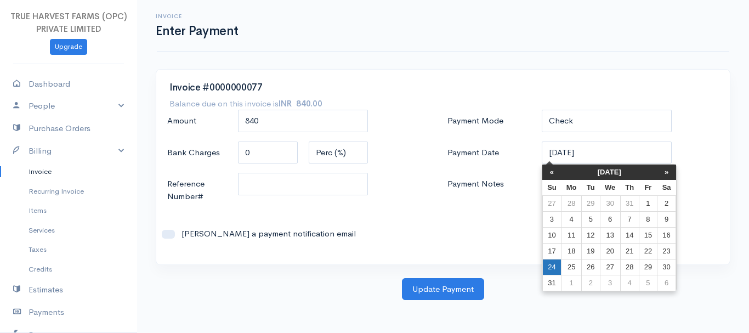
click at [549, 265] on td "24" at bounding box center [551, 267] width 19 height 16
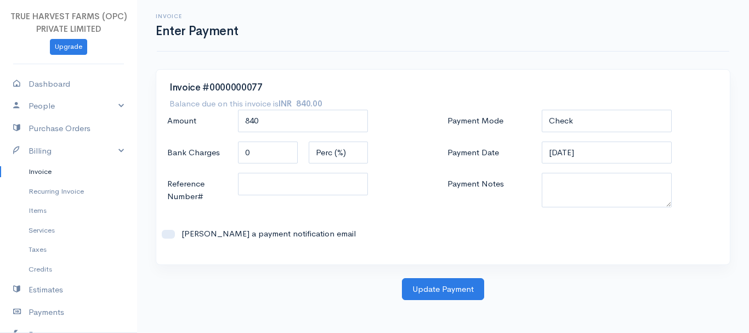
type input "24-08-2025"
click at [432, 288] on button "Update Payment" at bounding box center [443, 289] width 82 height 22
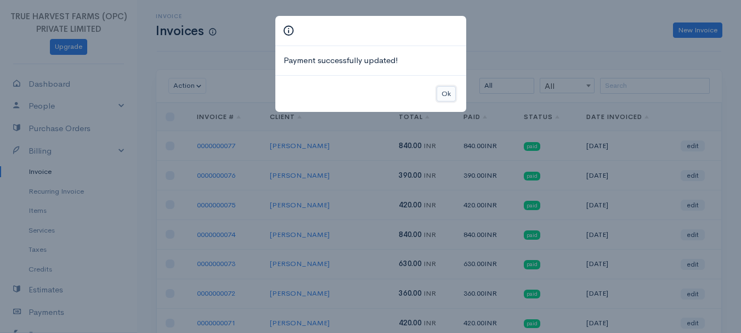
click at [447, 93] on button "Ok" at bounding box center [445, 94] width 19 height 16
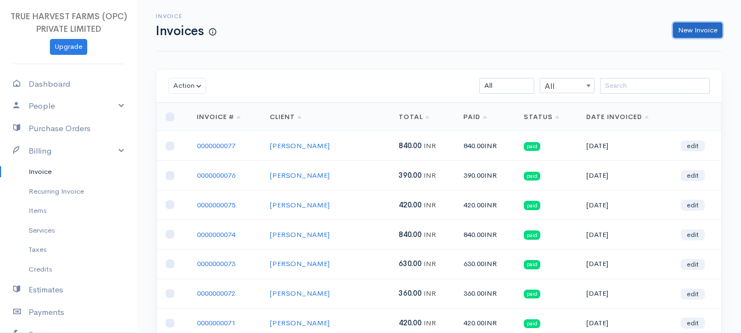
click at [695, 26] on link "New Invoice" at bounding box center [697, 30] width 49 height 16
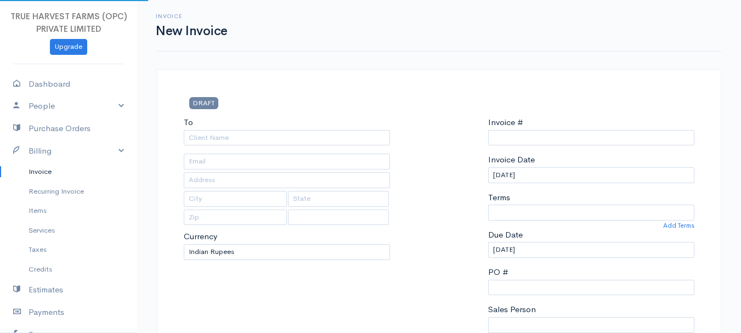
select select "India"
type input "0000000078"
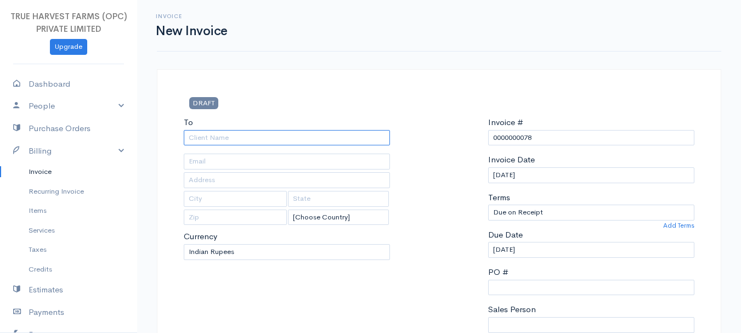
click at [292, 133] on input "To" at bounding box center [287, 138] width 206 height 16
type input "Pawan Agarwal"
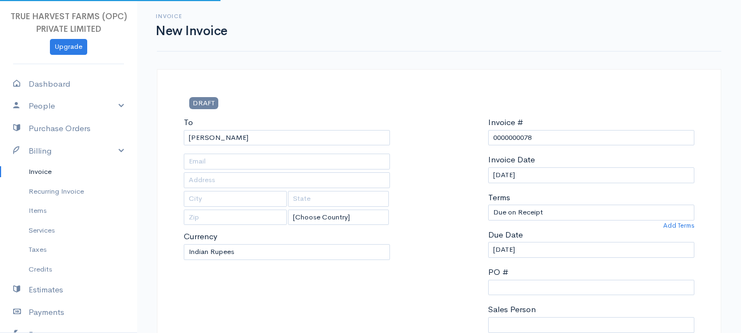
type input "Hardoi"
type input "UP"
type input "241001"
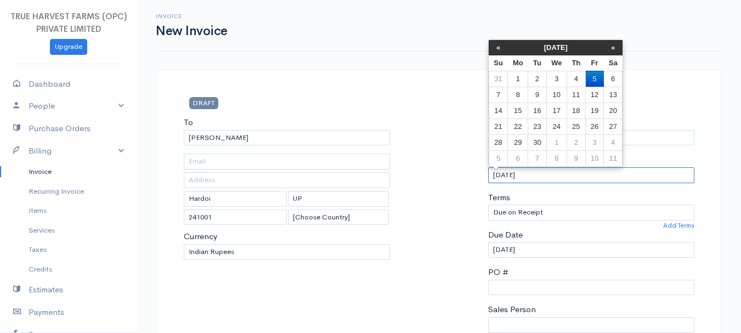
click at [497, 174] on input "05-09-2025" at bounding box center [591, 175] width 206 height 16
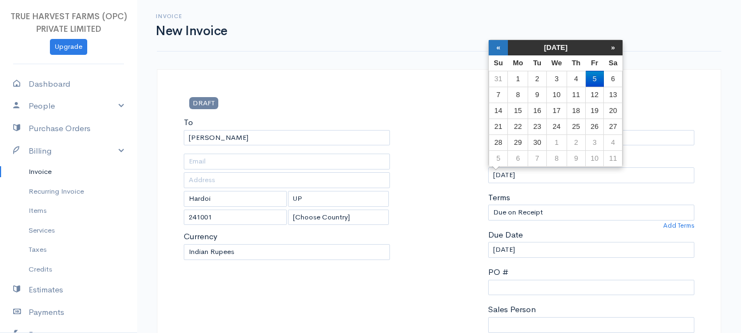
click at [499, 46] on th "«" at bounding box center [497, 47] width 19 height 15
click at [504, 139] on td "24" at bounding box center [497, 142] width 19 height 16
type input "24-08-2025"
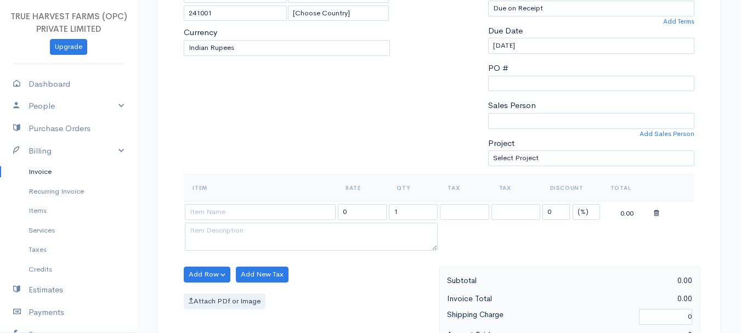
scroll to position [206, 0]
click at [274, 207] on input at bounding box center [260, 210] width 151 height 16
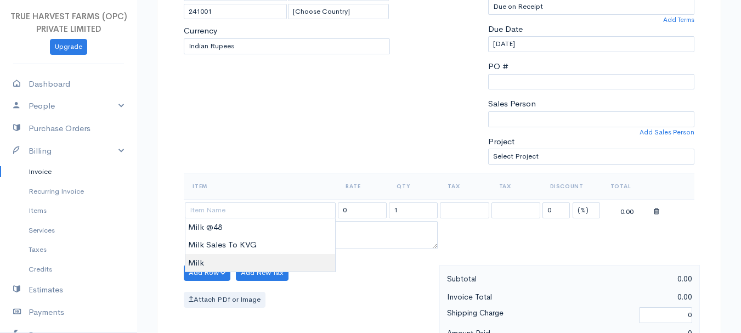
type input "Milk"
type input "60.00"
type textarea "Loose milk sales"
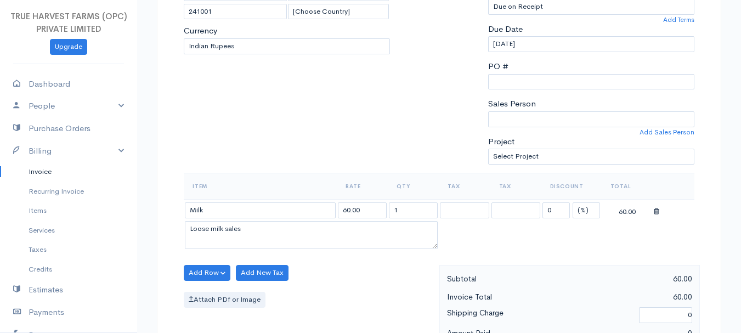
click at [272, 256] on body "TRUE HARVEST FARMS (OPC) PRIVATE LIMITED Upgrade Dashboard People Clients Vendo…" at bounding box center [370, 268] width 741 height 948
click at [411, 208] on input "1" at bounding box center [413, 210] width 49 height 16
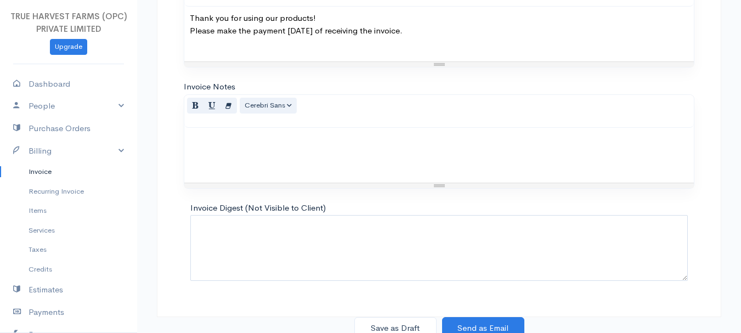
scroll to position [615, 0]
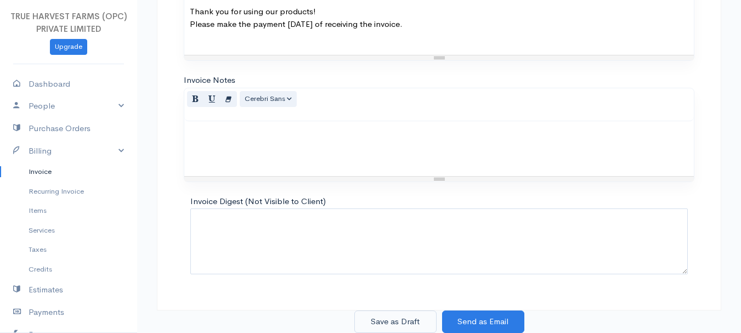
type input "9"
click at [397, 315] on button "Save as Draft" at bounding box center [395, 321] width 82 height 22
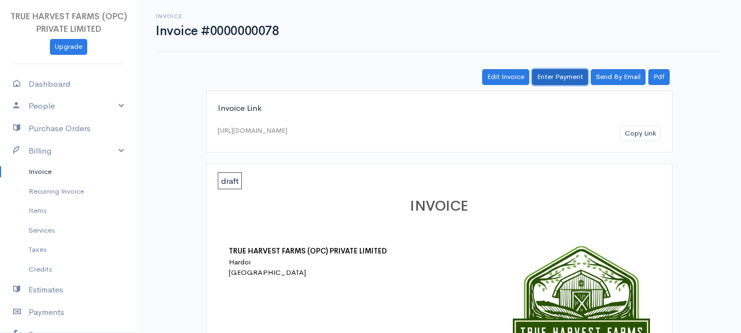
click at [554, 76] on link "Enter Payment" at bounding box center [560, 77] width 56 height 16
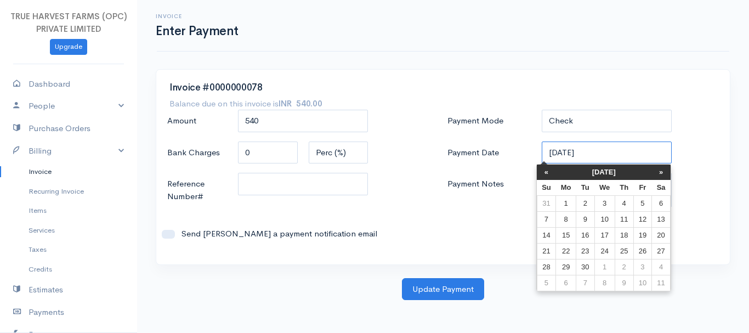
click at [553, 156] on input "05-09-2025" at bounding box center [607, 152] width 130 height 22
click at [550, 170] on th "«" at bounding box center [546, 171] width 19 height 15
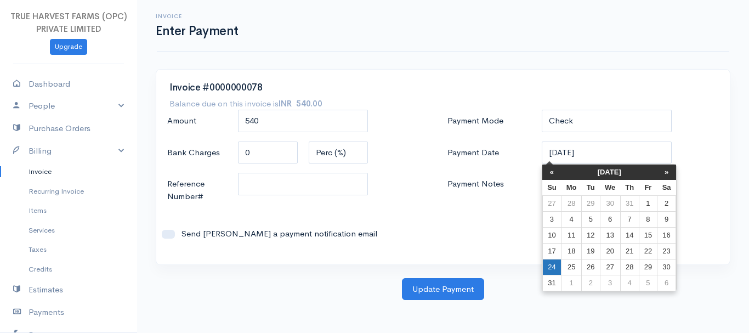
click at [549, 270] on td "24" at bounding box center [551, 267] width 19 height 16
type input "24-08-2025"
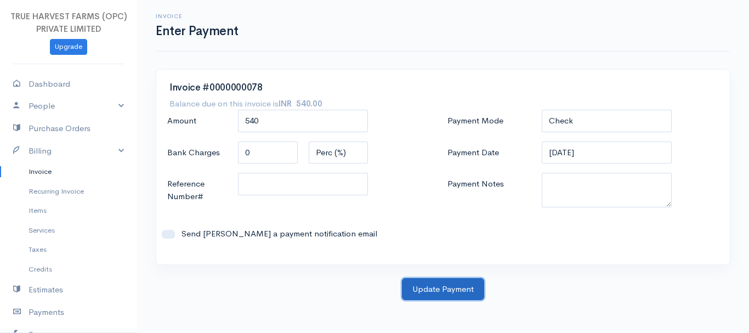
click at [439, 279] on button "Update Payment" at bounding box center [443, 289] width 82 height 22
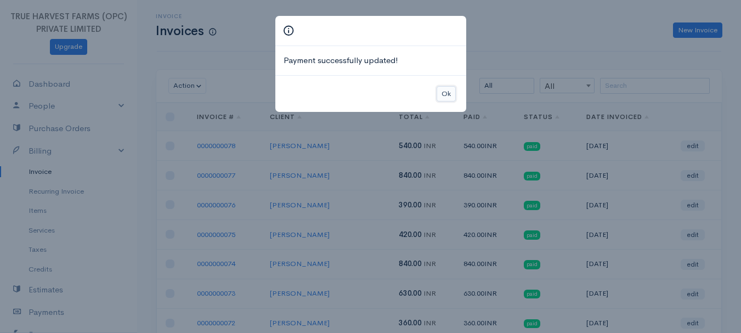
click at [448, 91] on button "Ok" at bounding box center [445, 94] width 19 height 16
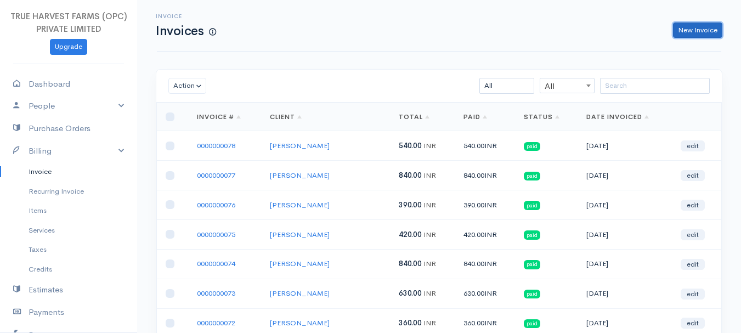
click at [705, 29] on link "New Invoice" at bounding box center [697, 30] width 49 height 16
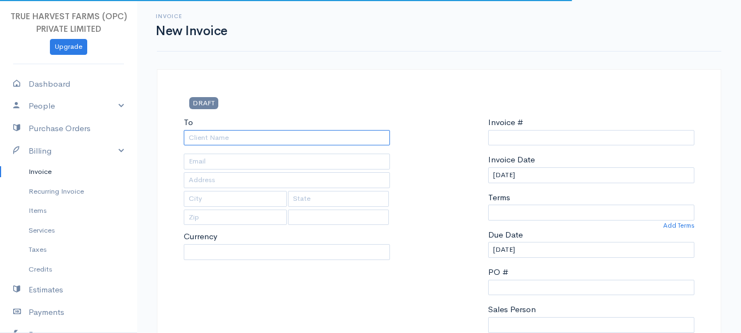
click at [221, 138] on input "To" at bounding box center [287, 138] width 206 height 16
select select "India"
select select "INR"
type input "0000000079"
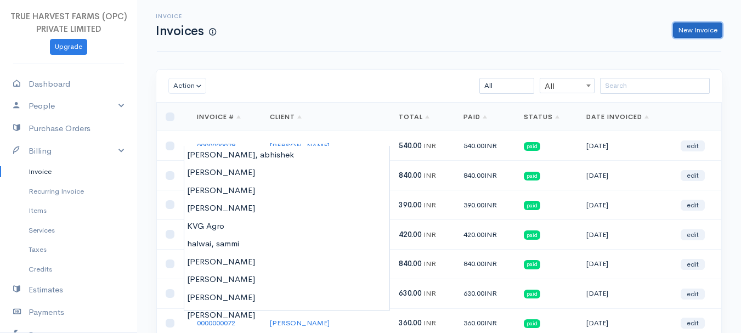
click at [694, 36] on link "New Invoice" at bounding box center [697, 30] width 49 height 16
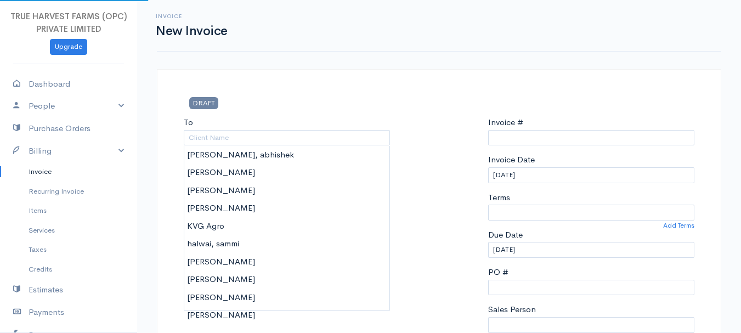
select select "India"
type input "0000000079"
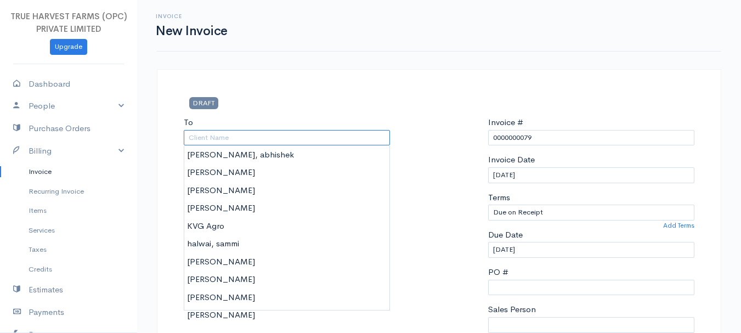
click at [210, 139] on input "To" at bounding box center [287, 138] width 206 height 16
type input "Manoj Gupta"
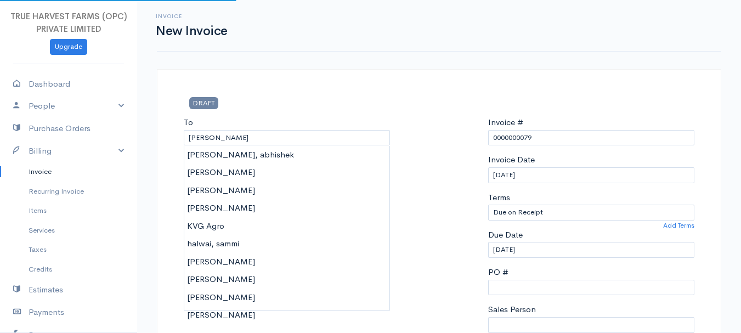
type input "Hardoi"
type input "UP"
type input "241001"
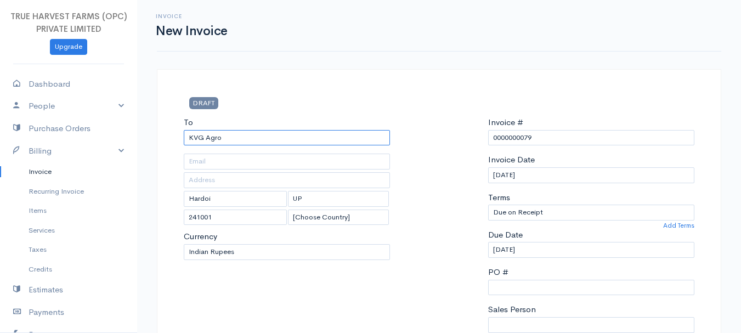
click at [209, 140] on input "KVG Agro" at bounding box center [287, 138] width 206 height 16
click at [227, 135] on input "KVG Agro" at bounding box center [287, 138] width 206 height 16
type input "K"
type input "Manoj Gupta"
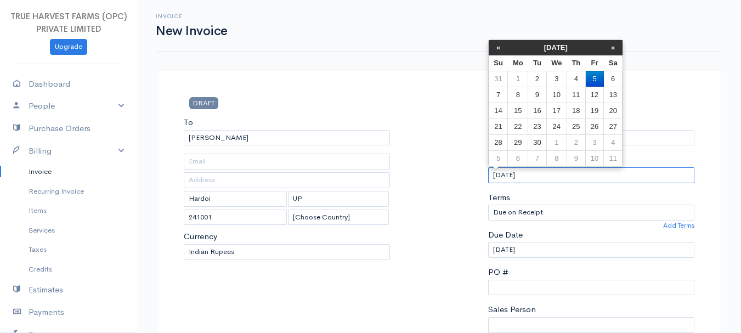
click at [493, 176] on input "05-09-2025" at bounding box center [591, 175] width 206 height 16
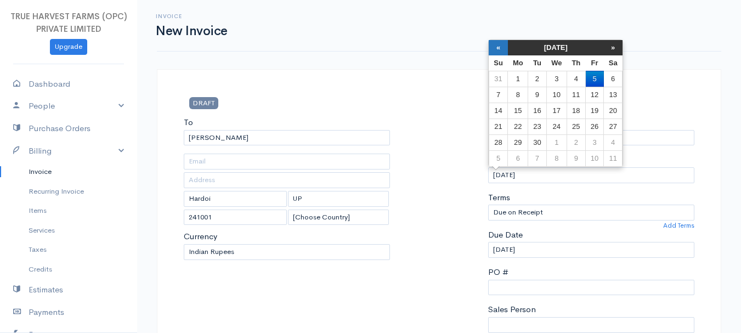
click at [497, 47] on th "«" at bounding box center [497, 47] width 19 height 15
click at [496, 143] on td "24" at bounding box center [497, 142] width 19 height 16
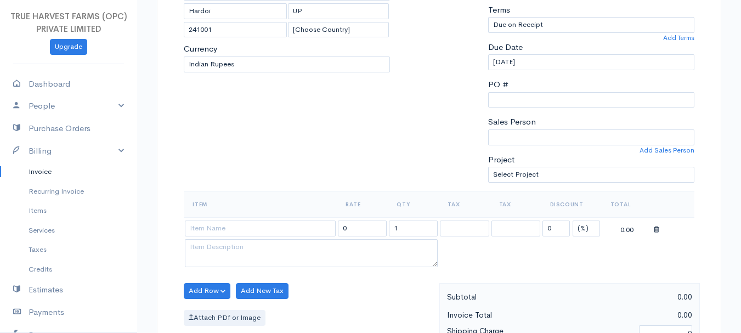
scroll to position [181, 0]
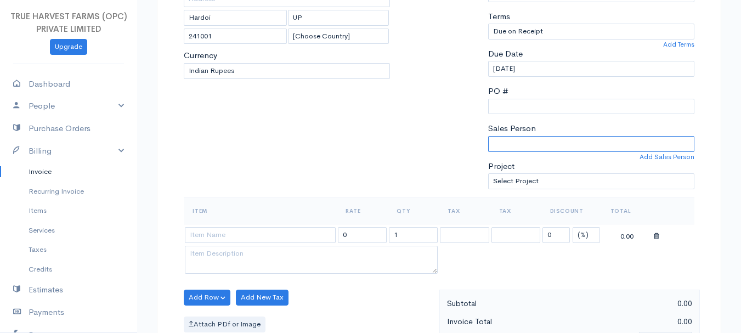
click at [522, 147] on select "Sandeep Abhishek" at bounding box center [591, 144] width 206 height 16
click at [488, 136] on select "Sandeep Abhishek" at bounding box center [591, 144] width 206 height 16
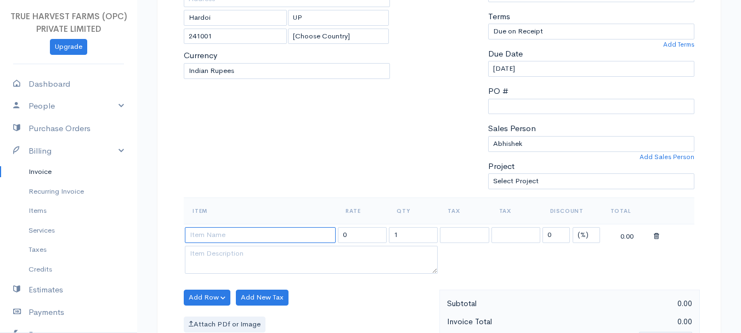
click at [234, 235] on input at bounding box center [260, 235] width 151 height 16
click at [211, 287] on body "TRUE HARVEST FARMS (OPC) PRIVATE LIMITED Upgrade Dashboard People Clients Vendo…" at bounding box center [370, 293] width 741 height 948
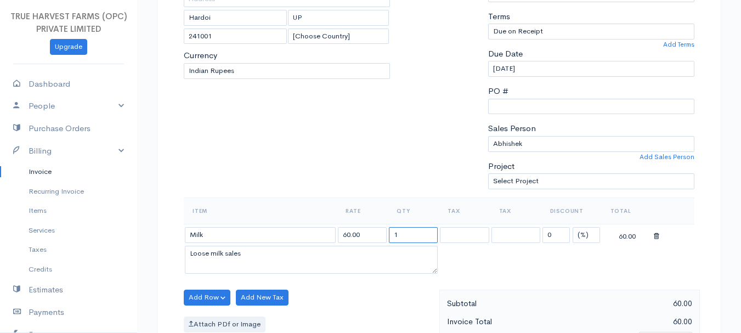
click at [413, 241] on input "1" at bounding box center [413, 235] width 49 height 16
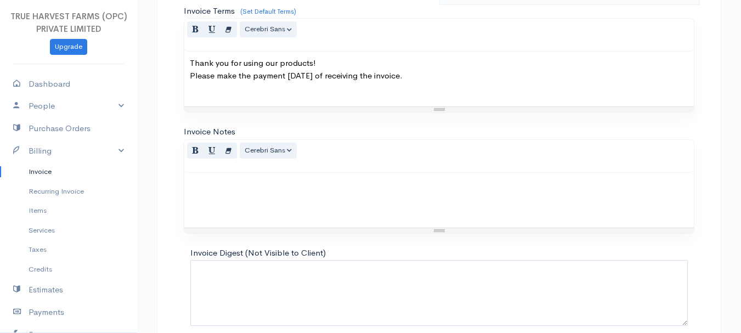
scroll to position [615, 0]
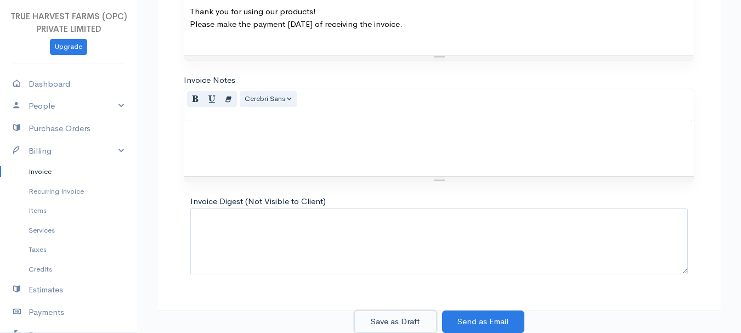
click at [399, 315] on button "Save as Draft" at bounding box center [395, 321] width 82 height 22
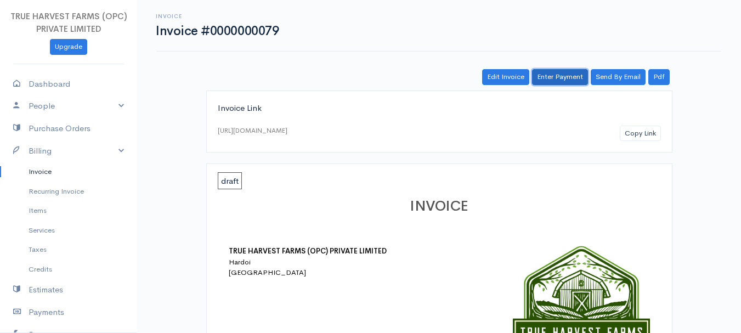
click at [544, 82] on link "Enter Payment" at bounding box center [560, 77] width 56 height 16
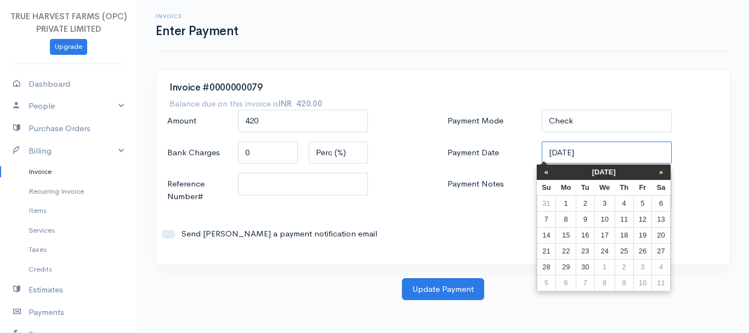
click at [551, 152] on input "05-09-2025" at bounding box center [607, 152] width 130 height 22
click at [548, 170] on th "«" at bounding box center [546, 171] width 19 height 15
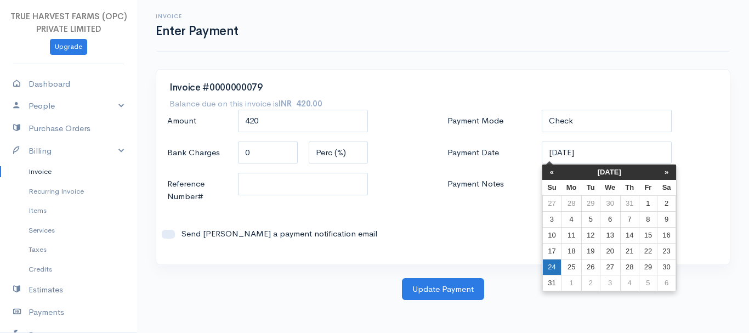
click at [545, 263] on td "24" at bounding box center [551, 267] width 19 height 16
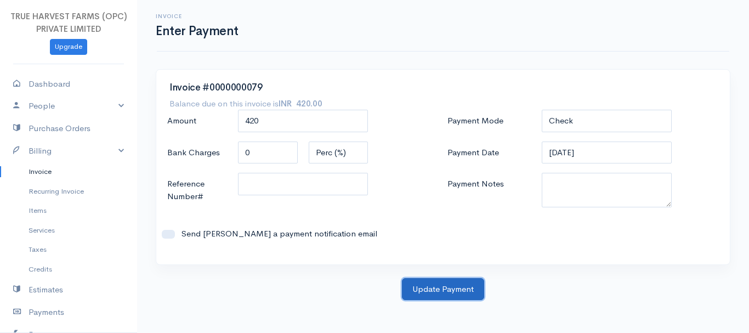
click at [425, 291] on button "Update Payment" at bounding box center [443, 289] width 82 height 22
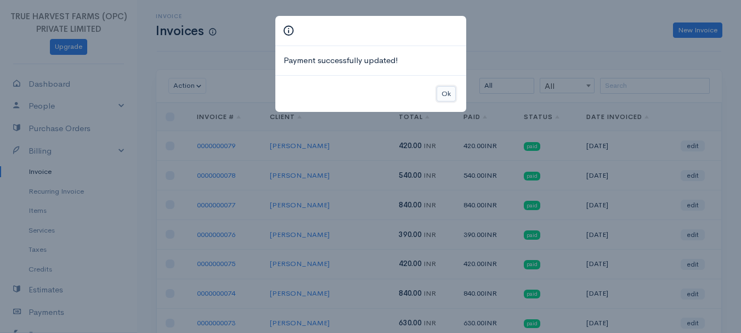
click at [441, 94] on button "Ok" at bounding box center [445, 94] width 19 height 16
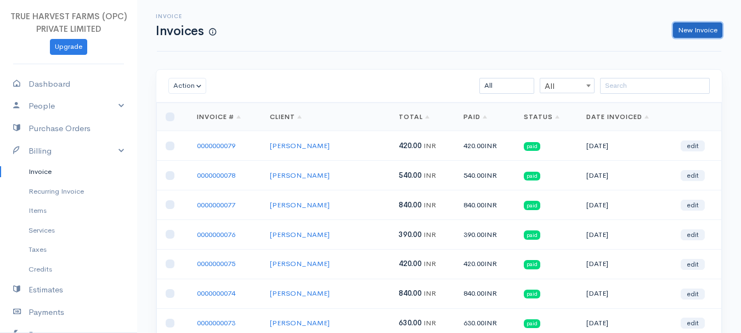
click at [678, 22] on link "New Invoice" at bounding box center [697, 30] width 49 height 16
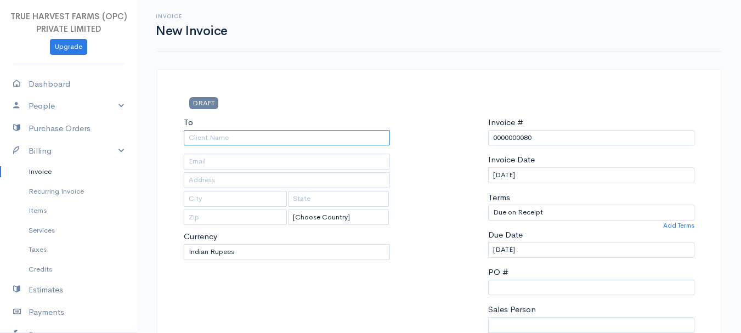
click at [195, 138] on input "To" at bounding box center [287, 138] width 206 height 16
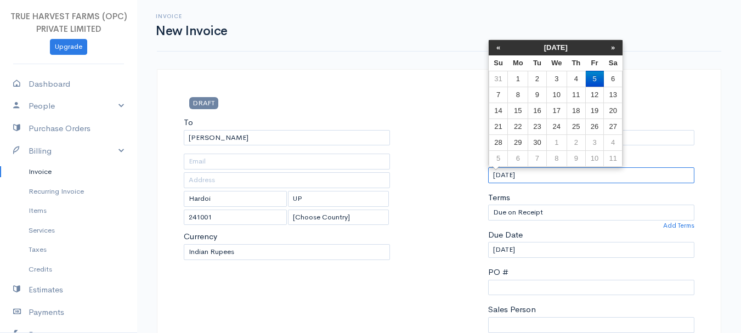
click at [495, 172] on input "05-09-2025" at bounding box center [591, 175] width 206 height 16
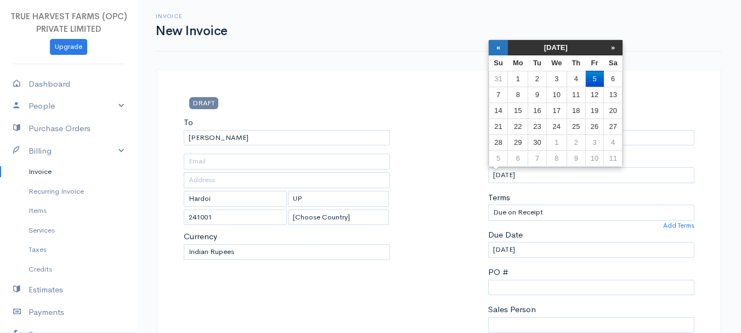
click at [498, 45] on th "«" at bounding box center [497, 47] width 19 height 15
click at [498, 139] on td "24" at bounding box center [497, 142] width 19 height 16
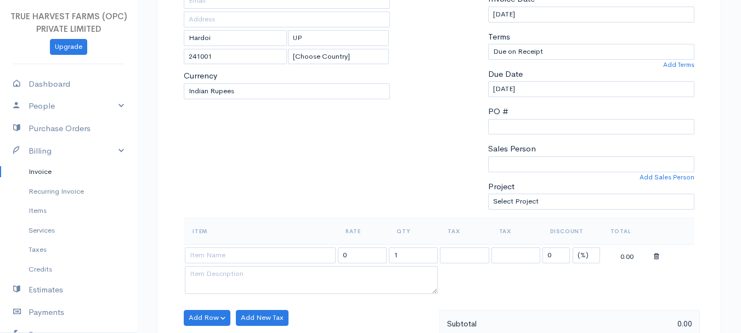
scroll to position [167, 0]
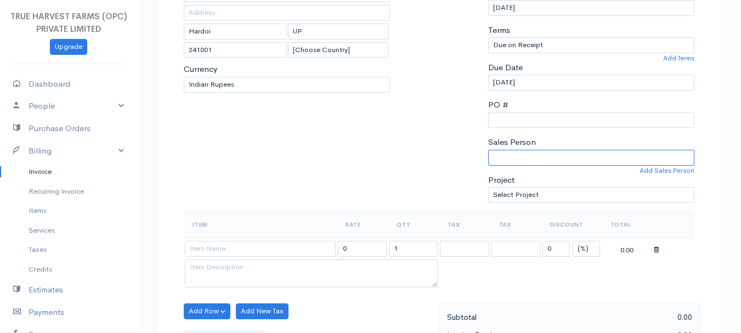
click at [520, 159] on select "Sandeep Abhishek" at bounding box center [591, 158] width 206 height 16
click at [488, 150] on select "Sandeep Abhishek" at bounding box center [591, 158] width 206 height 16
click at [211, 251] on input at bounding box center [260, 249] width 151 height 16
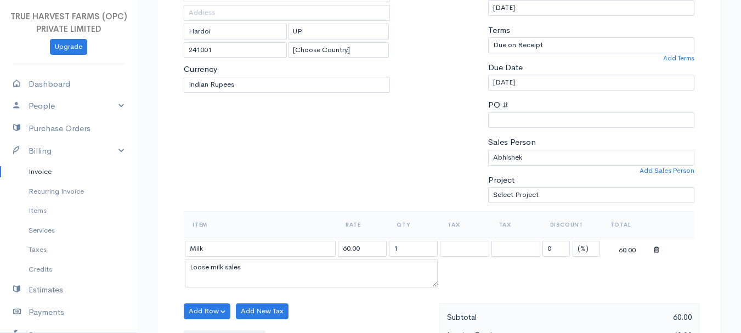
click at [204, 297] on body "TRUE HARVEST FARMS (OPC) PRIVATE LIMITED Upgrade Dashboard People Clients Vendo…" at bounding box center [370, 307] width 741 height 948
click at [416, 255] on input "1" at bounding box center [413, 249] width 49 height 16
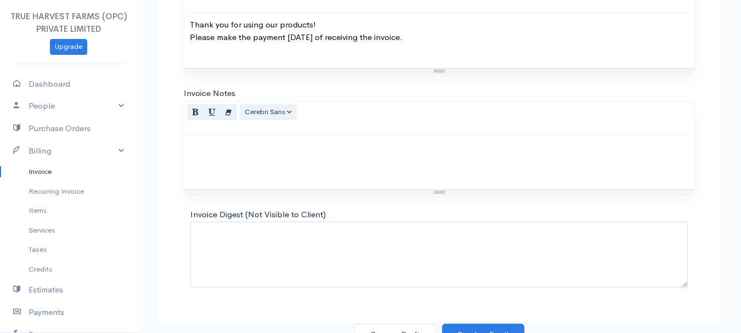
scroll to position [615, 0]
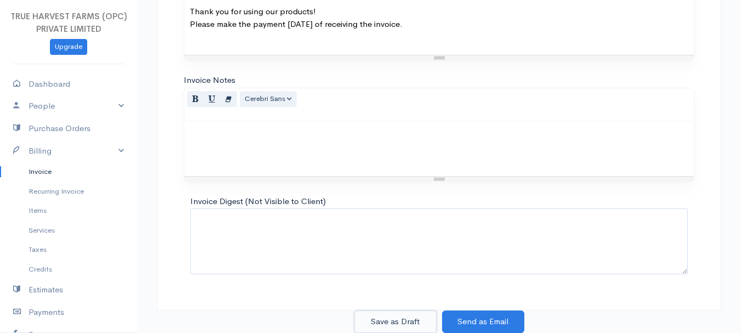
click at [395, 322] on button "Save as Draft" at bounding box center [395, 321] width 82 height 22
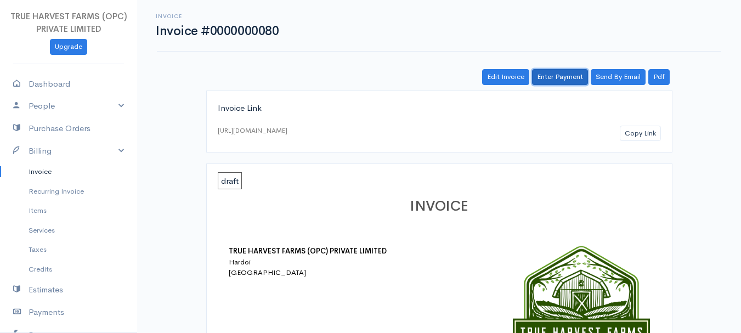
click at [554, 74] on link "Enter Payment" at bounding box center [560, 77] width 56 height 16
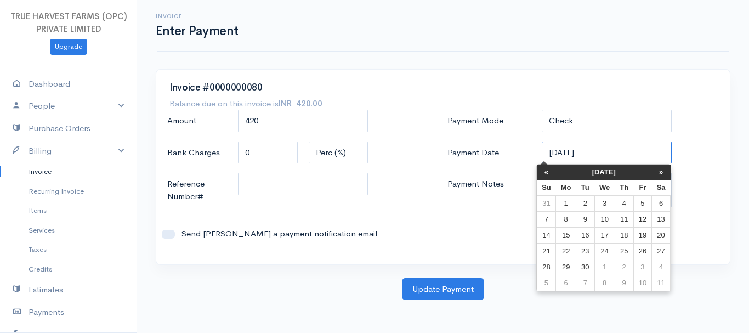
click at [554, 151] on input "05-09-2025" at bounding box center [607, 152] width 130 height 22
click at [547, 172] on th "«" at bounding box center [546, 171] width 19 height 15
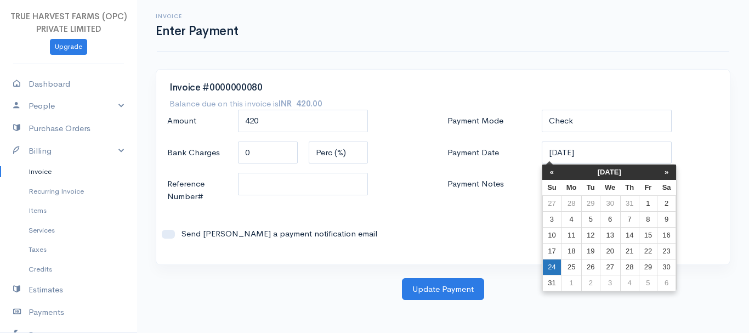
click at [555, 262] on td "24" at bounding box center [551, 267] width 19 height 16
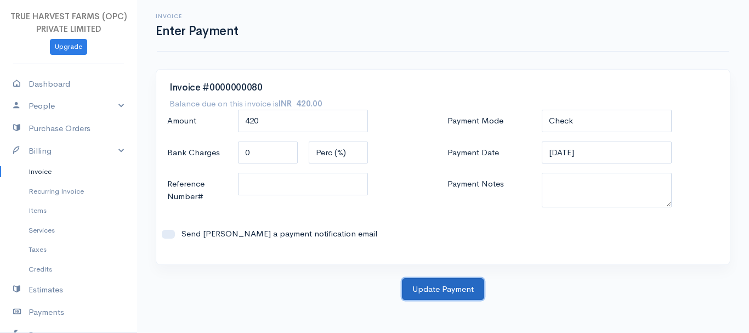
click at [423, 291] on button "Update Payment" at bounding box center [443, 289] width 82 height 22
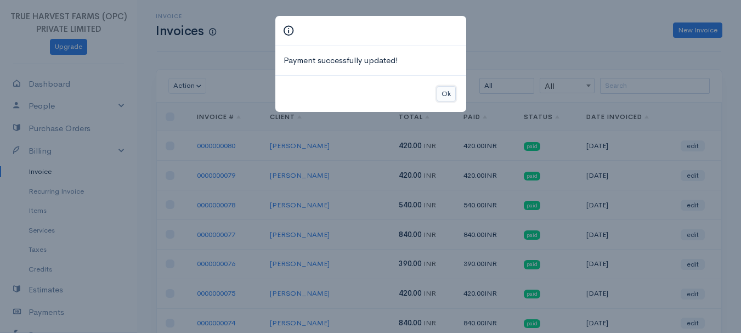
click at [446, 93] on button "Ok" at bounding box center [445, 94] width 19 height 16
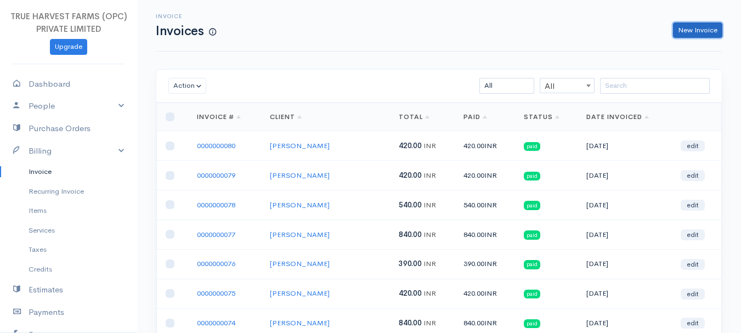
click at [692, 30] on link "New Invoice" at bounding box center [697, 30] width 49 height 16
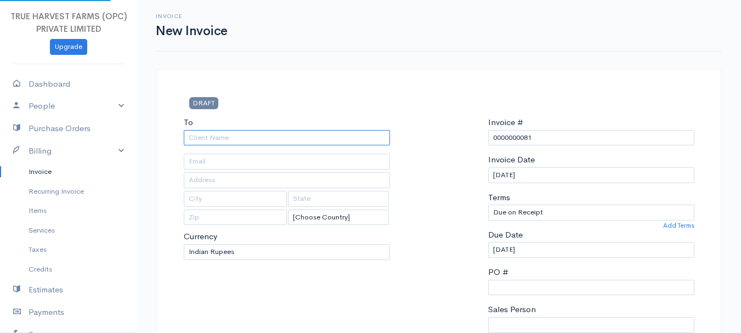
click at [203, 140] on input "To" at bounding box center [287, 138] width 206 height 16
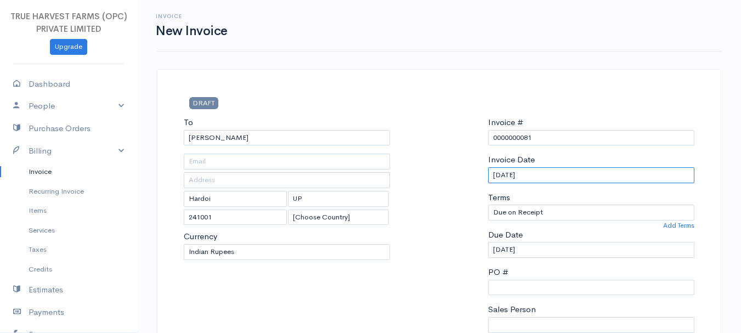
click at [494, 177] on input "05-09-2025" at bounding box center [591, 175] width 206 height 16
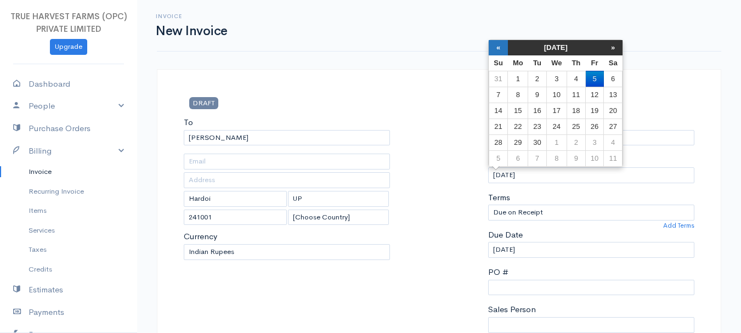
click at [494, 42] on th "«" at bounding box center [497, 47] width 19 height 15
click at [498, 139] on td "24" at bounding box center [497, 142] width 19 height 16
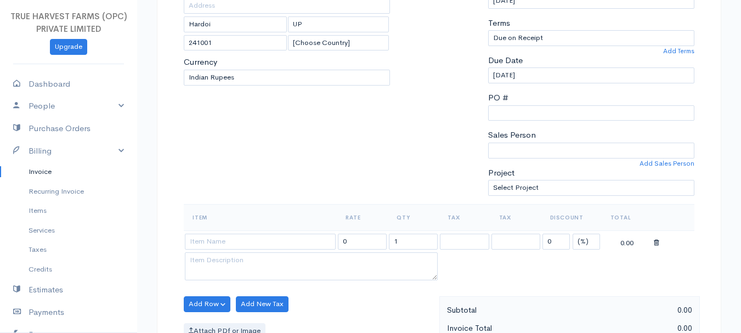
scroll to position [220, 0]
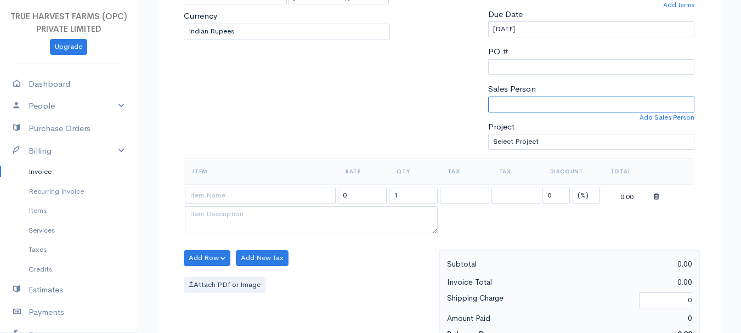
click at [560, 104] on select "Sandeep Abhishek" at bounding box center [591, 104] width 206 height 16
click at [488, 96] on select "Sandeep Abhishek" at bounding box center [591, 104] width 206 height 16
click at [225, 191] on input at bounding box center [260, 195] width 151 height 16
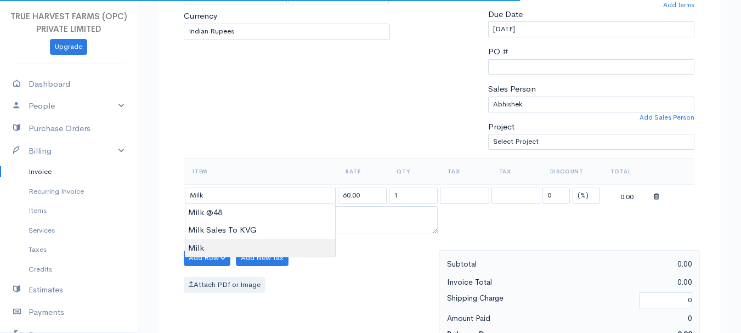
click at [221, 246] on body "TRUE HARVEST FARMS (OPC) PRIVATE LIMITED Upgrade Dashboard People Clients Vendo…" at bounding box center [370, 254] width 741 height 948
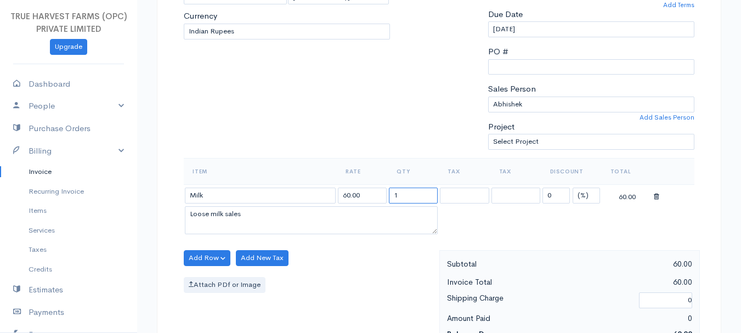
click at [401, 198] on input "1" at bounding box center [413, 195] width 49 height 16
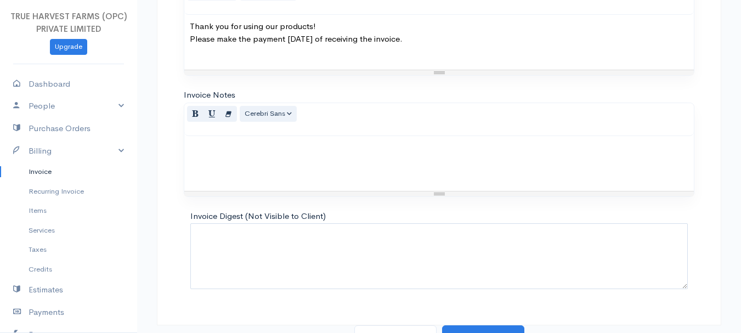
scroll to position [615, 0]
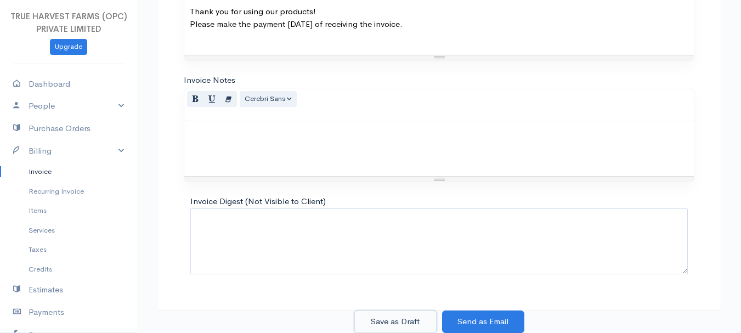
click at [411, 315] on button "Save as Draft" at bounding box center [395, 321] width 82 height 22
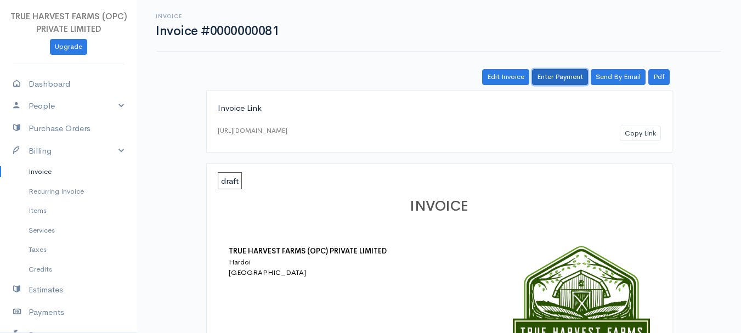
click at [561, 73] on link "Enter Payment" at bounding box center [560, 77] width 56 height 16
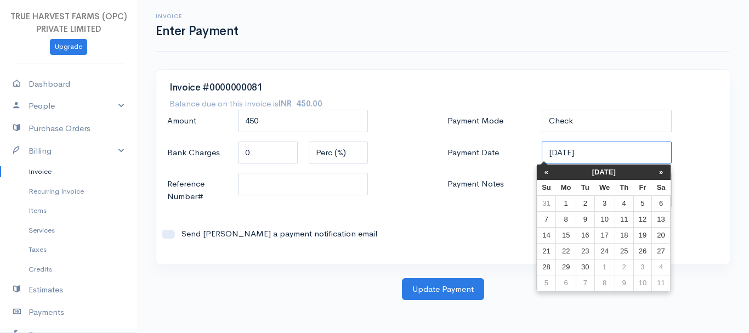
click at [551, 153] on input "05-09-2025" at bounding box center [607, 152] width 130 height 22
click at [549, 168] on th "«" at bounding box center [546, 171] width 19 height 15
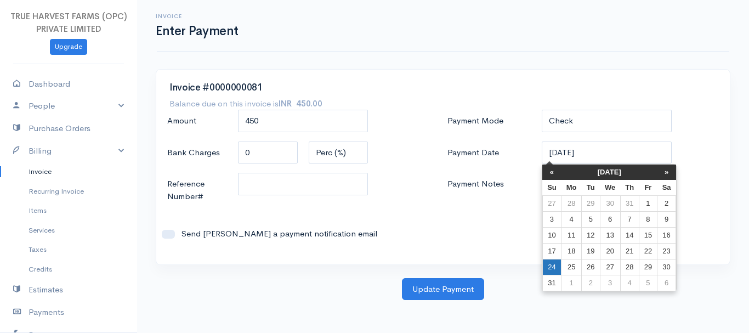
click at [551, 266] on td "24" at bounding box center [551, 267] width 19 height 16
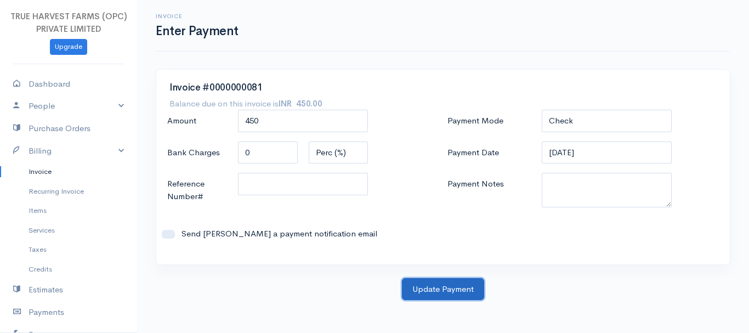
click at [430, 282] on button "Update Payment" at bounding box center [443, 289] width 82 height 22
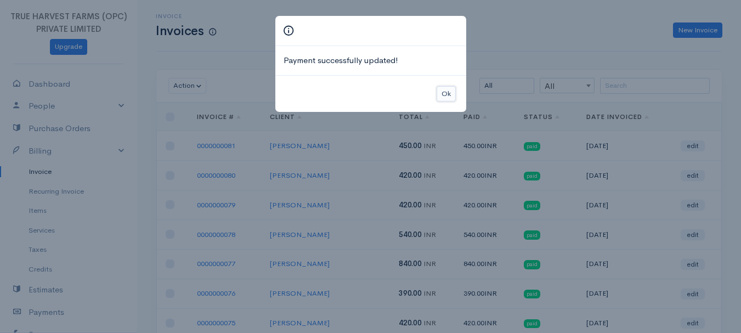
click at [441, 87] on button "Ok" at bounding box center [445, 94] width 19 height 16
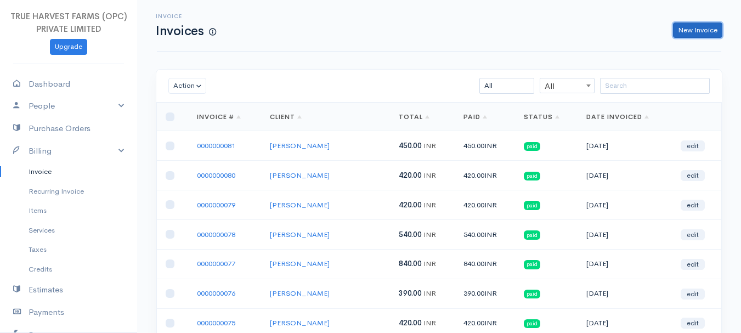
click at [692, 25] on link "New Invoice" at bounding box center [697, 30] width 49 height 16
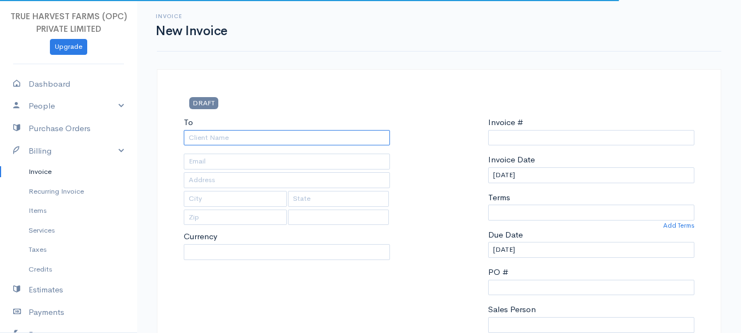
click at [220, 135] on input "To" at bounding box center [287, 138] width 206 height 16
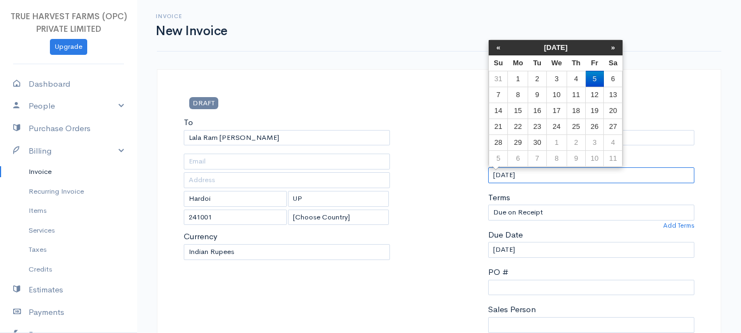
click at [497, 174] on input "05-09-2025" at bounding box center [591, 175] width 206 height 16
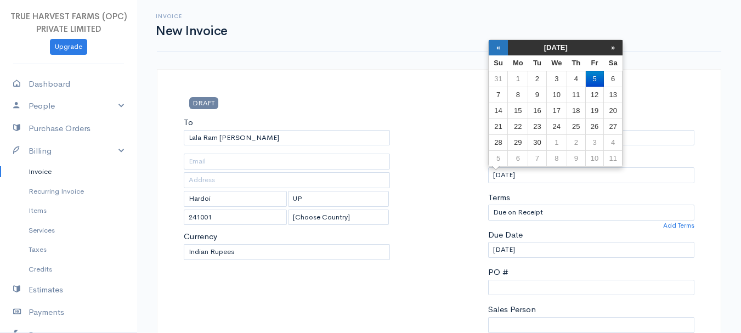
click at [502, 47] on th "«" at bounding box center [497, 47] width 19 height 15
click at [504, 139] on td "24" at bounding box center [497, 142] width 19 height 16
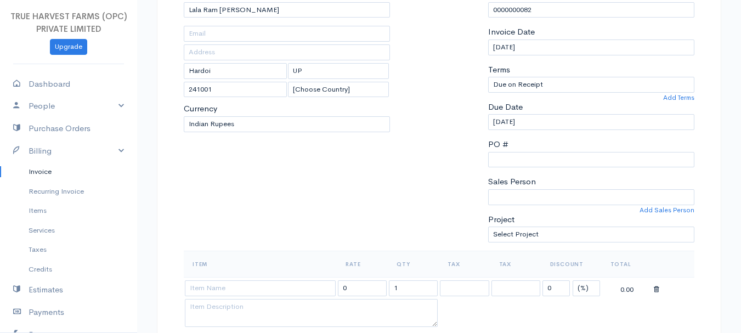
scroll to position [141, 0]
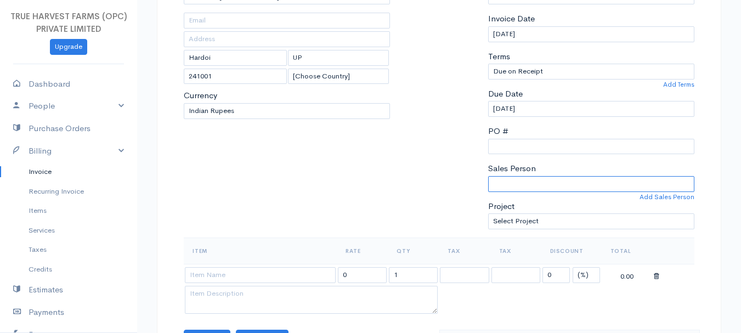
click at [532, 184] on select "Sandeep Abhishek" at bounding box center [591, 184] width 206 height 16
click at [488, 176] on select "Sandeep Abhishek" at bounding box center [591, 184] width 206 height 16
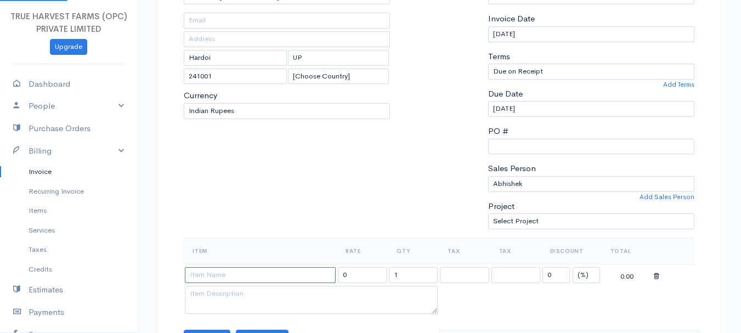
click at [224, 274] on input at bounding box center [260, 275] width 151 height 16
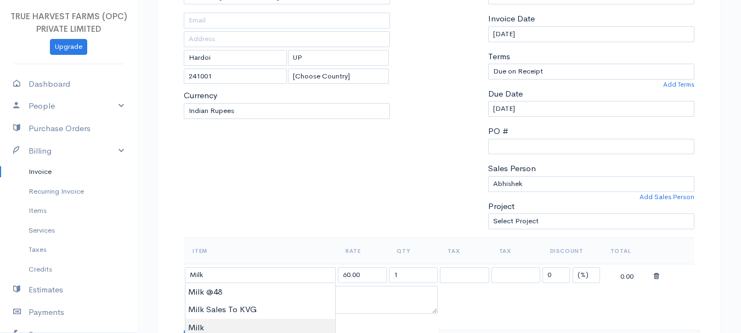
click at [208, 323] on body "TRUE HARVEST FARMS (OPC) PRIVATE LIMITED Upgrade Dashboard People Clients Vendo…" at bounding box center [370, 333] width 741 height 948
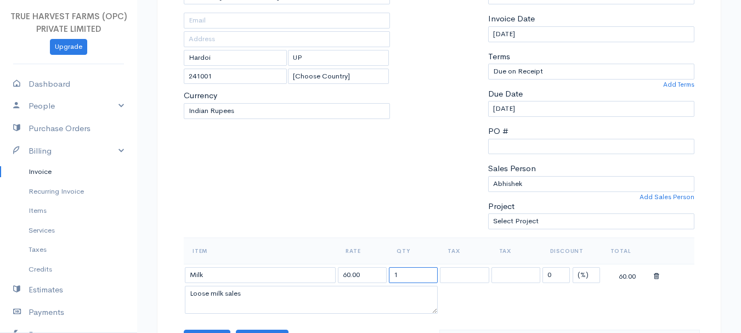
click at [409, 274] on input "1" at bounding box center [413, 275] width 49 height 16
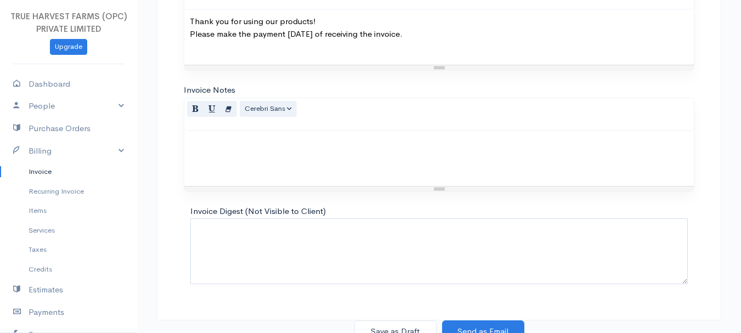
scroll to position [615, 0]
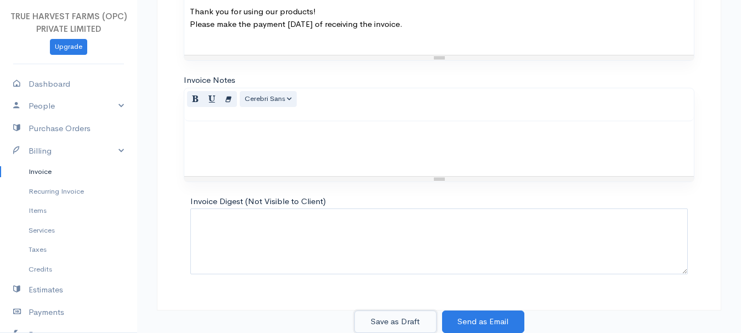
click at [412, 313] on button "Save as Draft" at bounding box center [395, 321] width 82 height 22
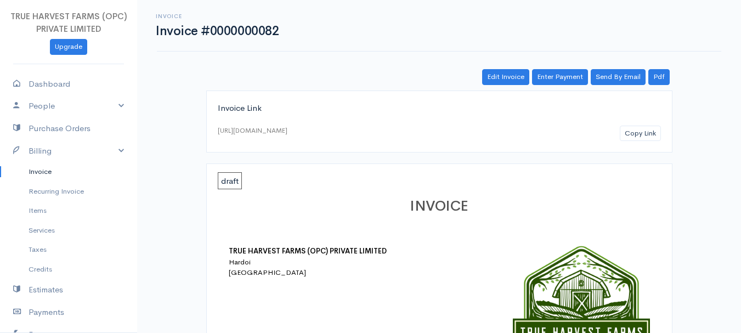
click at [559, 76] on link "Enter Payment" at bounding box center [560, 77] width 56 height 16
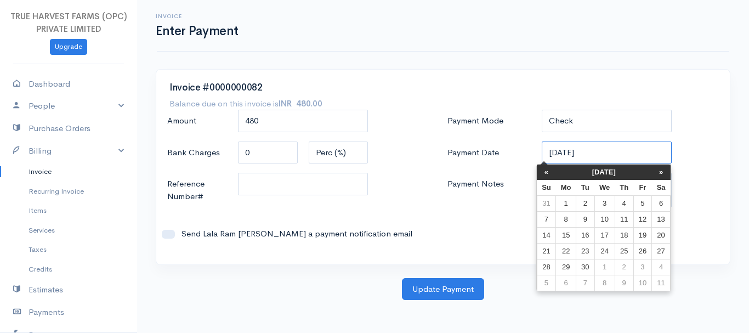
click at [553, 152] on input "05-09-2025" at bounding box center [607, 152] width 130 height 22
click at [547, 172] on th "«" at bounding box center [546, 171] width 19 height 15
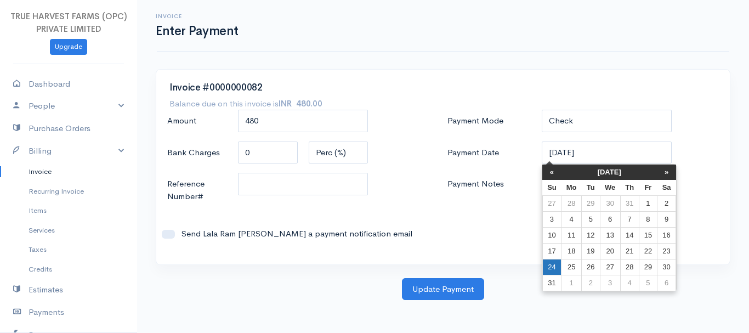
click at [551, 266] on td "24" at bounding box center [551, 267] width 19 height 16
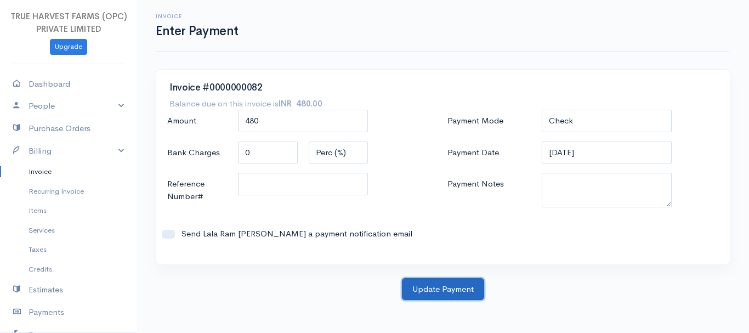
click at [434, 291] on button "Update Payment" at bounding box center [443, 289] width 82 height 22
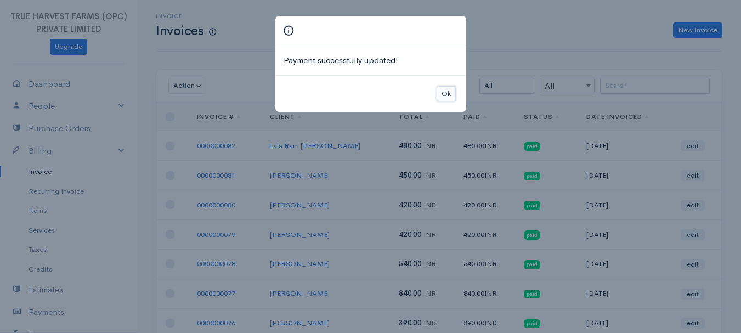
click at [445, 92] on button "Ok" at bounding box center [445, 94] width 19 height 16
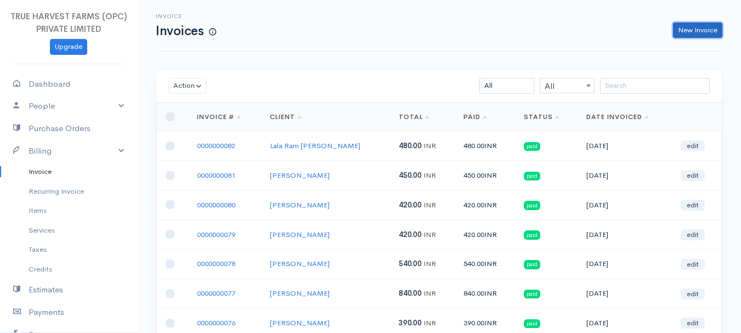
click at [706, 30] on link "New Invoice" at bounding box center [697, 30] width 49 height 16
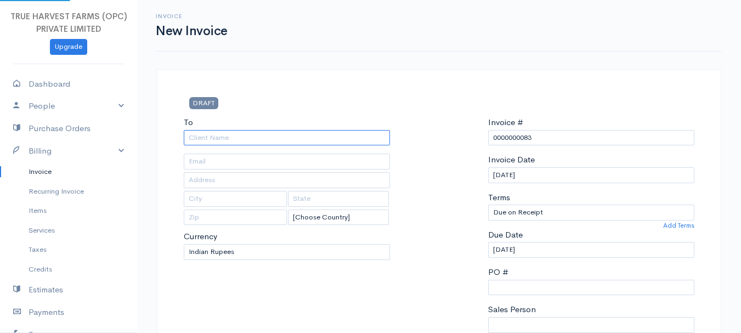
click at [227, 139] on input "To" at bounding box center [287, 138] width 206 height 16
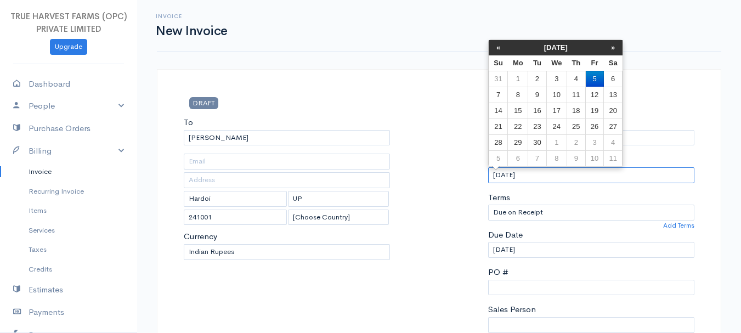
click at [498, 174] on input "05-09-2025" at bounding box center [591, 175] width 206 height 16
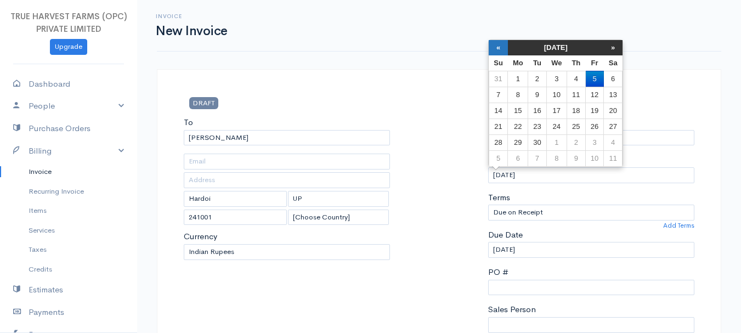
click at [492, 48] on th "«" at bounding box center [497, 47] width 19 height 15
click at [503, 137] on td "24" at bounding box center [497, 142] width 19 height 16
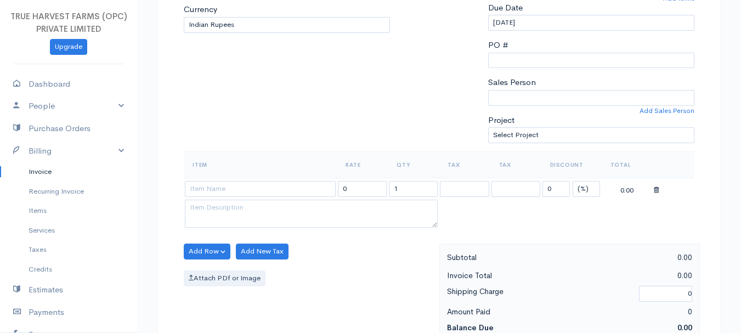
scroll to position [234, 0]
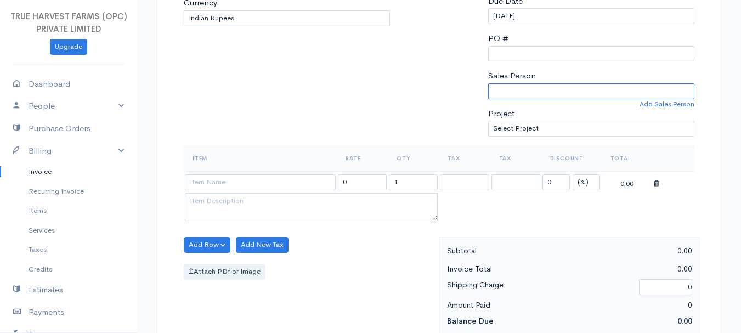
click at [513, 93] on select "Sandeep Abhishek" at bounding box center [591, 91] width 206 height 16
click at [488, 83] on select "Sandeep Abhishek" at bounding box center [591, 91] width 206 height 16
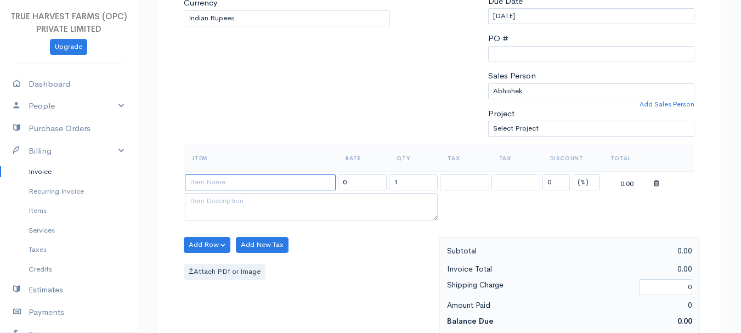
click at [213, 186] on input at bounding box center [260, 182] width 151 height 16
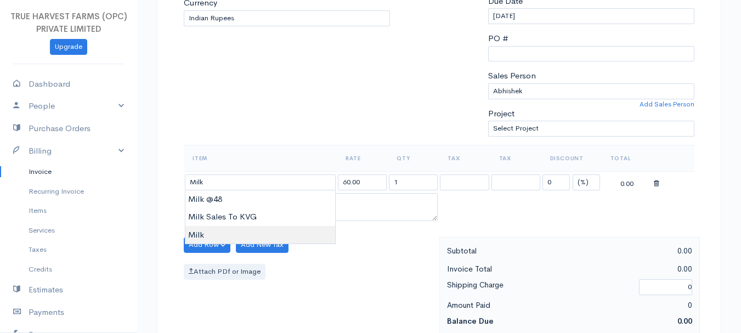
click at [207, 229] on body "TRUE HARVEST FARMS (OPC) PRIVATE LIMITED Upgrade Dashboard People Clients Vendo…" at bounding box center [370, 240] width 741 height 948
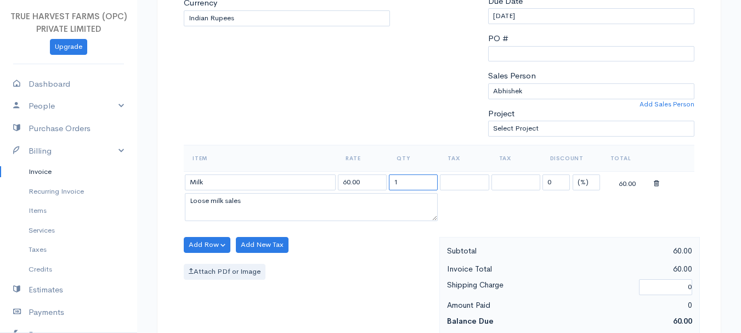
click at [409, 178] on input "1" at bounding box center [413, 182] width 49 height 16
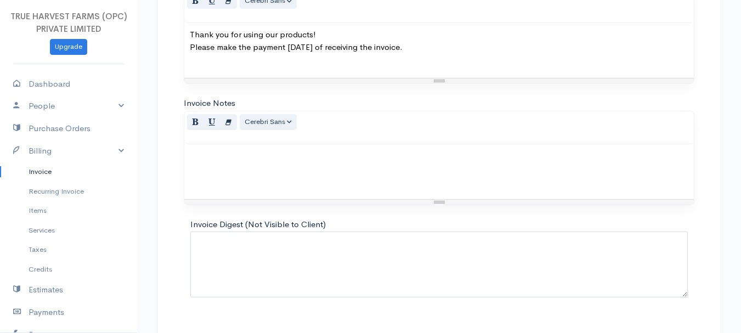
scroll to position [615, 0]
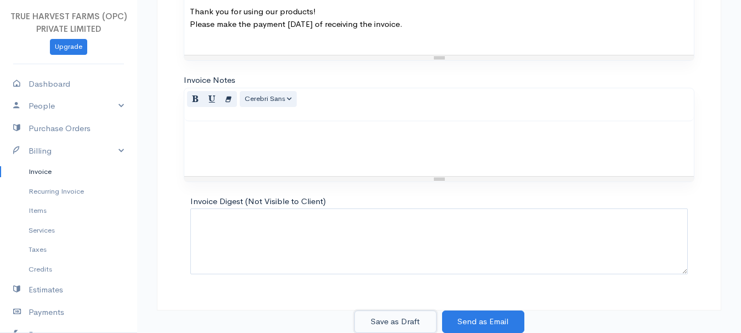
click at [394, 317] on button "Save as Draft" at bounding box center [395, 321] width 82 height 22
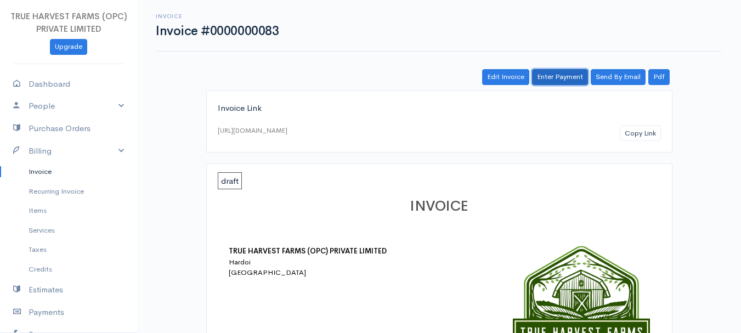
click at [551, 78] on link "Enter Payment" at bounding box center [560, 77] width 56 height 16
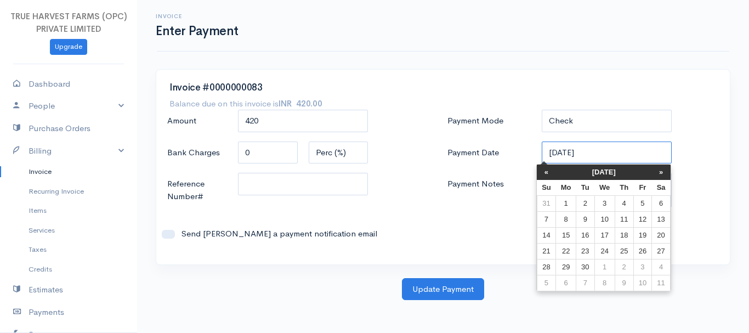
click at [553, 156] on input "05-09-2025" at bounding box center [607, 152] width 130 height 22
click at [551, 175] on th "«" at bounding box center [546, 171] width 19 height 15
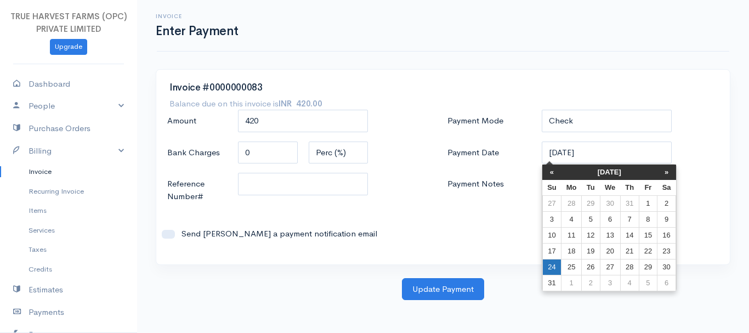
click at [548, 267] on td "24" at bounding box center [551, 267] width 19 height 16
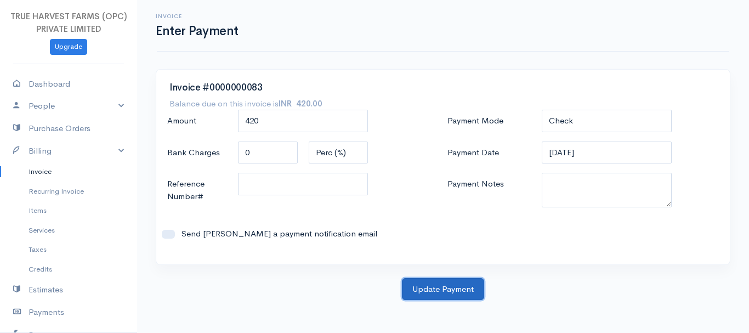
click at [426, 290] on button "Update Payment" at bounding box center [443, 289] width 82 height 22
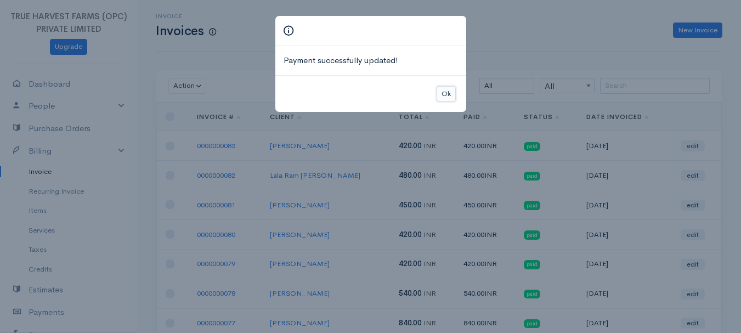
click at [442, 92] on button "Ok" at bounding box center [445, 94] width 19 height 16
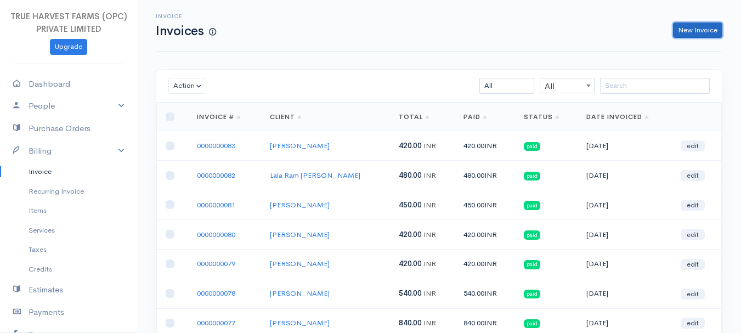
click at [696, 22] on link "New Invoice" at bounding box center [697, 30] width 49 height 16
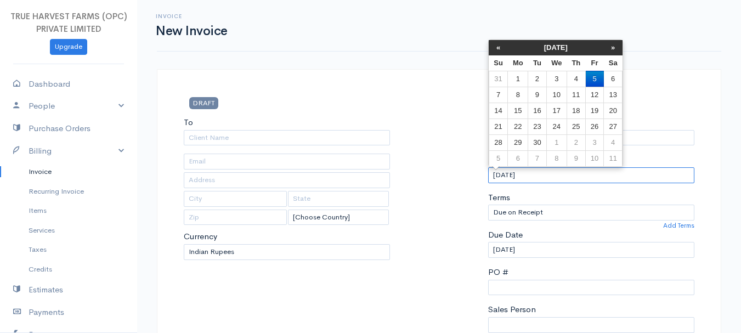
click at [497, 175] on input "05-09-2025" at bounding box center [591, 175] width 206 height 16
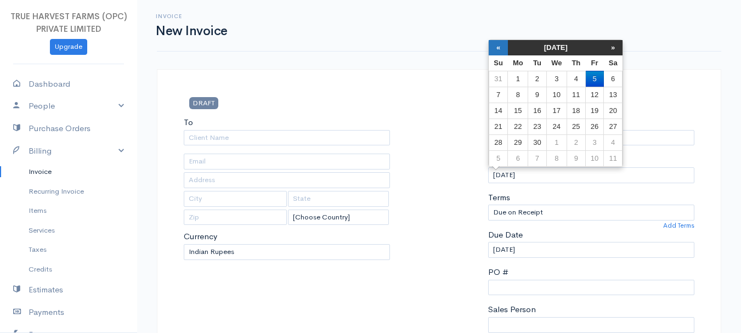
click at [492, 49] on th "«" at bounding box center [497, 47] width 19 height 15
click at [500, 139] on td "24" at bounding box center [497, 142] width 19 height 16
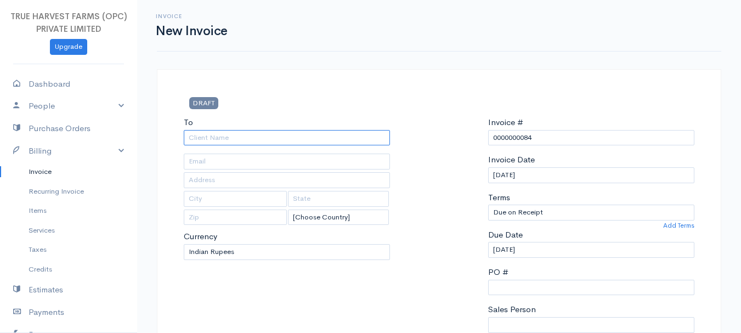
click at [191, 139] on input "To" at bounding box center [287, 138] width 206 height 16
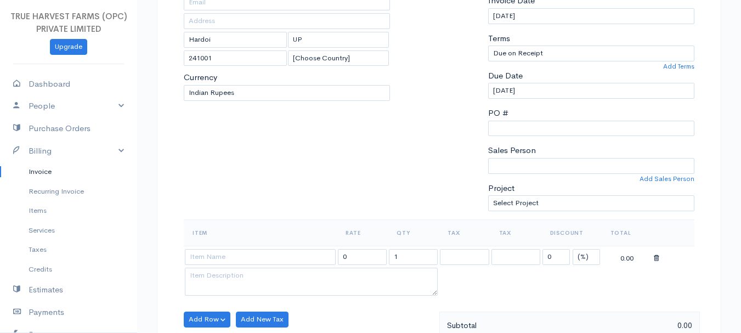
scroll to position [167, 0]
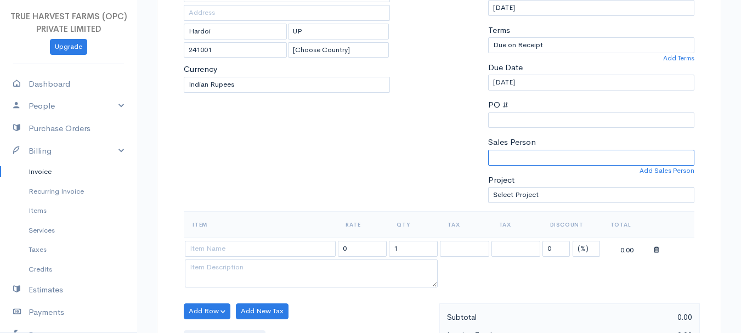
click at [494, 155] on select "Sandeep Abhishek" at bounding box center [591, 158] width 206 height 16
click at [488, 150] on select "Sandeep Abhishek" at bounding box center [591, 158] width 206 height 16
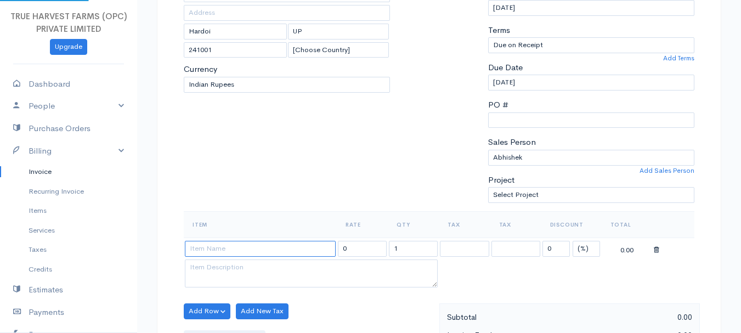
click at [263, 251] on input at bounding box center [260, 249] width 151 height 16
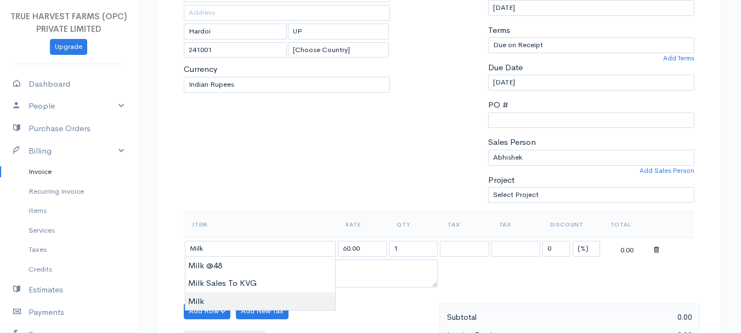
click at [209, 295] on body "TRUE HARVEST FARMS (OPC) PRIVATE LIMITED Upgrade Dashboard People Clients Vendo…" at bounding box center [370, 307] width 741 height 948
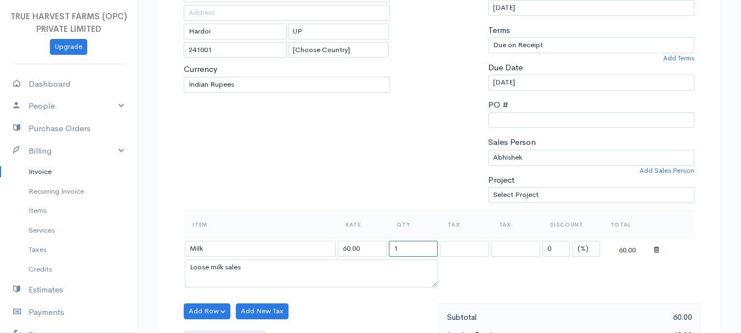
click at [403, 248] on input "1" at bounding box center [413, 249] width 49 height 16
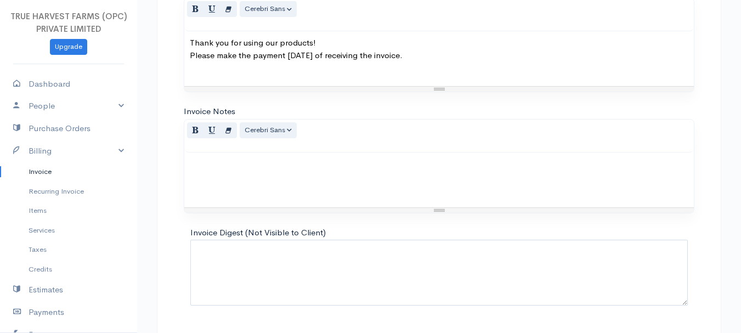
scroll to position [615, 0]
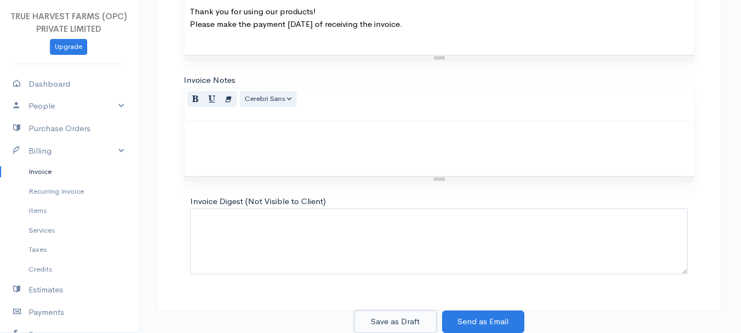
click at [422, 325] on button "Save as Draft" at bounding box center [395, 321] width 82 height 22
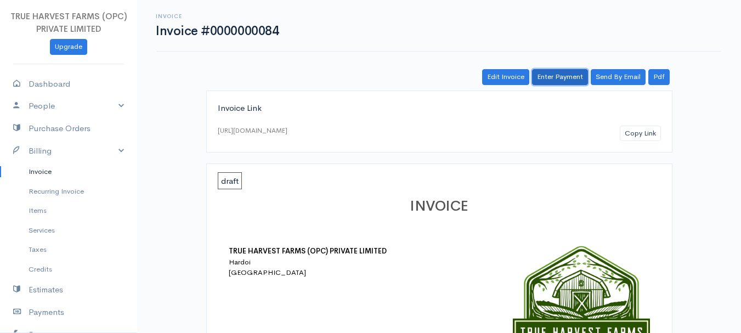
click at [548, 76] on link "Enter Payment" at bounding box center [560, 77] width 56 height 16
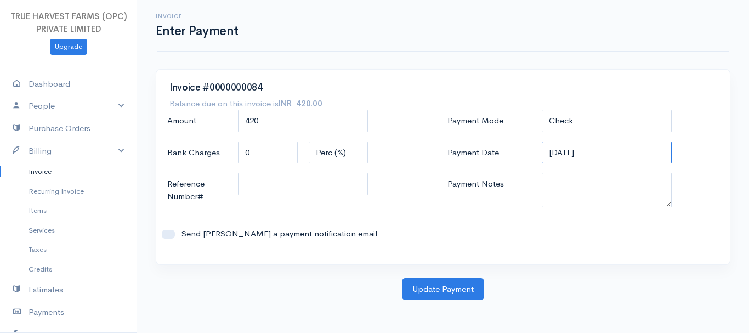
click at [555, 156] on input "05-09-2025" at bounding box center [607, 152] width 130 height 22
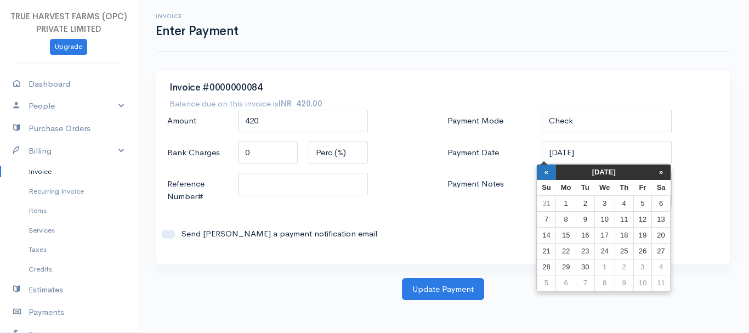
click at [548, 176] on th "«" at bounding box center [546, 171] width 19 height 15
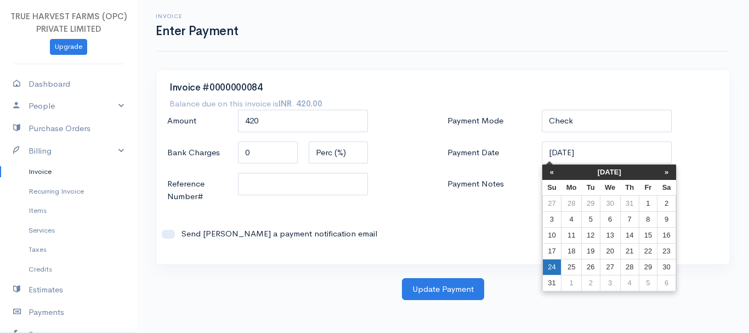
click at [547, 270] on td "24" at bounding box center [551, 267] width 19 height 16
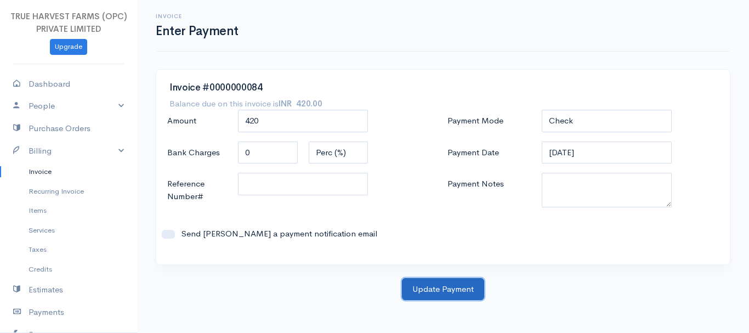
click at [429, 284] on button "Update Payment" at bounding box center [443, 289] width 82 height 22
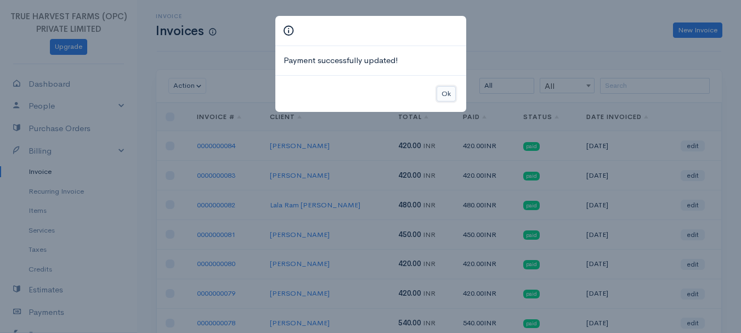
click at [442, 93] on button "Ok" at bounding box center [445, 94] width 19 height 16
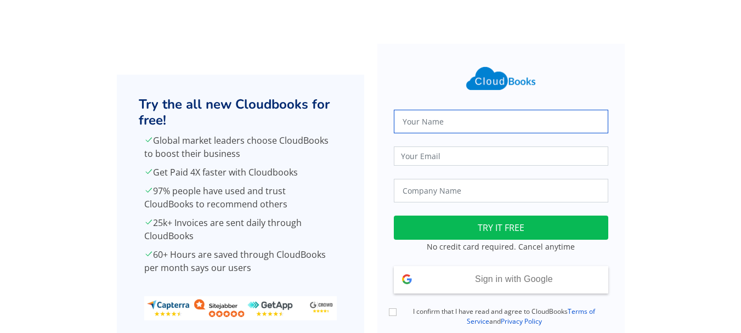
click at [435, 119] on input "text" at bounding box center [501, 122] width 214 height 24
type input "[PERSON_NAME]"
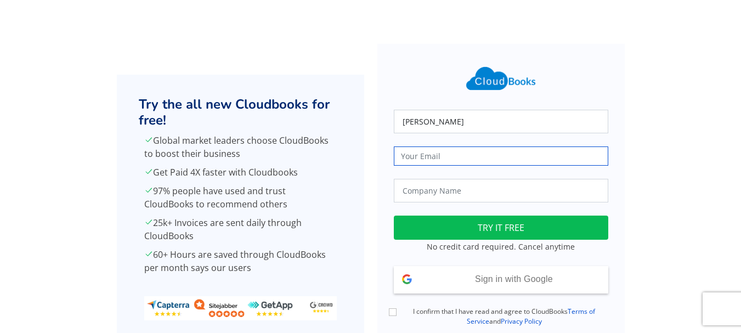
click at [427, 157] on input "email" at bounding box center [501, 155] width 214 height 19
type input "[EMAIL_ADDRESS][DOMAIN_NAME]"
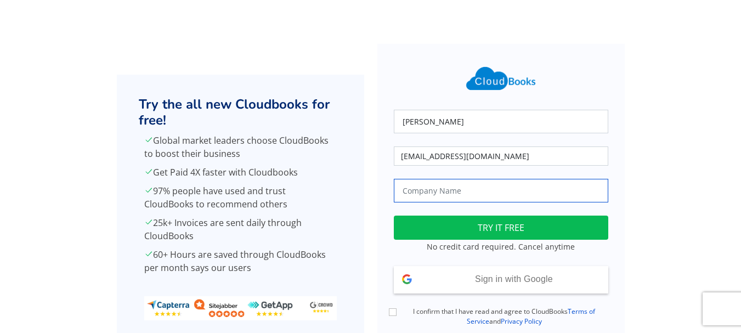
click at [476, 195] on input "text" at bounding box center [501, 191] width 214 height 24
type input "True Harvest Farms"
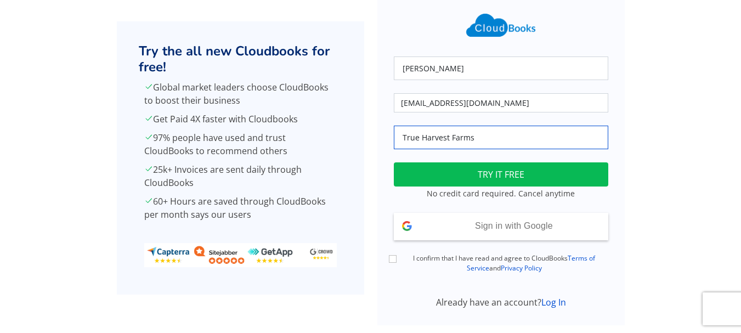
scroll to position [57, 0]
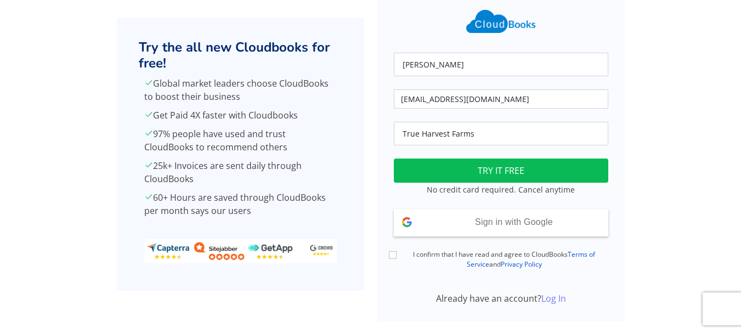
click at [557, 300] on link "Log In" at bounding box center [553, 298] width 25 height 12
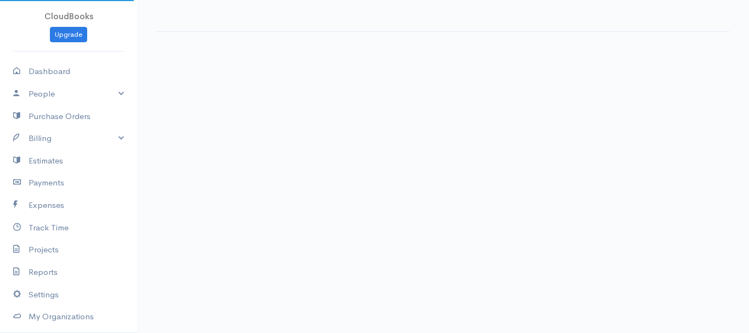
select select "365"
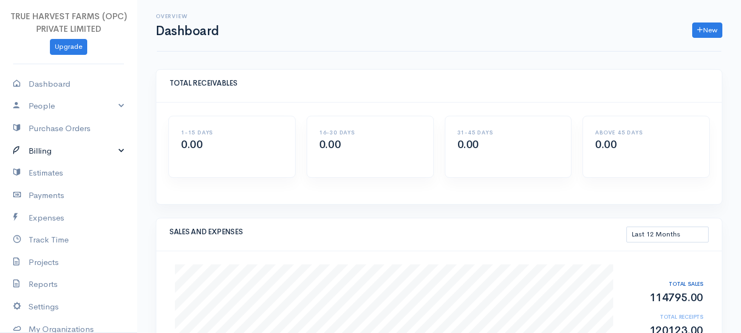
click at [113, 151] on link "Billing" at bounding box center [68, 151] width 137 height 22
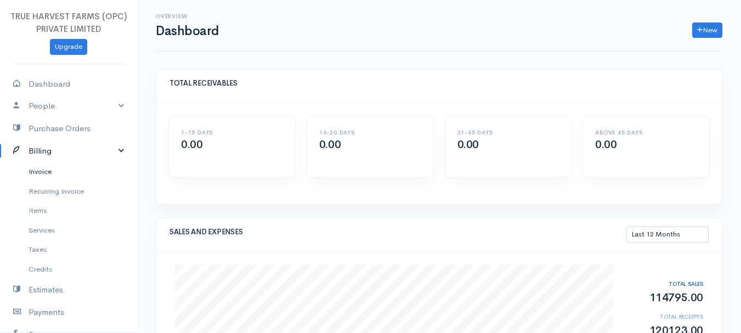
click at [76, 174] on link "Invoice" at bounding box center [68, 172] width 137 height 20
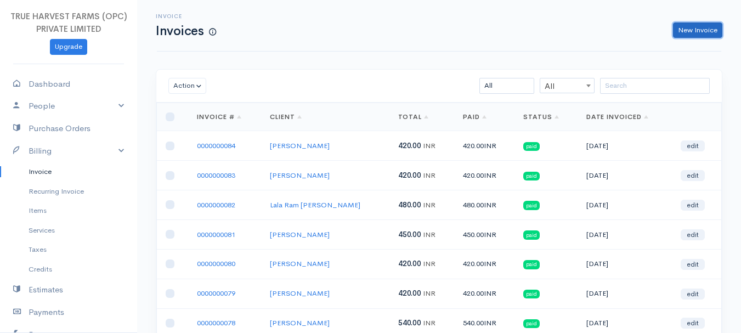
click at [691, 30] on link "New Invoice" at bounding box center [697, 30] width 49 height 16
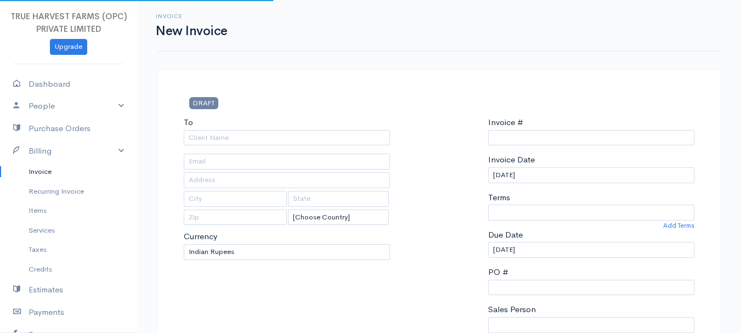
select select "India"
type input "0000000085"
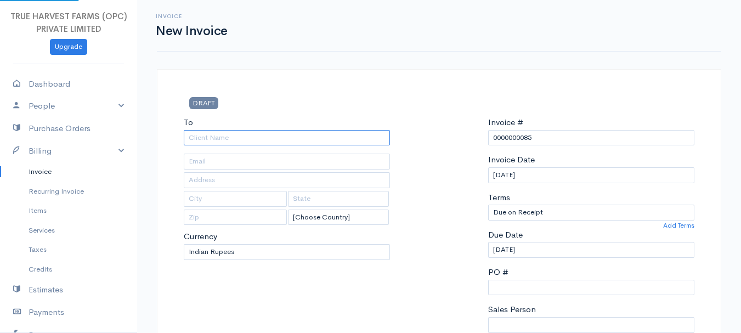
click at [225, 143] on input "To" at bounding box center [287, 138] width 206 height 16
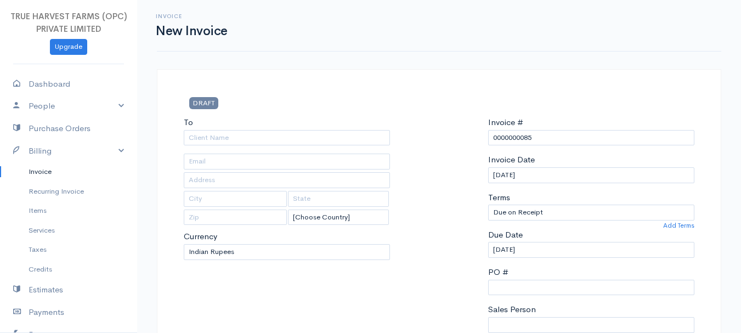
type input "Pankaj Ji"
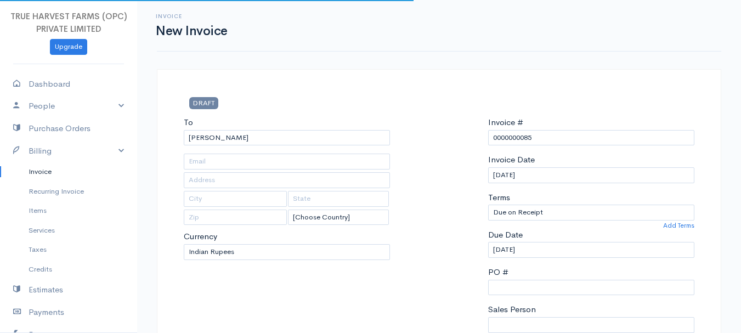
type input "Hardoi"
type input "UP"
type input "241001"
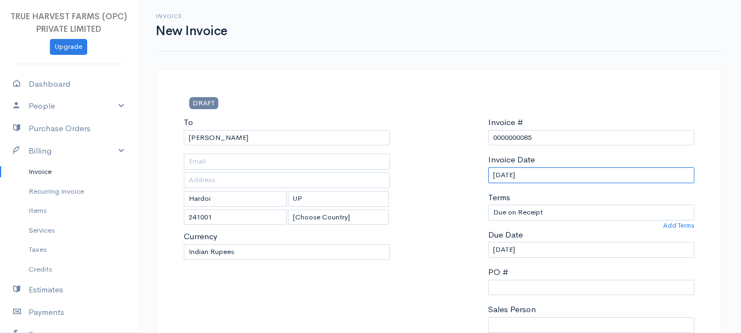
click at [499, 174] on input "05-09-2025" at bounding box center [591, 175] width 206 height 16
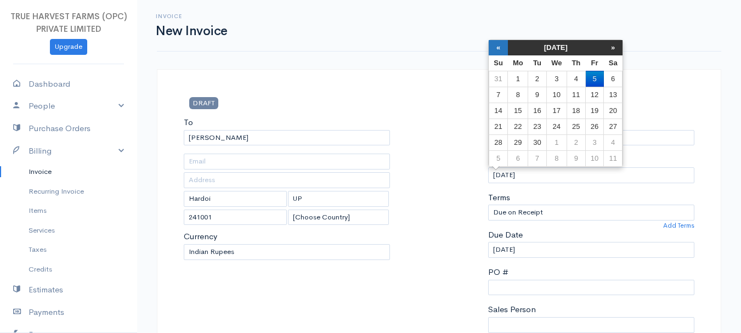
click at [499, 53] on th "«" at bounding box center [497, 47] width 19 height 15
click at [499, 137] on td "24" at bounding box center [497, 142] width 19 height 16
type input "24-08-2025"
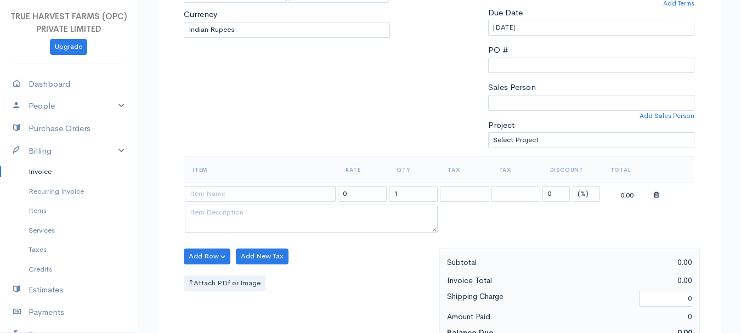
scroll to position [247, 0]
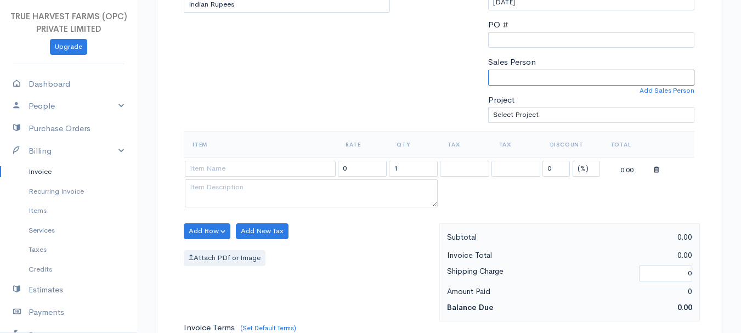
click at [554, 79] on select "Sandeep Abhishek" at bounding box center [591, 78] width 206 height 16
select select "Abhishek"
click at [488, 70] on select "Sandeep Abhishek" at bounding box center [591, 78] width 206 height 16
click at [270, 172] on input at bounding box center [260, 169] width 151 height 16
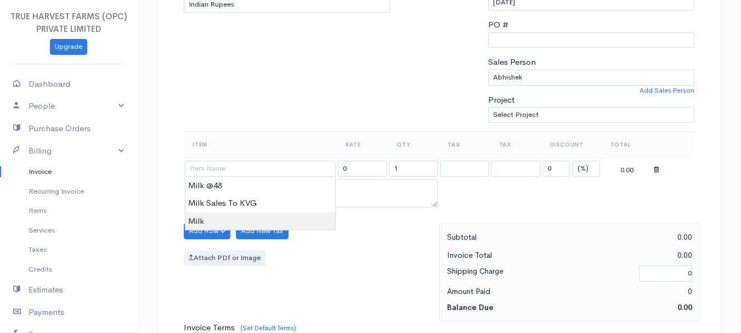
type input "Milk"
type input "60.00"
type textarea "Loose milk sales"
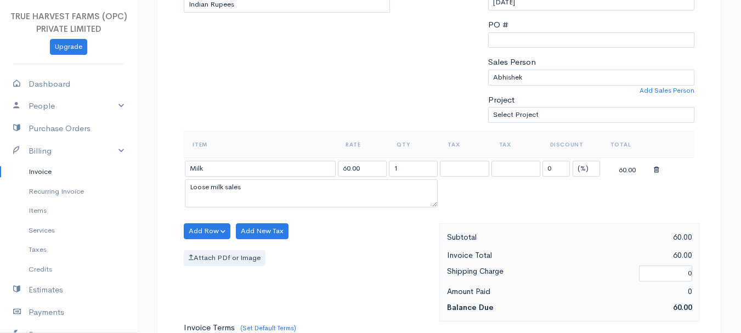
click at [260, 214] on body "TRUE HARVEST FARMS (OPC) PRIVATE LIMITED Upgrade Dashboard People Clients Vendo…" at bounding box center [370, 227] width 741 height 948
click at [408, 164] on input "1" at bounding box center [413, 169] width 49 height 16
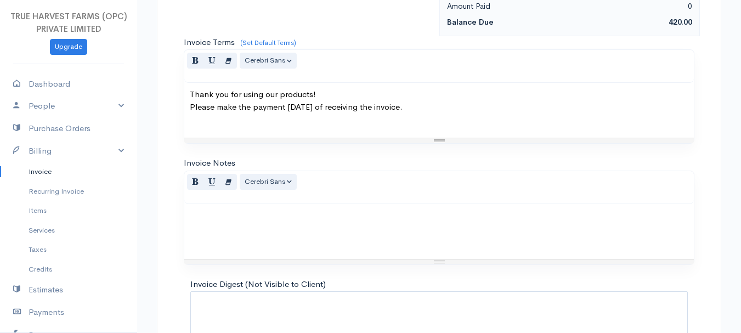
scroll to position [615, 0]
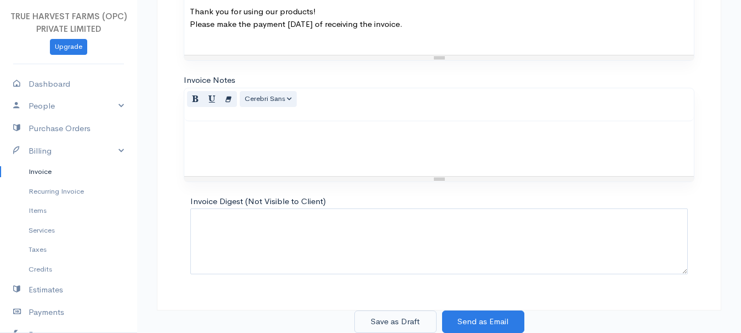
type input "7"
click at [386, 322] on button "Save as Draft" at bounding box center [395, 321] width 82 height 22
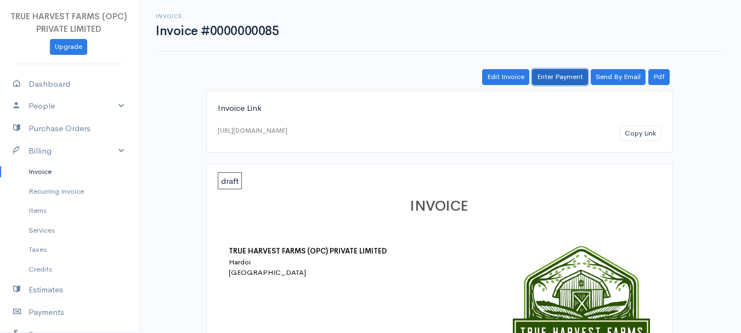
click at [554, 76] on link "Enter Payment" at bounding box center [560, 77] width 56 height 16
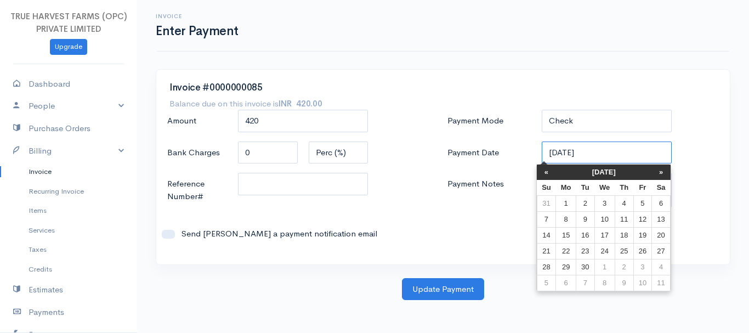
click at [553, 153] on input "05-09-2025" at bounding box center [607, 152] width 130 height 22
click at [550, 172] on th "«" at bounding box center [546, 171] width 19 height 15
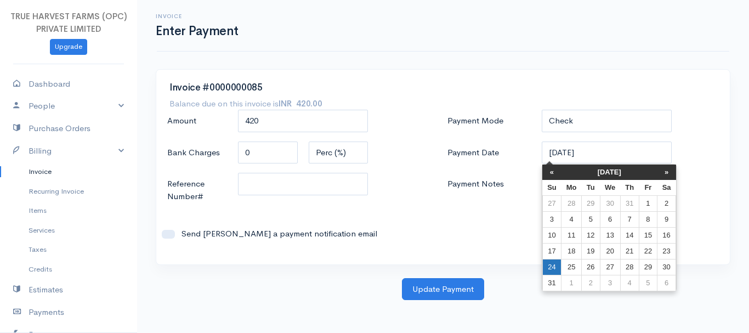
click at [560, 261] on td "24" at bounding box center [551, 267] width 19 height 16
type input "24-08-2025"
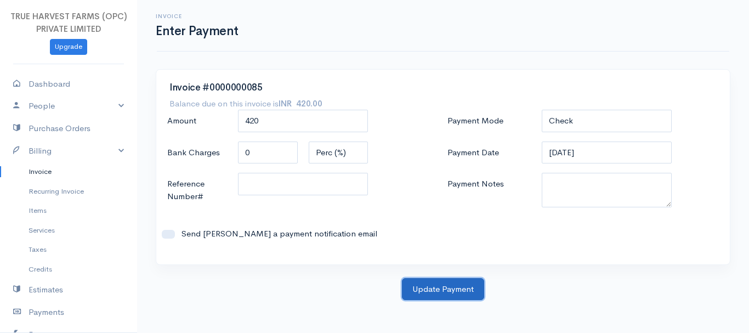
click at [417, 288] on button "Update Payment" at bounding box center [443, 289] width 82 height 22
